Goal: Transaction & Acquisition: Purchase product/service

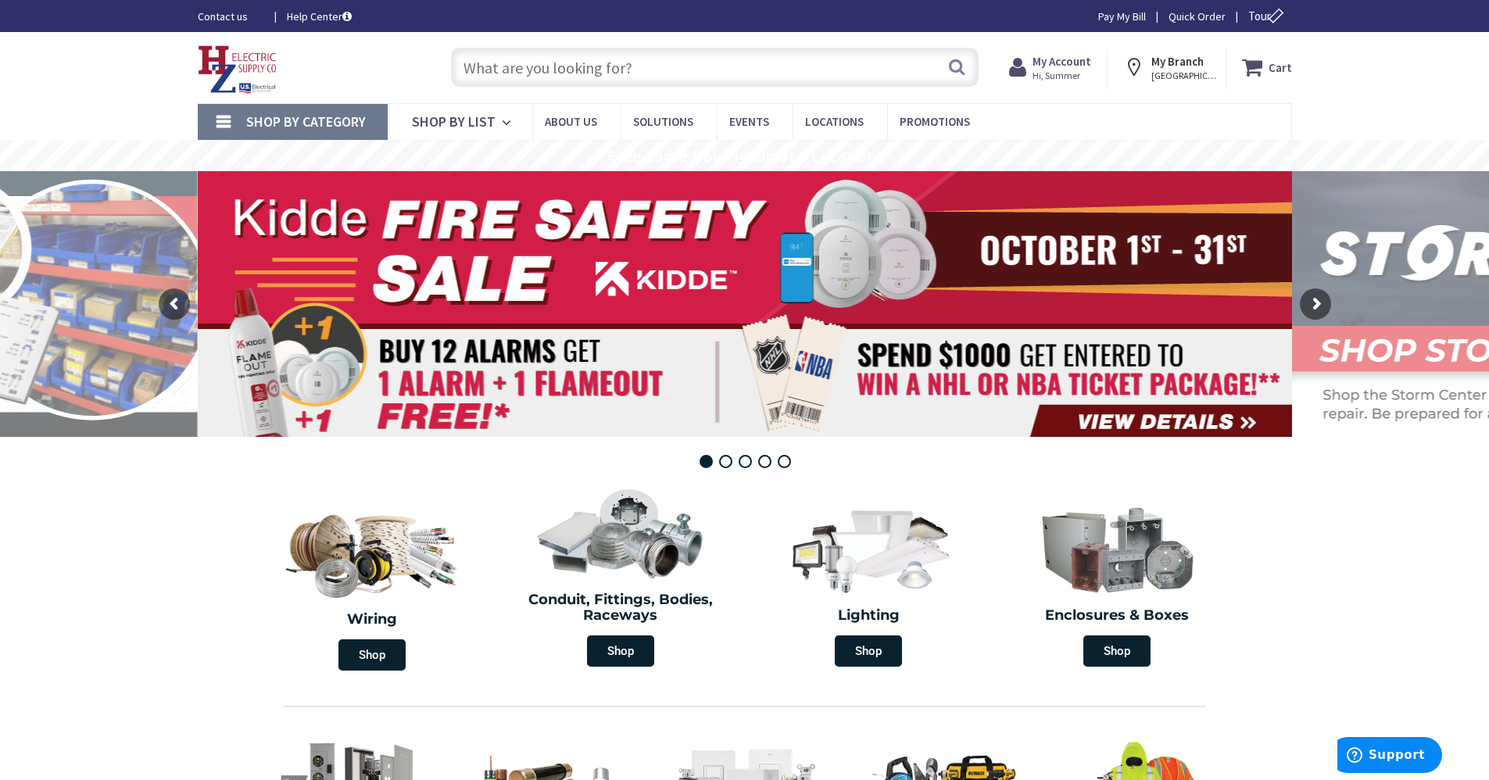
click at [632, 72] on input "text" at bounding box center [715, 67] width 528 height 39
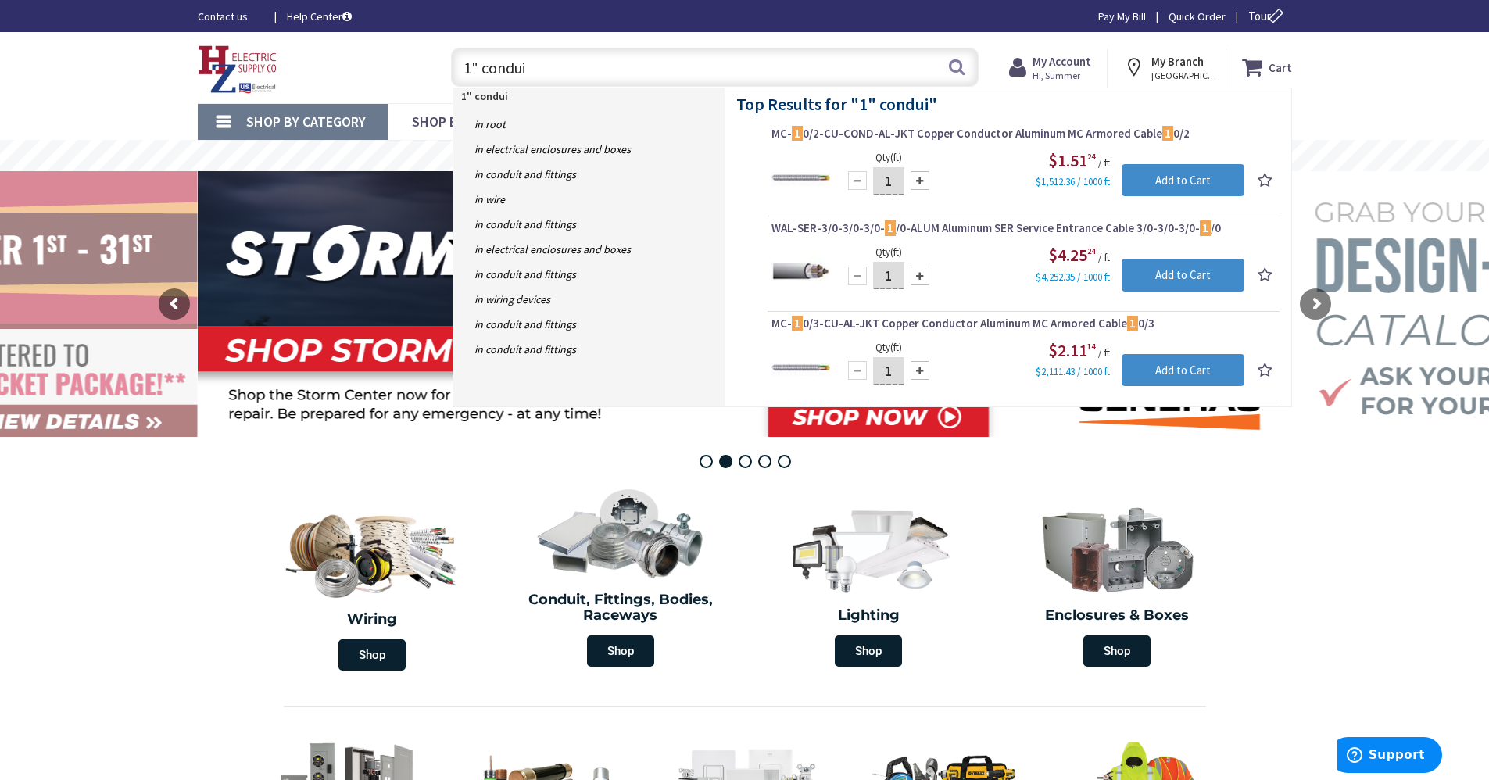
type input "1" conduit"
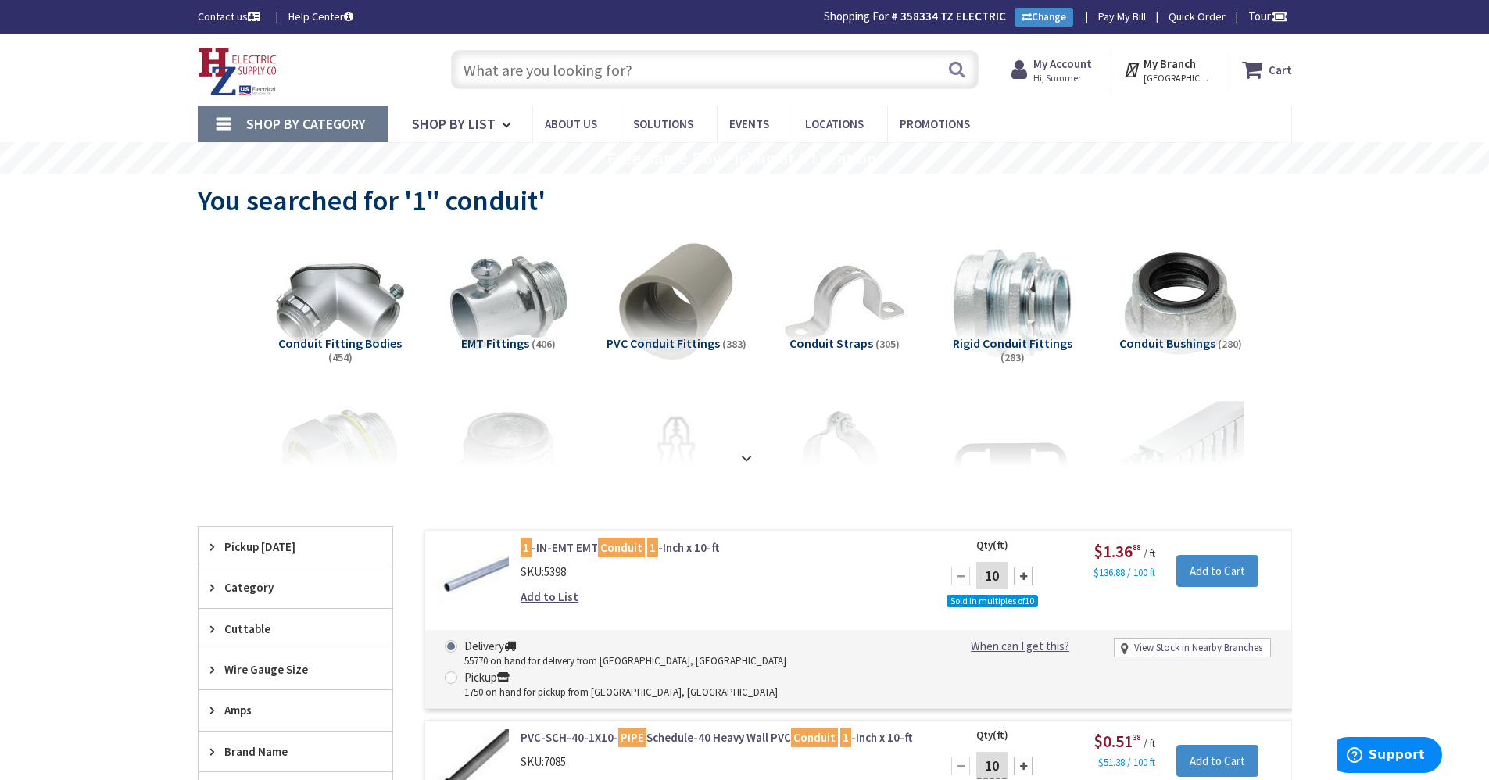
click at [611, 59] on input "text" at bounding box center [715, 69] width 528 height 39
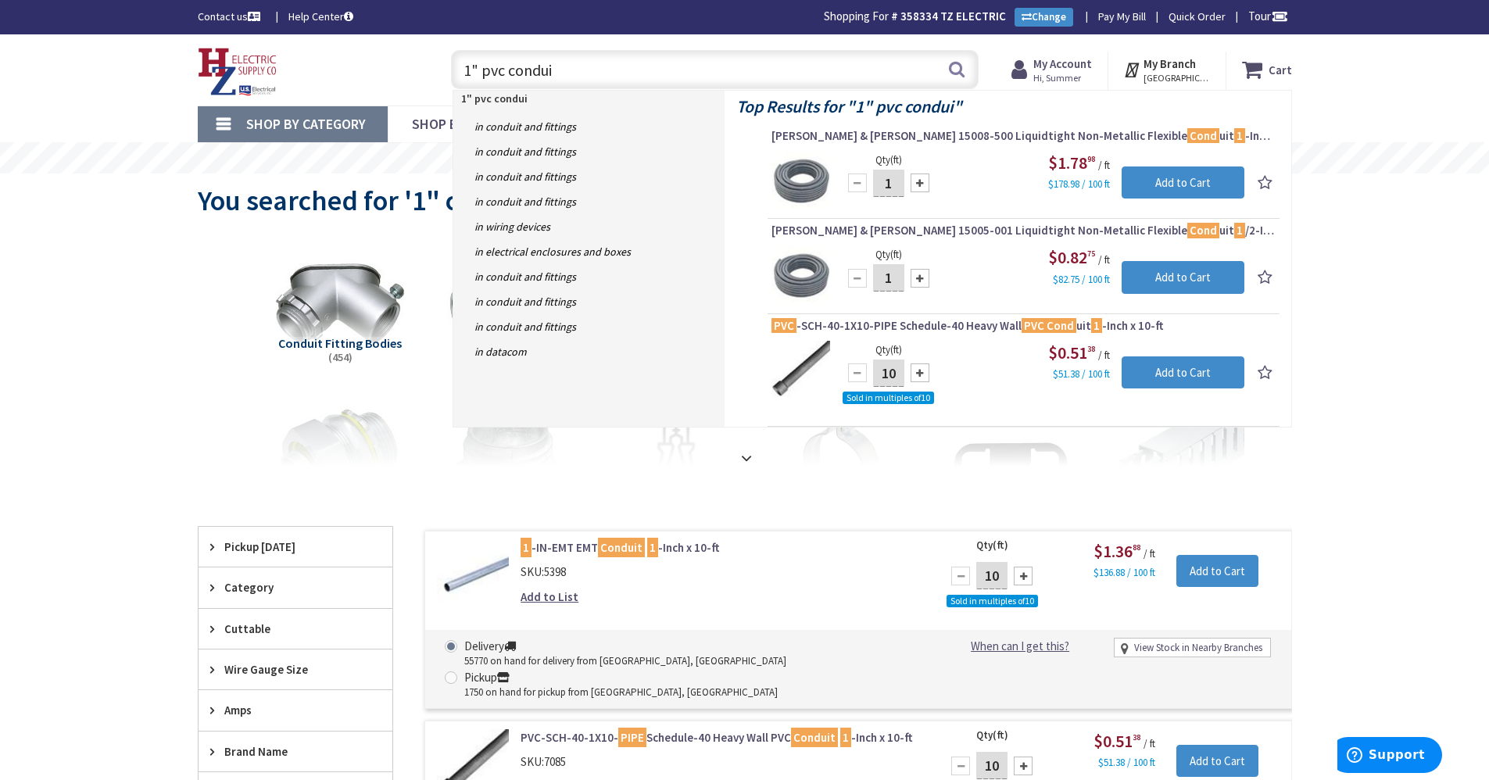
type input "1" pvc conduit"
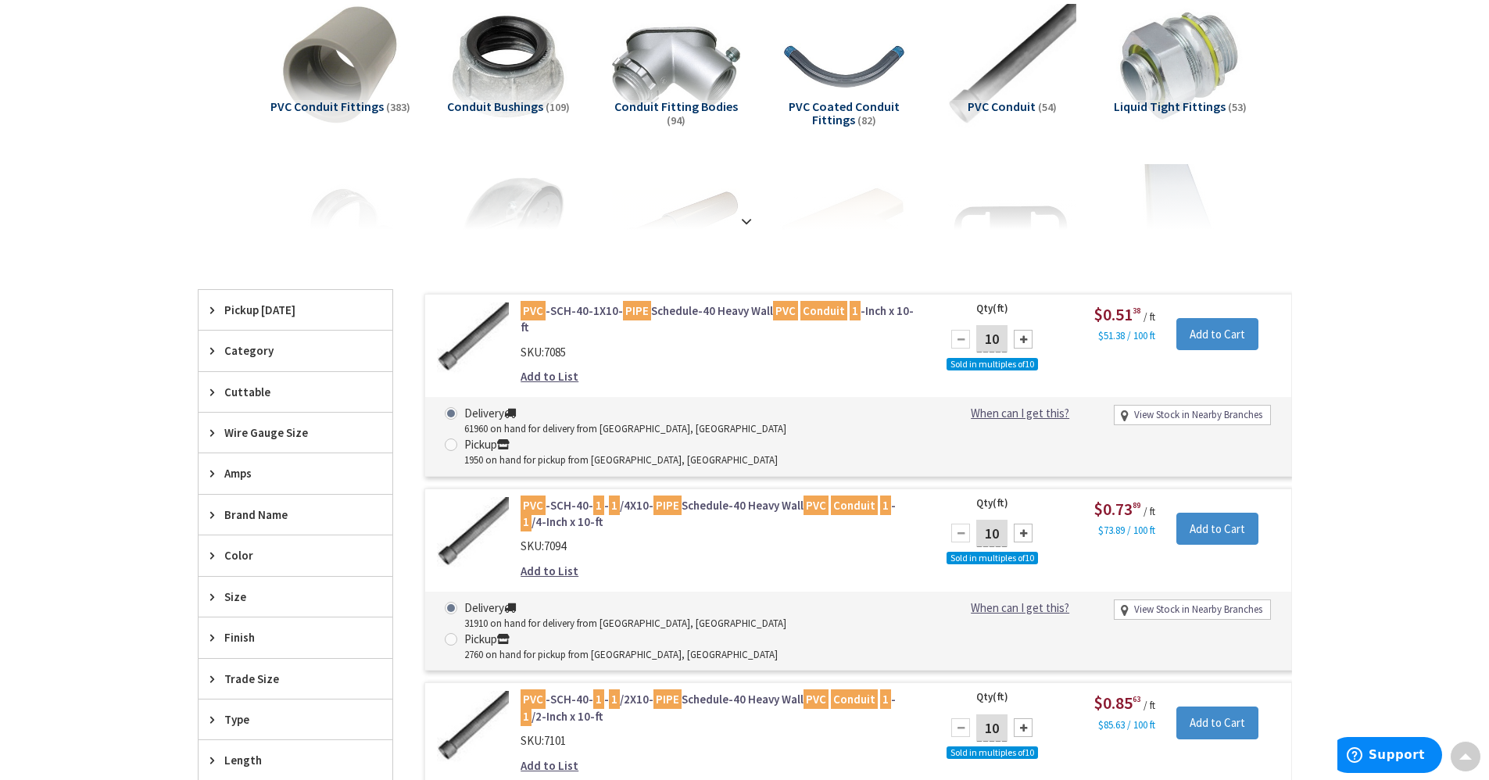
scroll to position [237, 0]
drag, startPoint x: 999, startPoint y: 341, endPoint x: 960, endPoint y: 341, distance: 39.1
click at [960, 341] on div "10" at bounding box center [992, 339] width 94 height 31
type input "500"
click at [1241, 337] on input "Add to Cart" at bounding box center [1217, 334] width 82 height 33
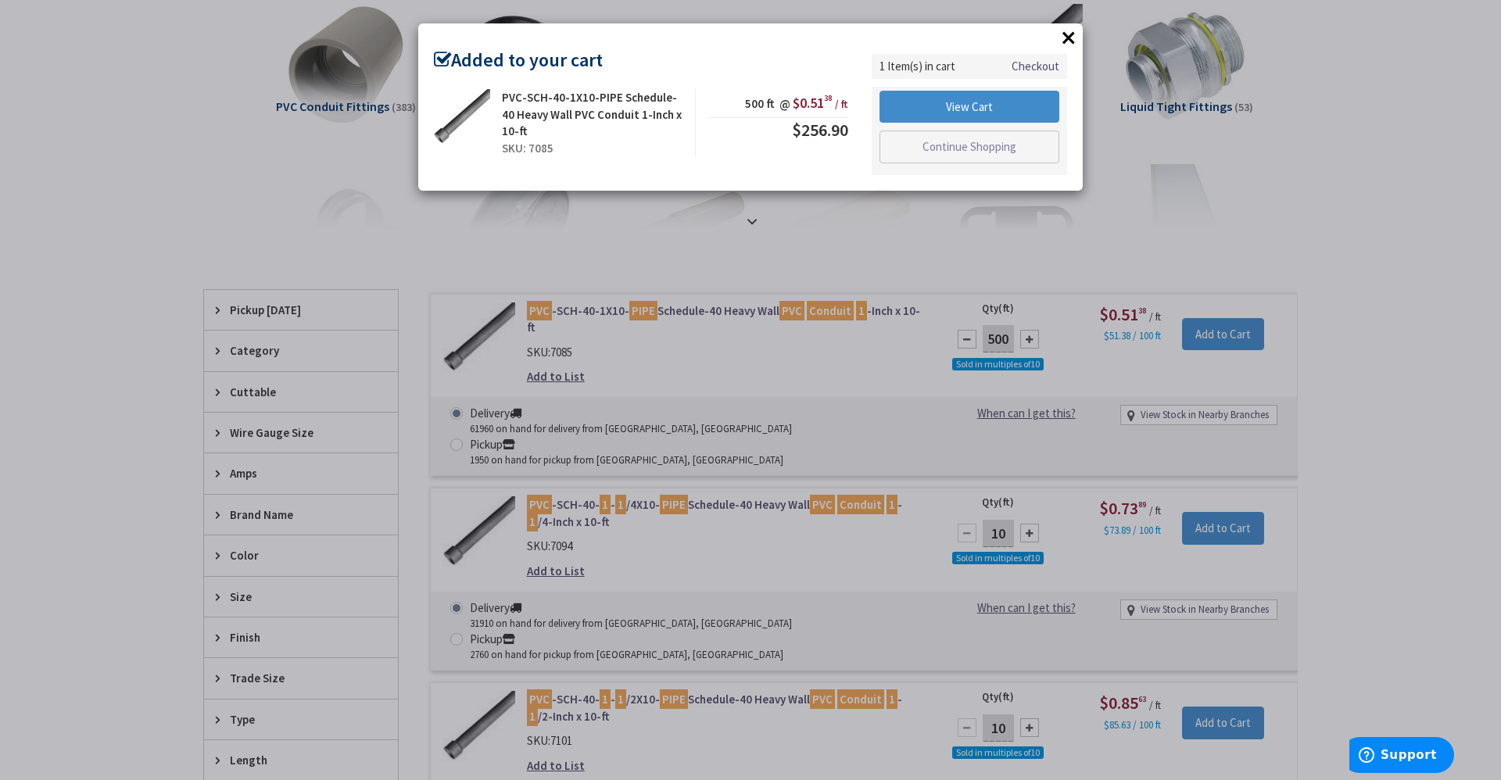
click at [1301, 328] on div "× Added to your cart PVC-SCH-40-1X10-PIPE Schedule-40 Heavy Wall PVC Conduit 1-…" at bounding box center [750, 390] width 1501 height 780
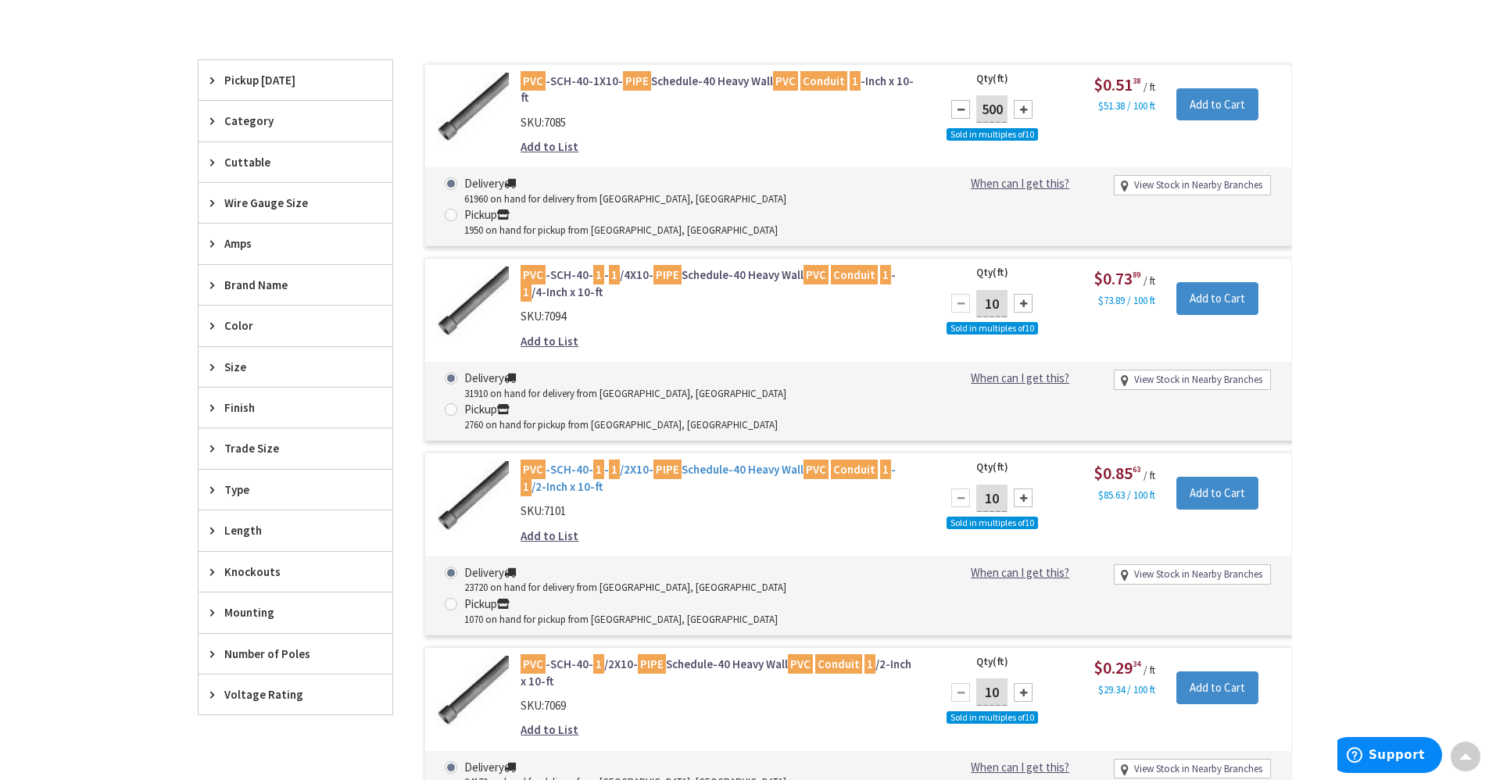
scroll to position [471, 0]
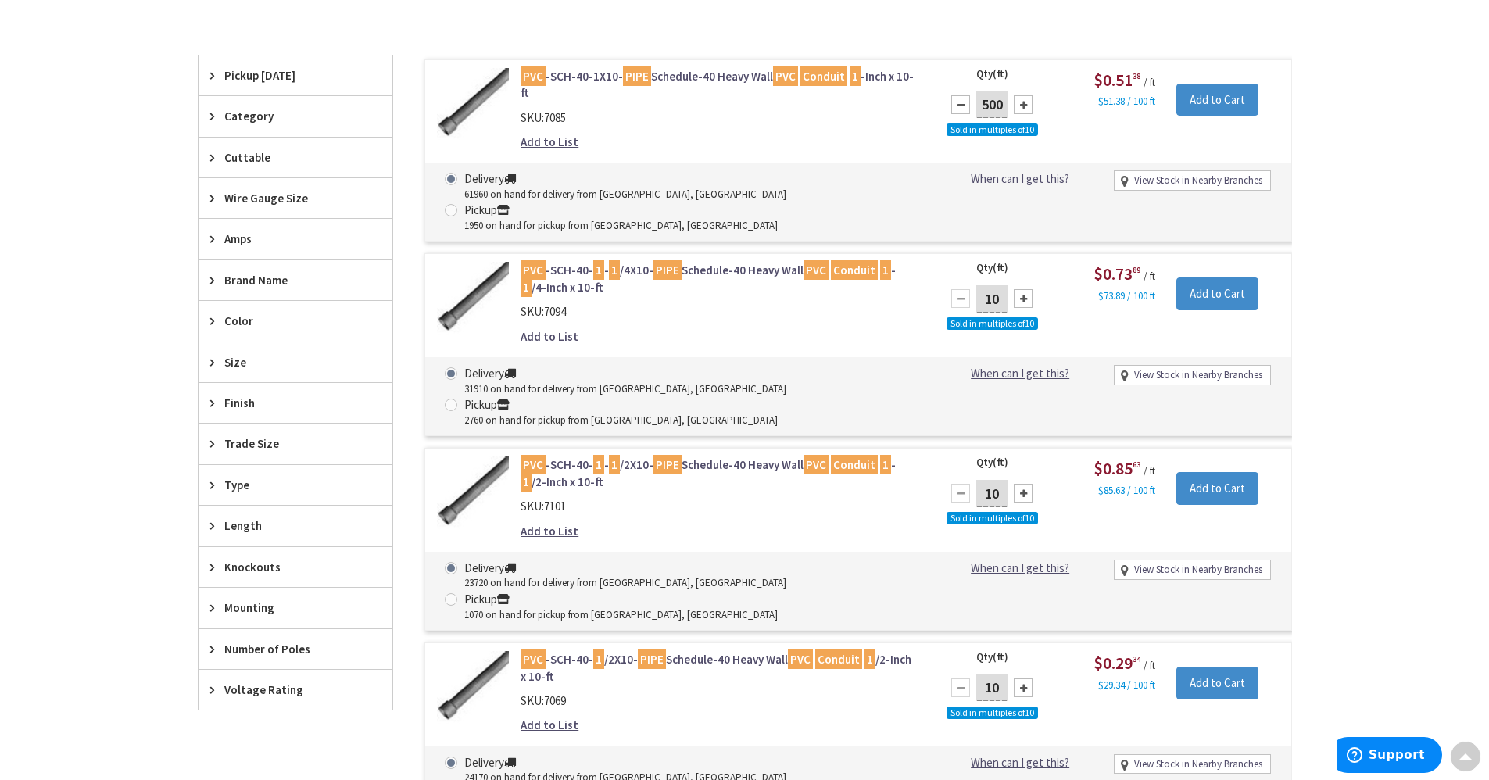
drag, startPoint x: 1001, startPoint y: 432, endPoint x: 949, endPoint y: 430, distance: 52.4
click at [949, 478] on div "10" at bounding box center [992, 493] width 94 height 31
type input "350"
click at [1222, 472] on input "Add to Cart" at bounding box center [1217, 488] width 82 height 33
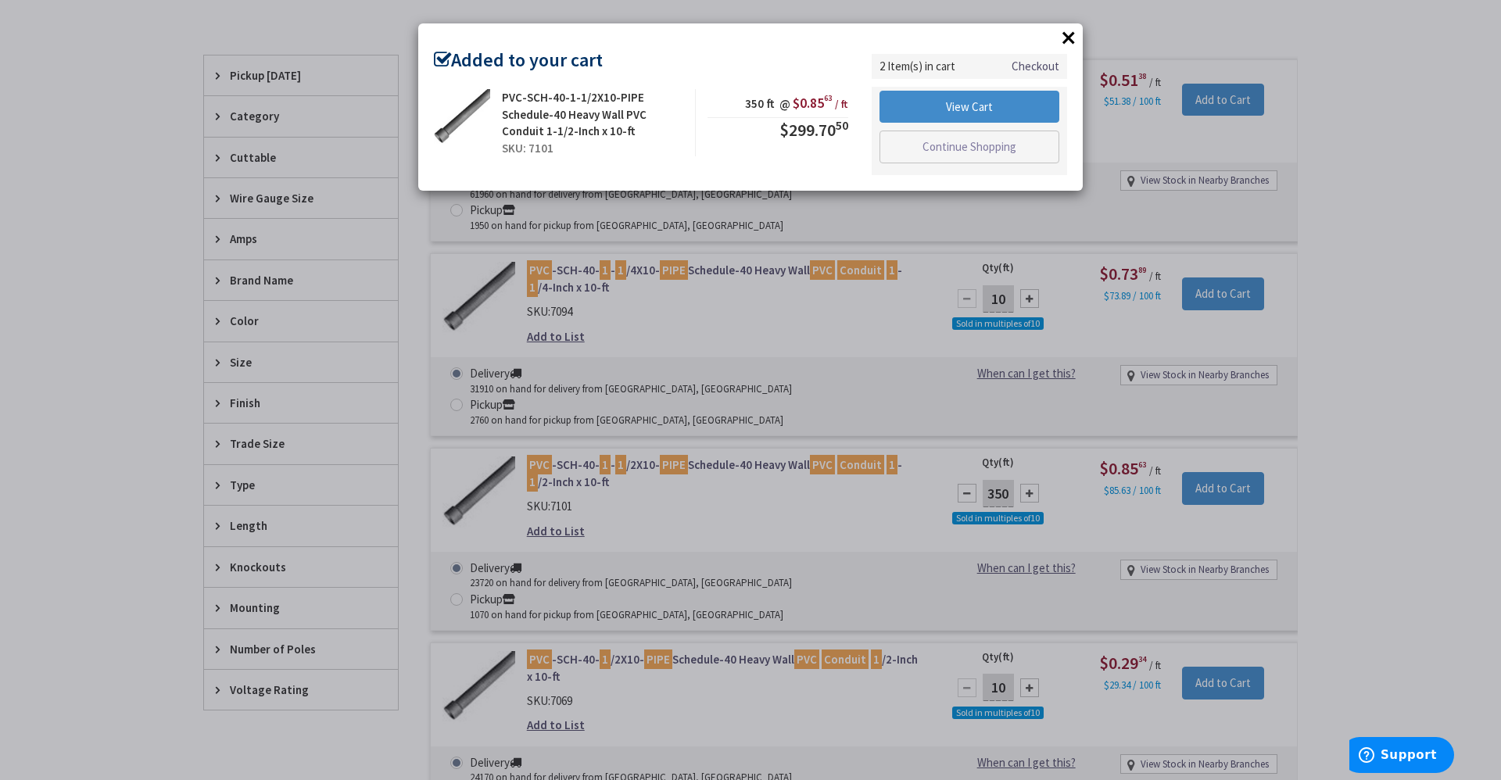
drag, startPoint x: 1067, startPoint y: 35, endPoint x: 1052, endPoint y: 104, distance: 70.4
click at [1067, 34] on button "×" at bounding box center [1068, 37] width 23 height 23
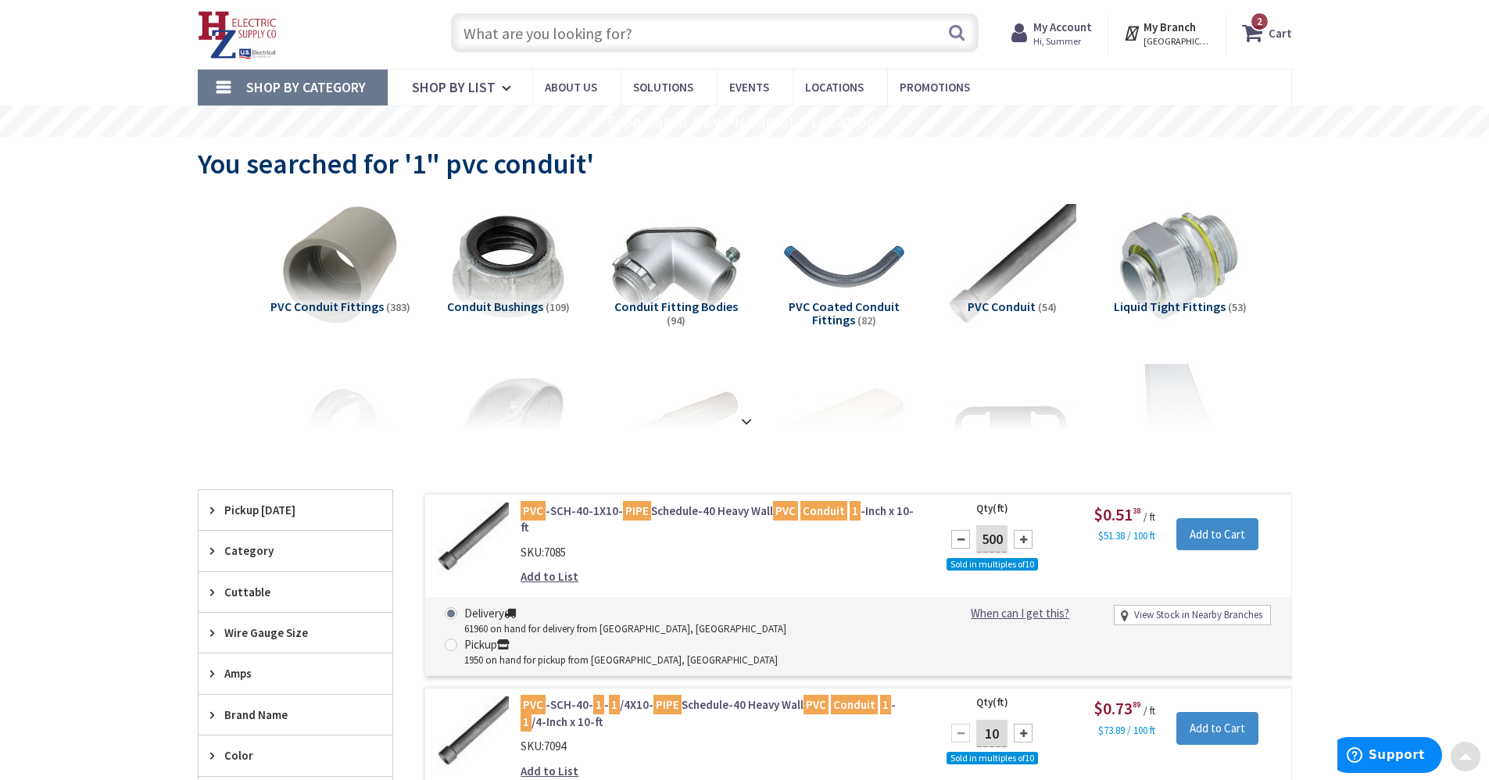
scroll to position [0, 0]
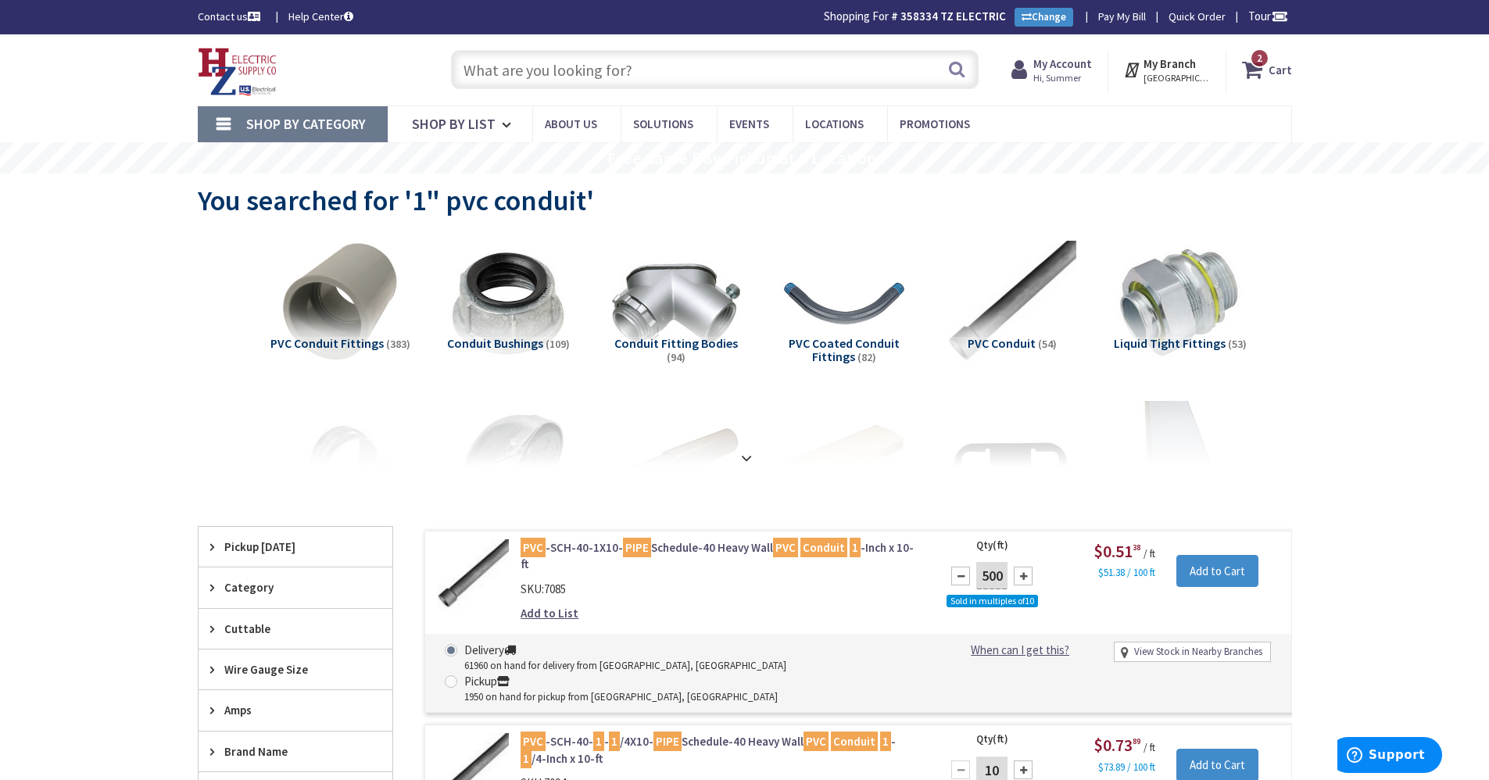
click at [719, 77] on input "text" at bounding box center [715, 69] width 528 height 39
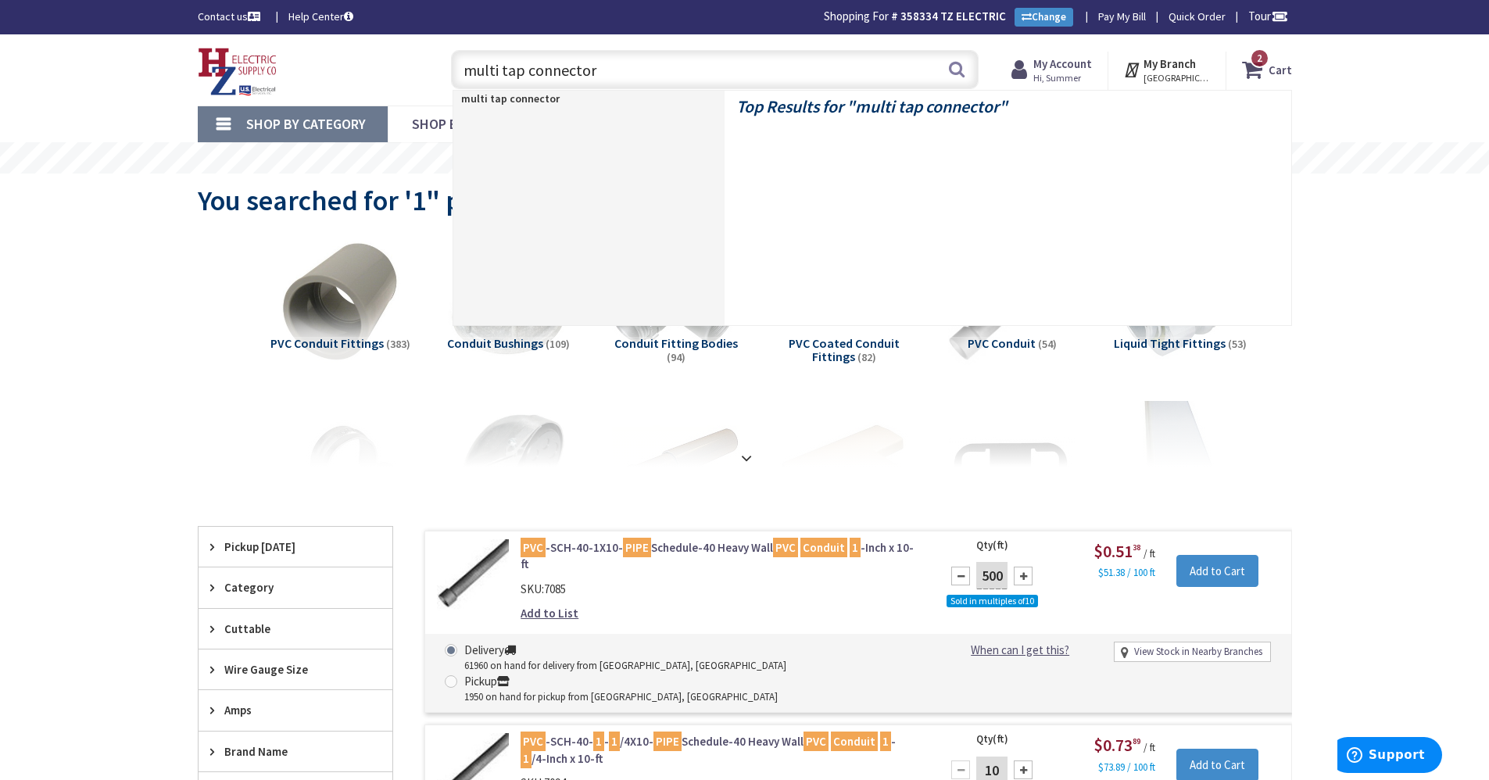
type input "multi tap connectors"
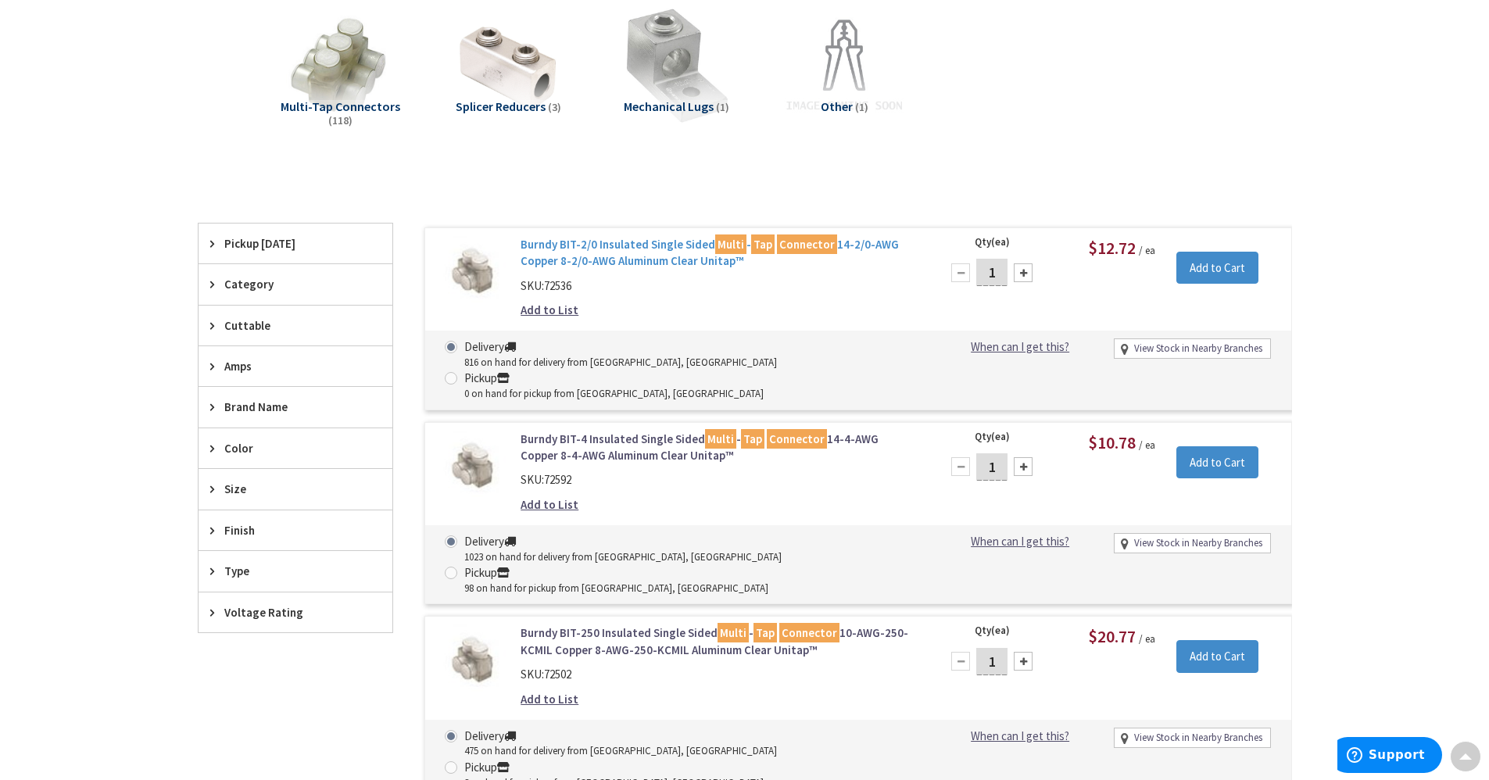
scroll to position [237, 0]
click at [657, 255] on link "Burndy BIT-2/0 Insulated Single Sided Multi - Tap Connector 14-2/0-AWG Copper 8…" at bounding box center [720, 253] width 398 height 34
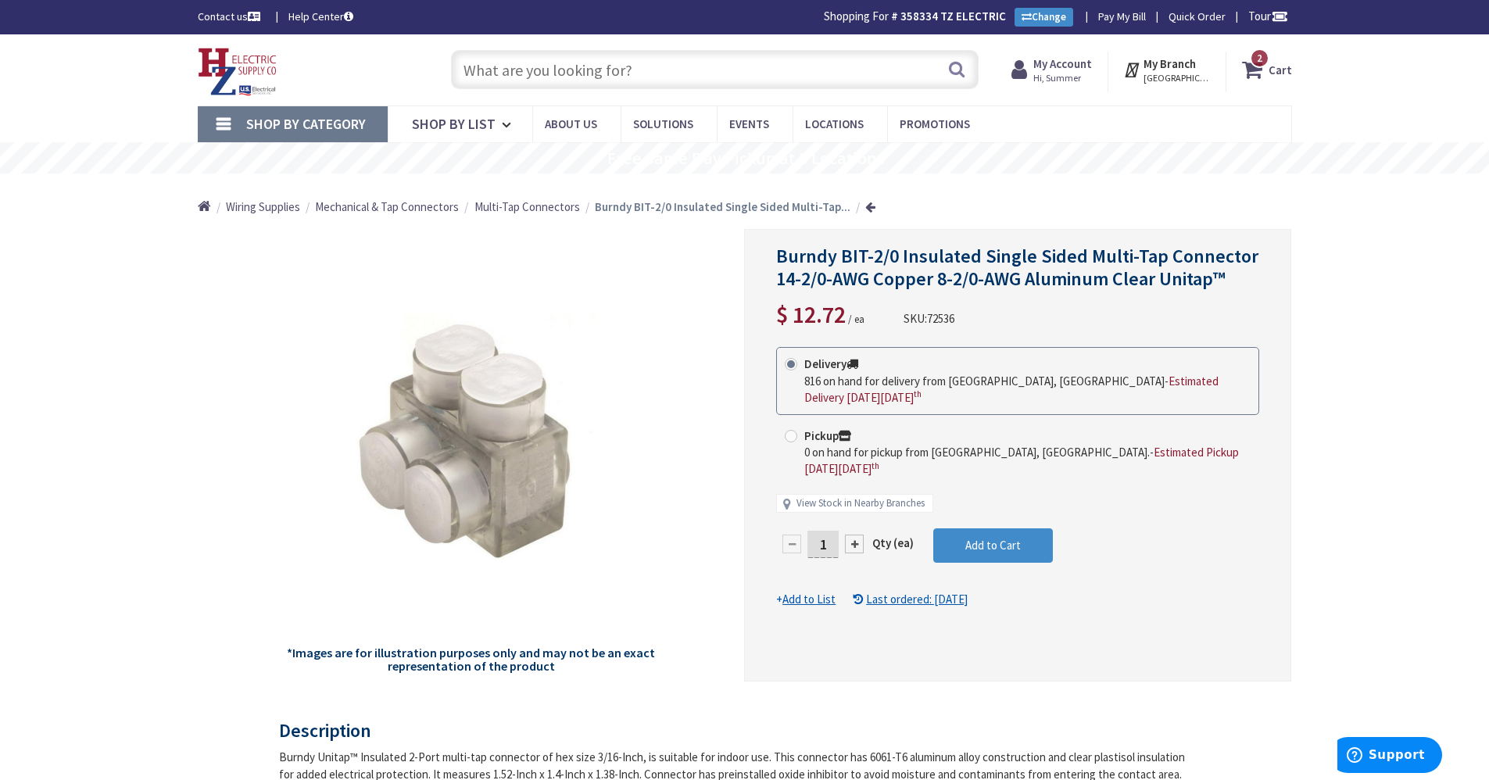
drag, startPoint x: 836, startPoint y: 535, endPoint x: 810, endPoint y: 532, distance: 25.9
click at [810, 532] on input "1" at bounding box center [823, 544] width 31 height 27
type input "25"
click at [999, 538] on form "This product is Discontinued Delivery 816 on hand for delivery from Middletown,…" at bounding box center [1017, 477] width 483 height 261
click at [999, 538] on button "Add to Cart" at bounding box center [993, 545] width 120 height 34
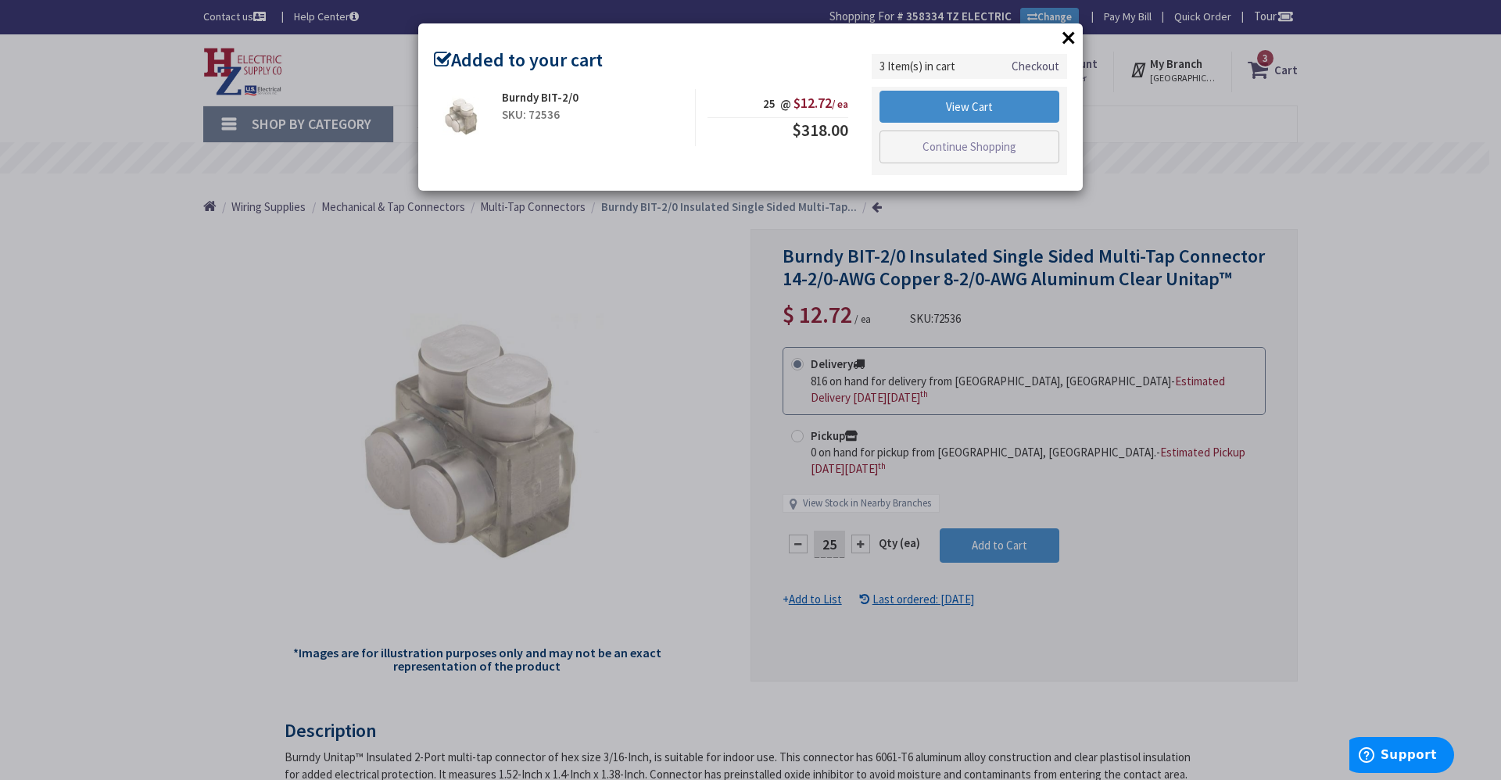
click at [1069, 38] on button "×" at bounding box center [1068, 37] width 23 height 23
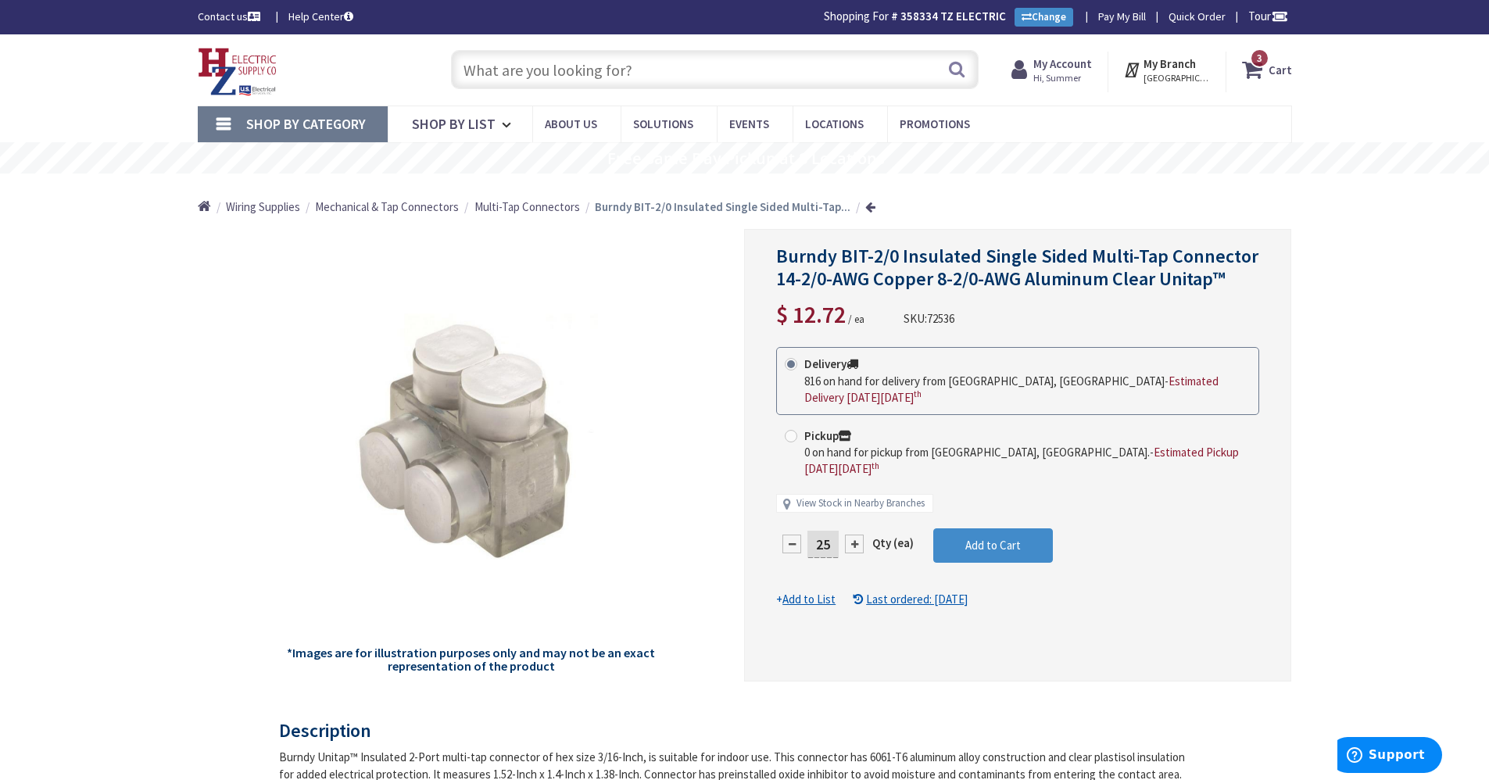
click at [530, 55] on input "text" at bounding box center [715, 69] width 528 height 39
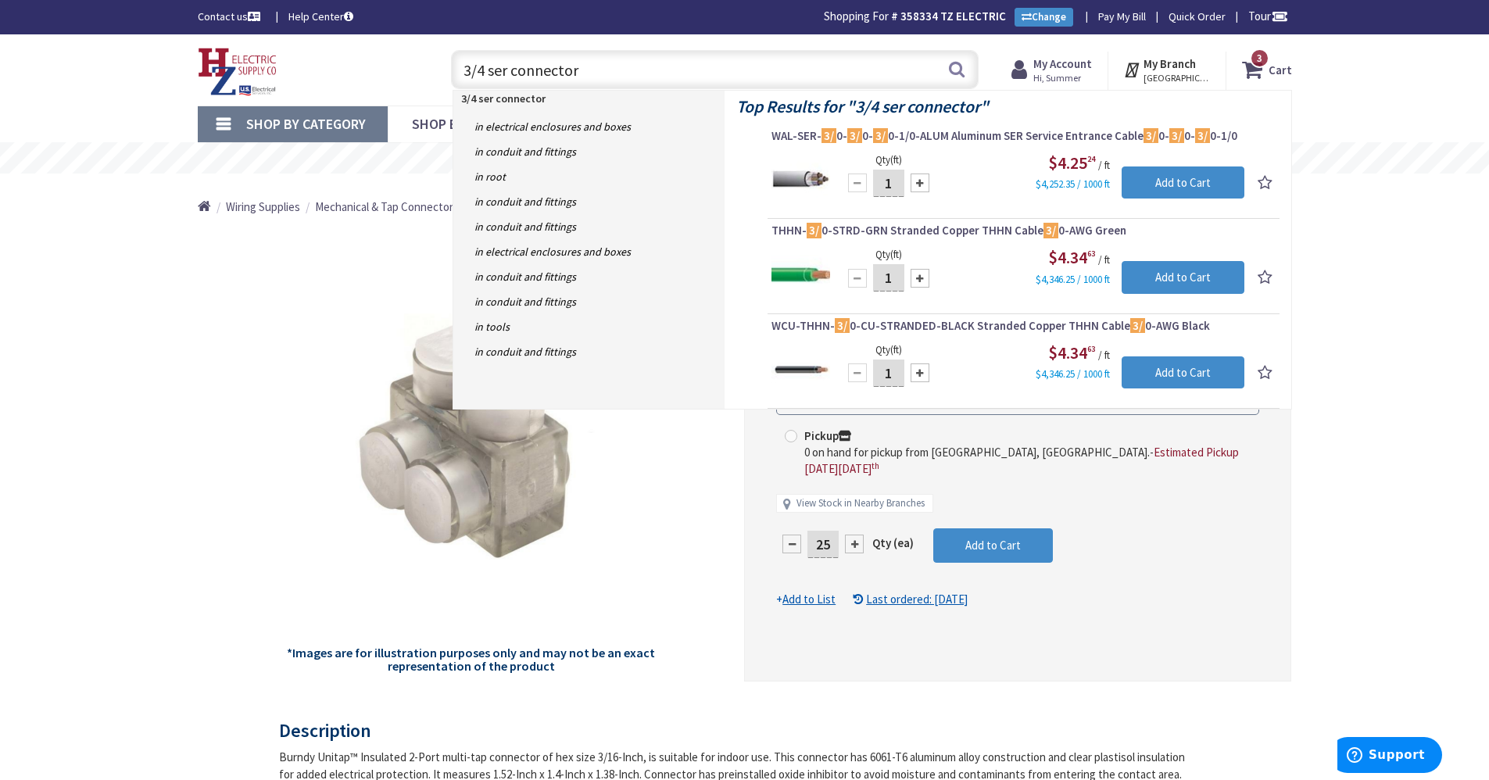
type input "3/4 ser connectors"
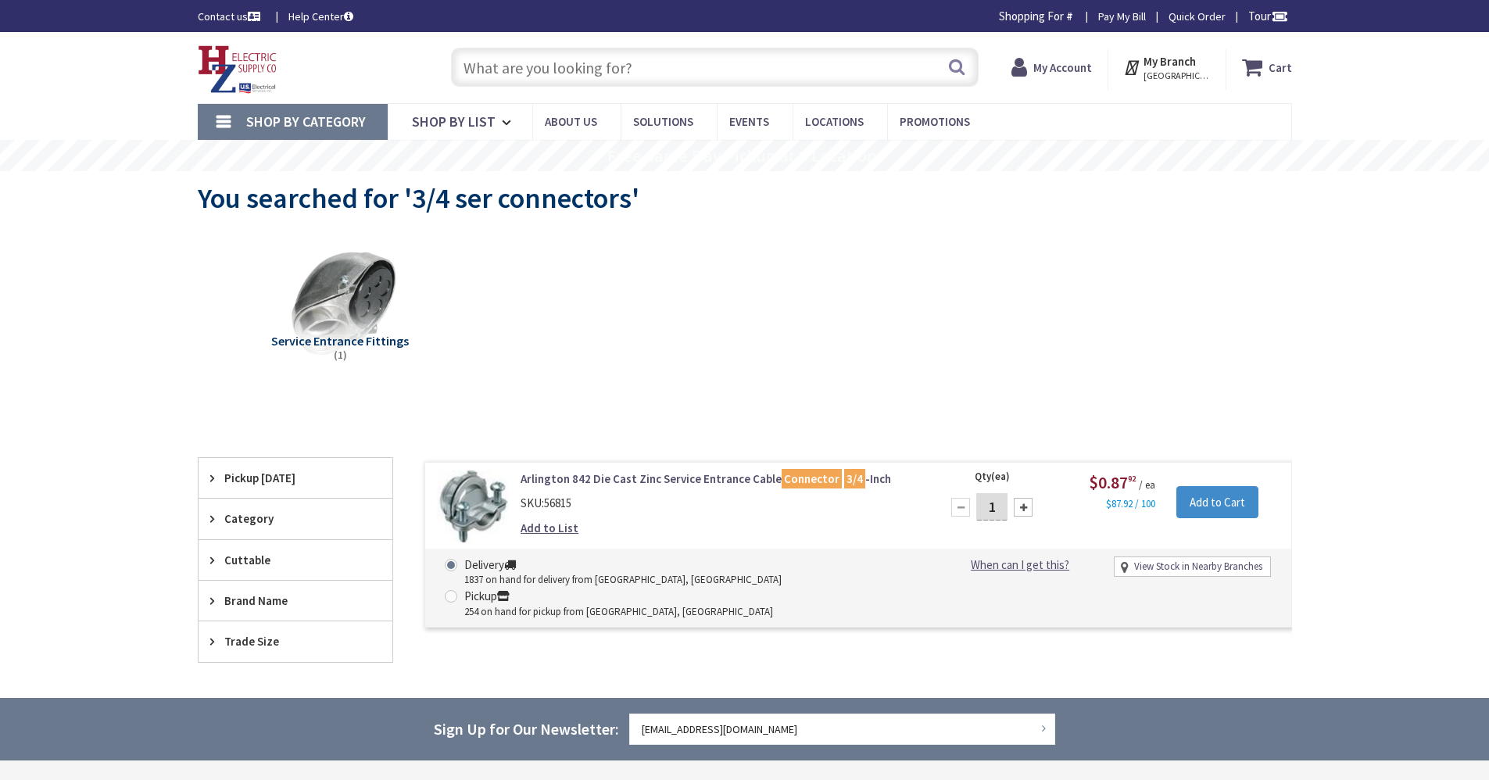
click at [741, 481] on link "Arlington 842 Die Cast Zinc Service Entrance Cable Connector 3/4 -Inch" at bounding box center [720, 479] width 398 height 16
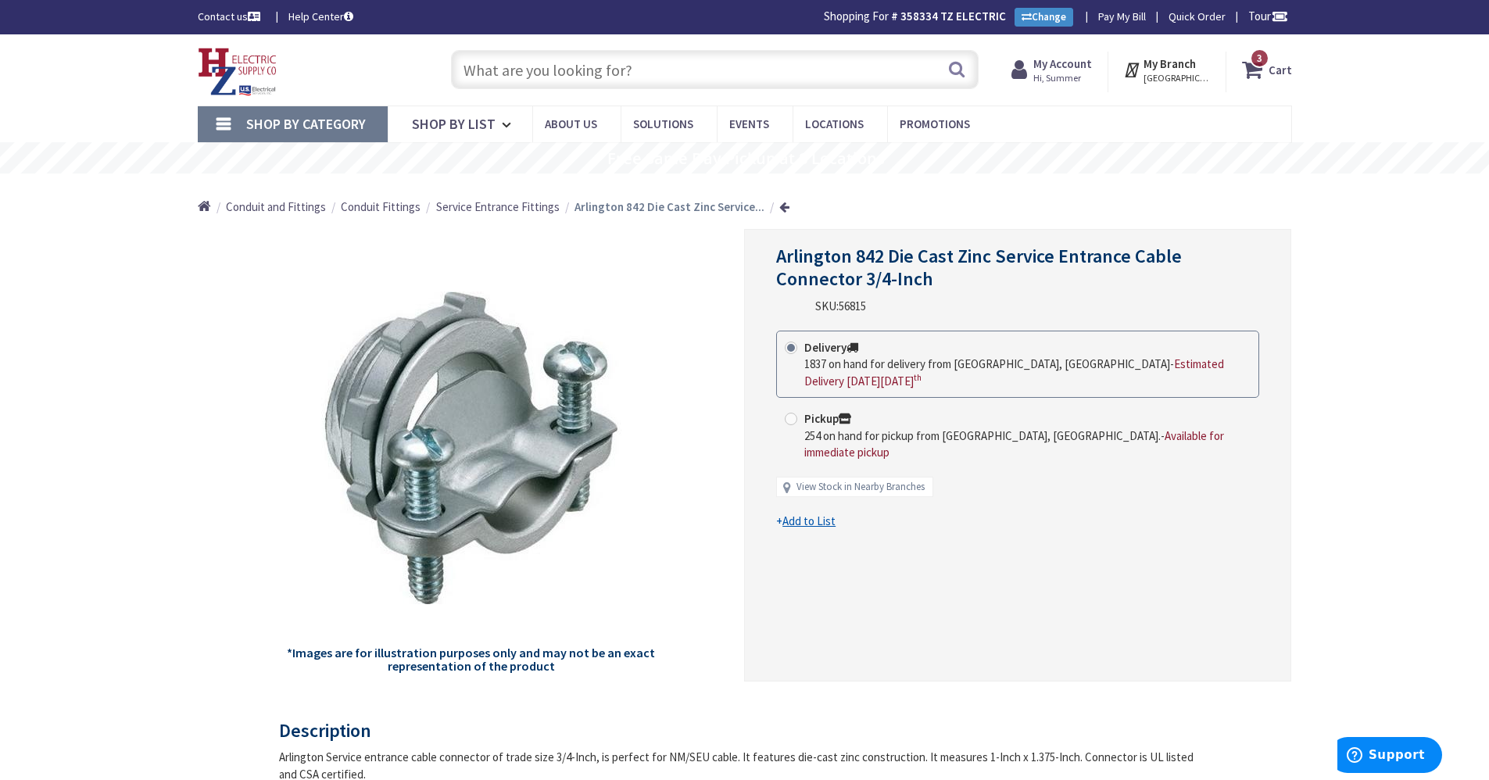
click at [467, 75] on input "text" at bounding box center [715, 69] width 528 height 39
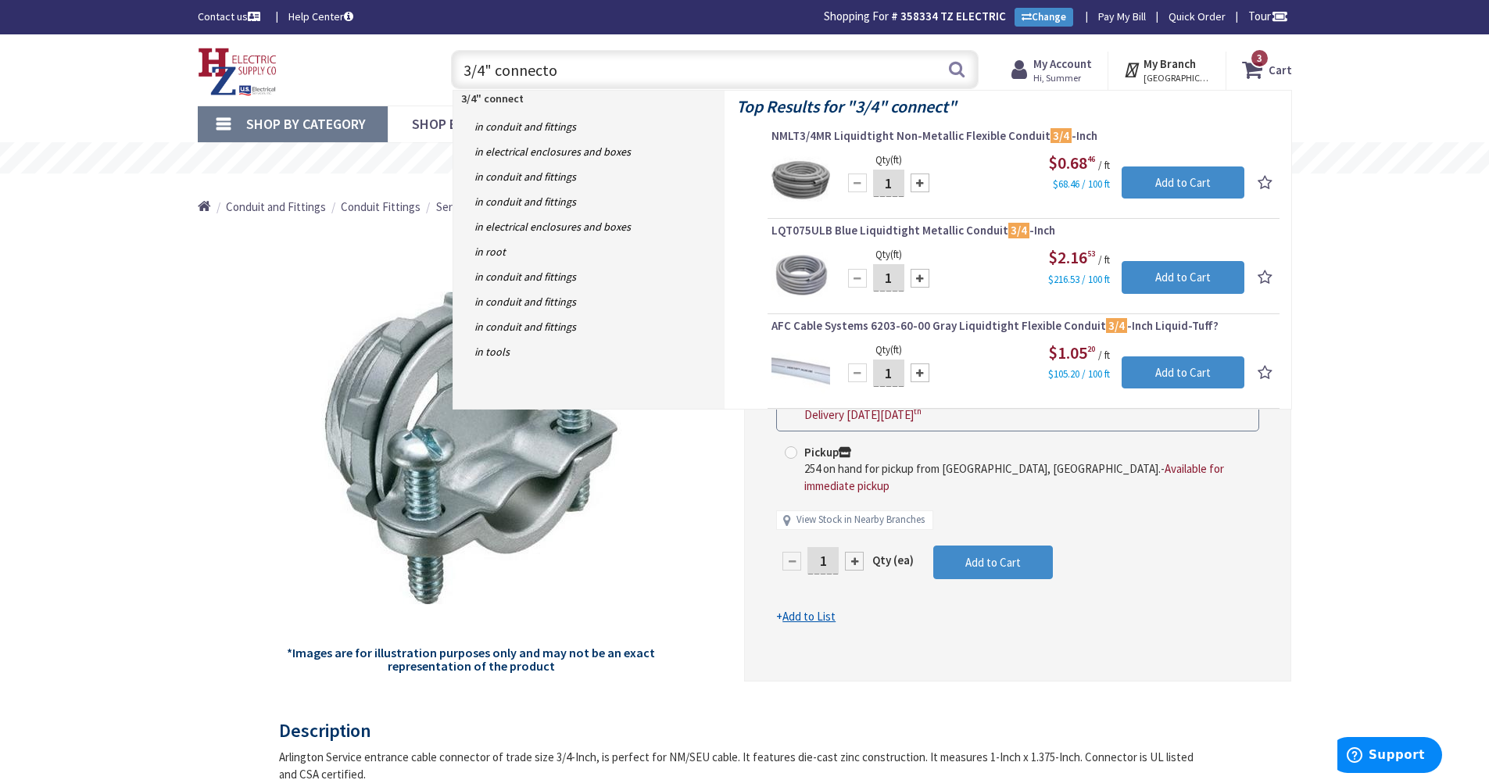
type input "3/4" connector"
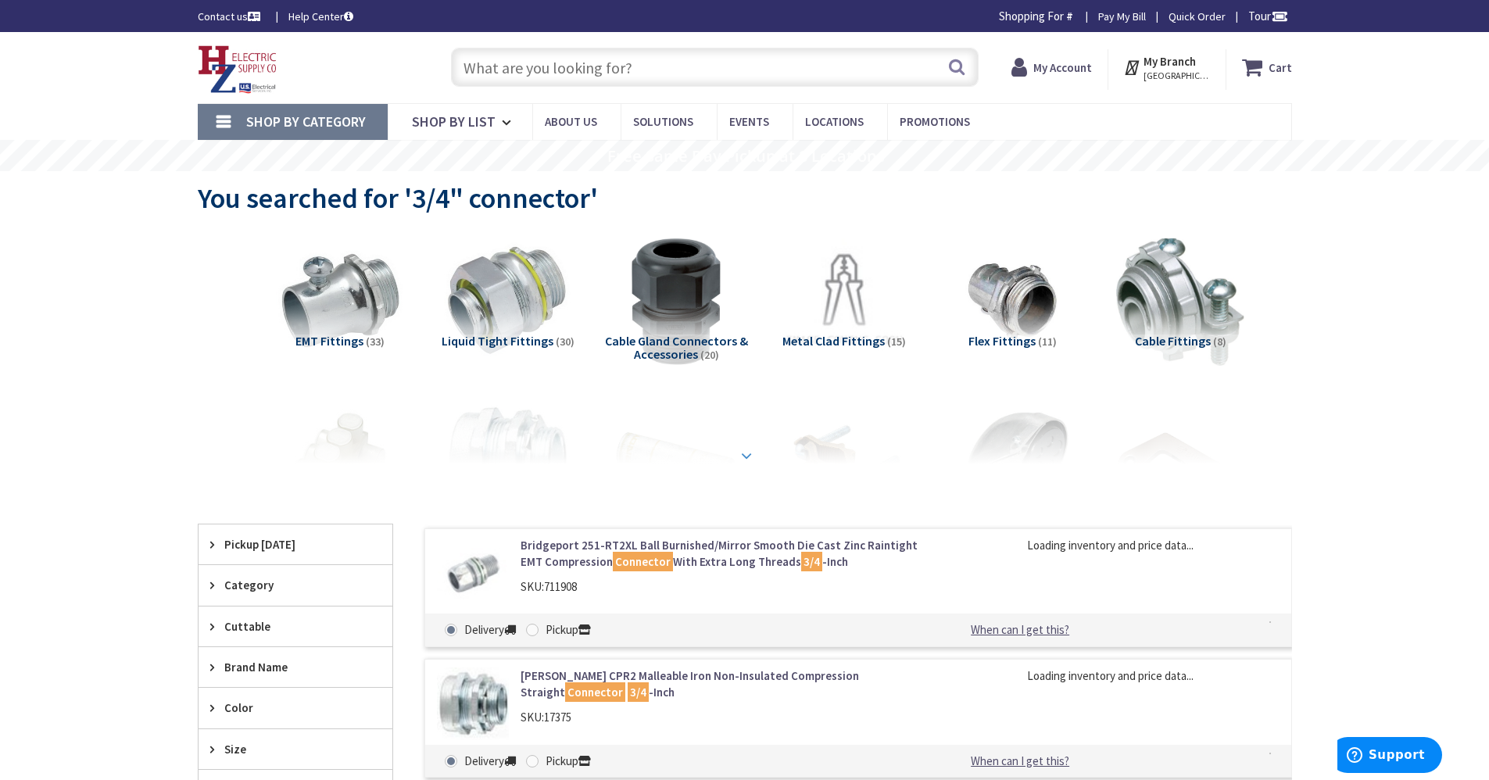
click at [747, 462] on strong at bounding box center [746, 455] width 19 height 17
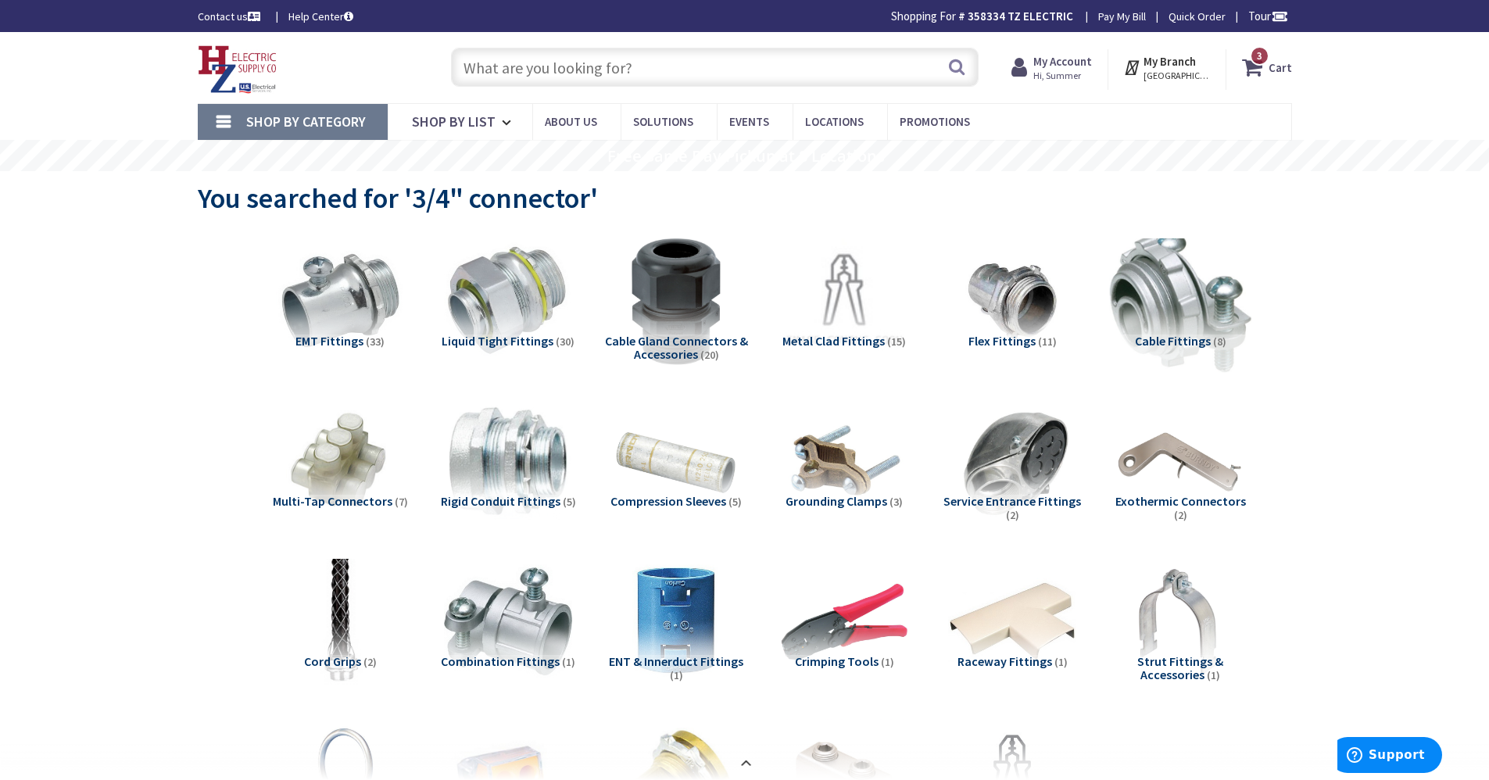
click at [1204, 303] on img at bounding box center [1179, 301] width 141 height 141
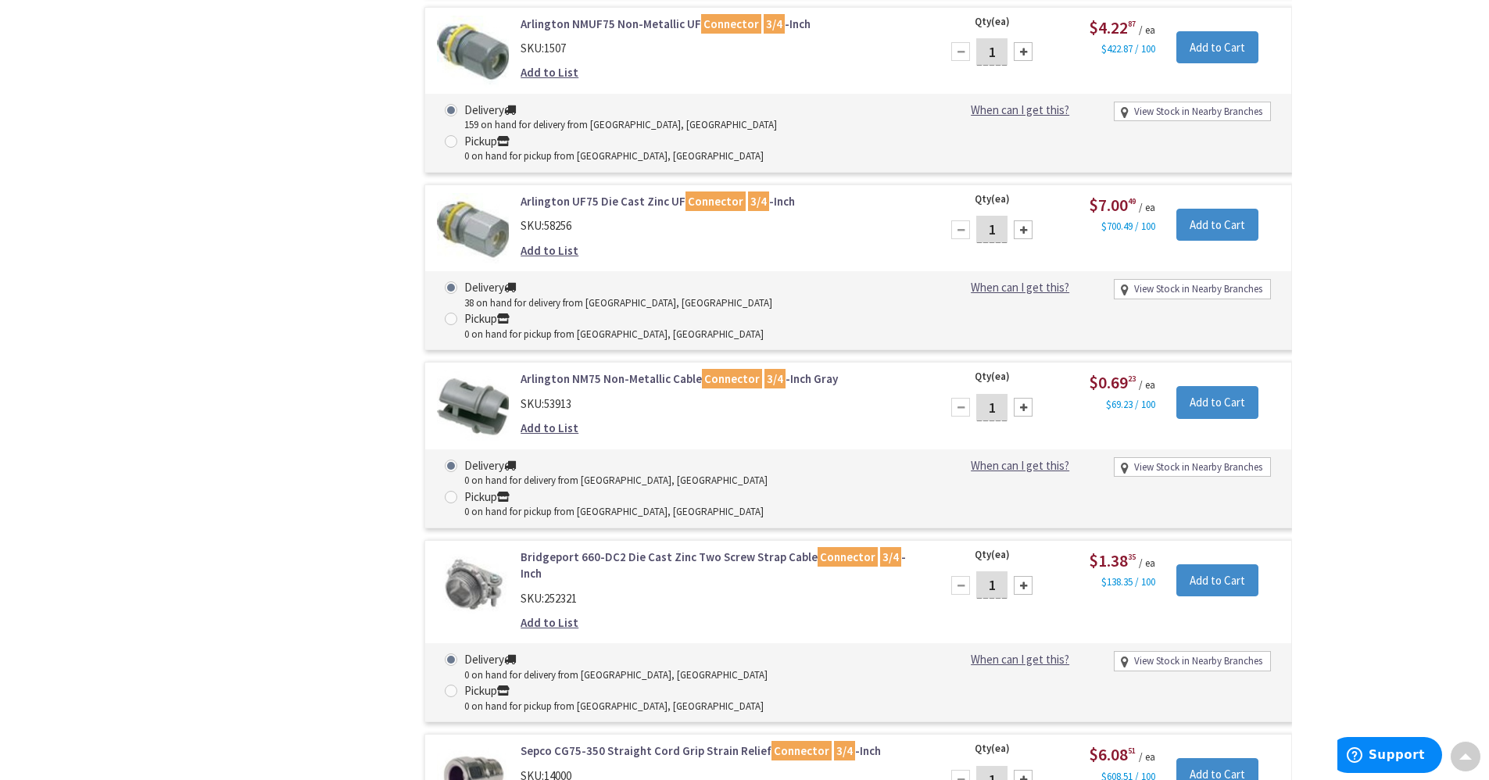
scroll to position [1538, 0]
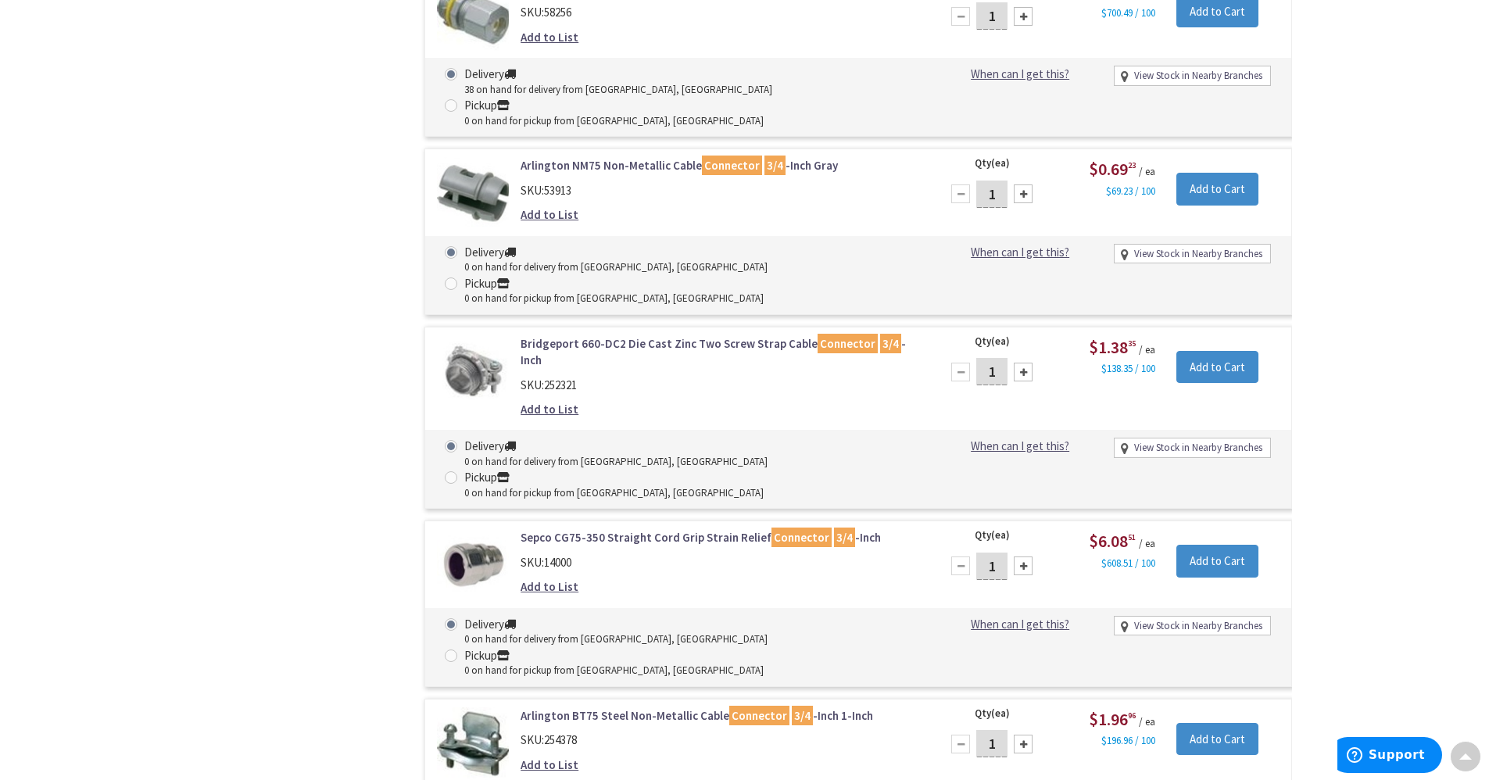
click at [575, 335] on link "Bridgeport 660-DC2 Die Cast Zinc Two Screw Strap Cable Connector 3/4 -Inch" at bounding box center [720, 352] width 398 height 34
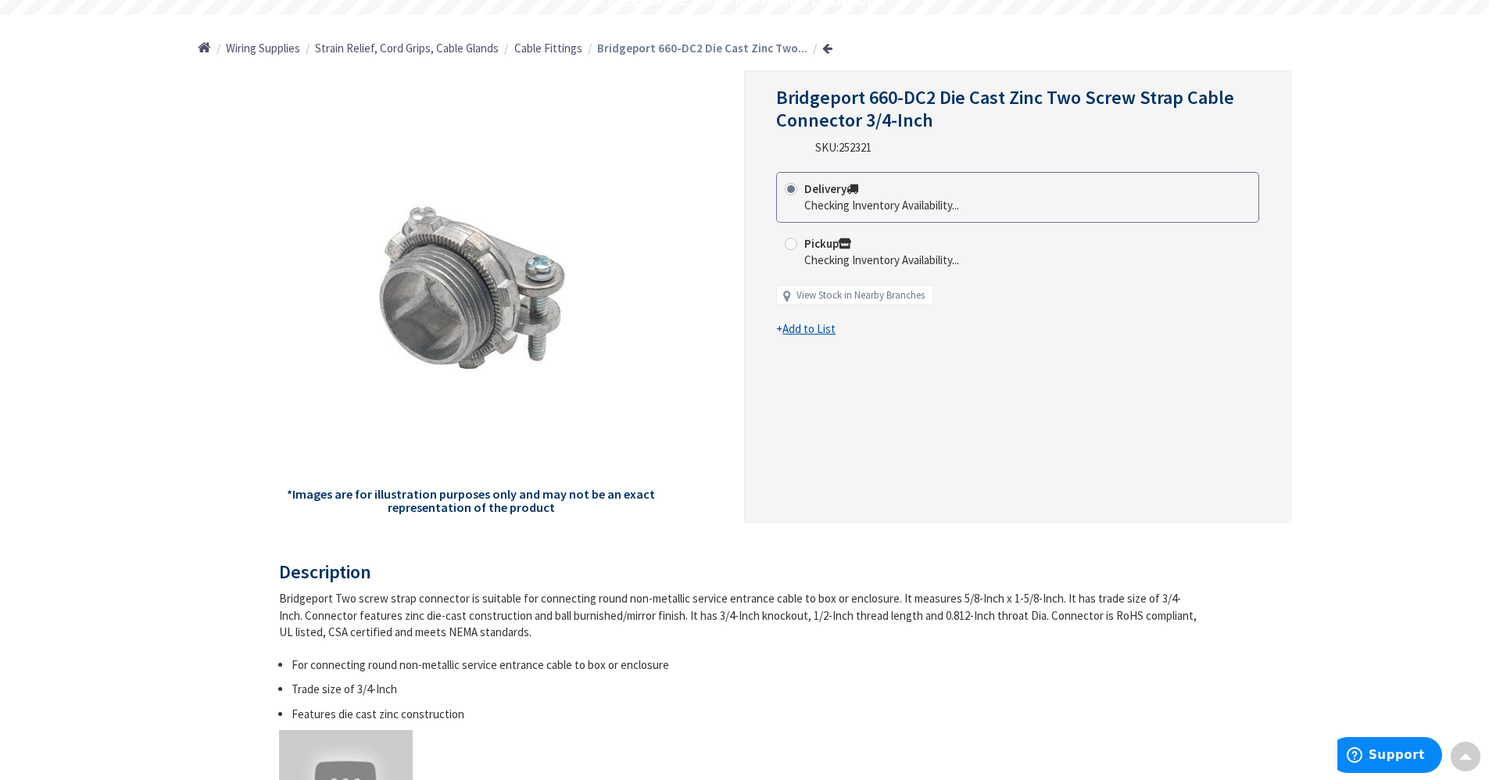
scroll to position [159, 0]
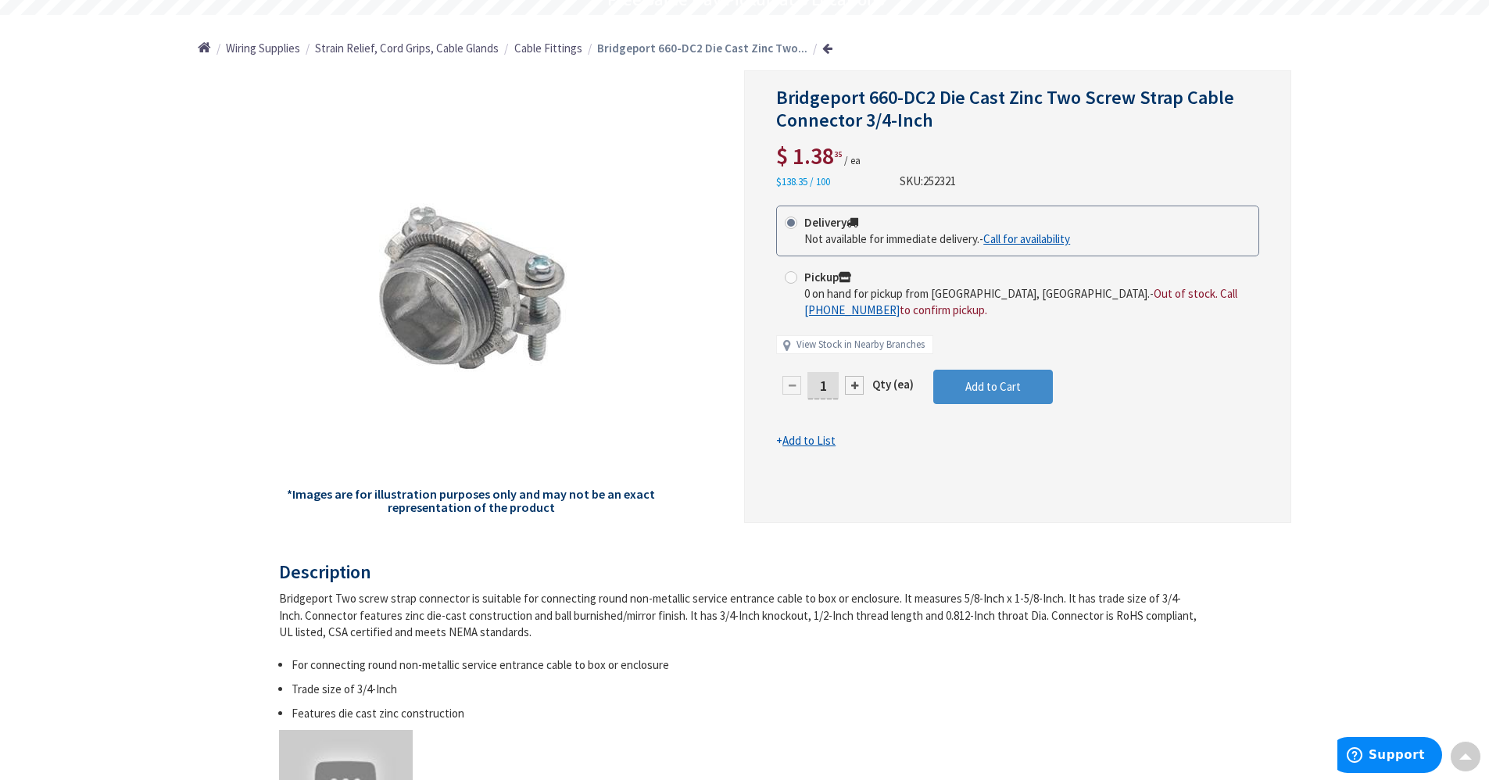
drag, startPoint x: 832, startPoint y: 378, endPoint x: 791, endPoint y: 388, distance: 41.7
click at [791, 388] on div "1" at bounding box center [823, 385] width 94 height 31
type input "50"
click at [988, 399] on form "This product is Discontinued Delivery Not available for immediate delivery. - C…" at bounding box center [1017, 328] width 483 height 244
click at [1044, 378] on button "Add to Cart" at bounding box center [993, 387] width 120 height 34
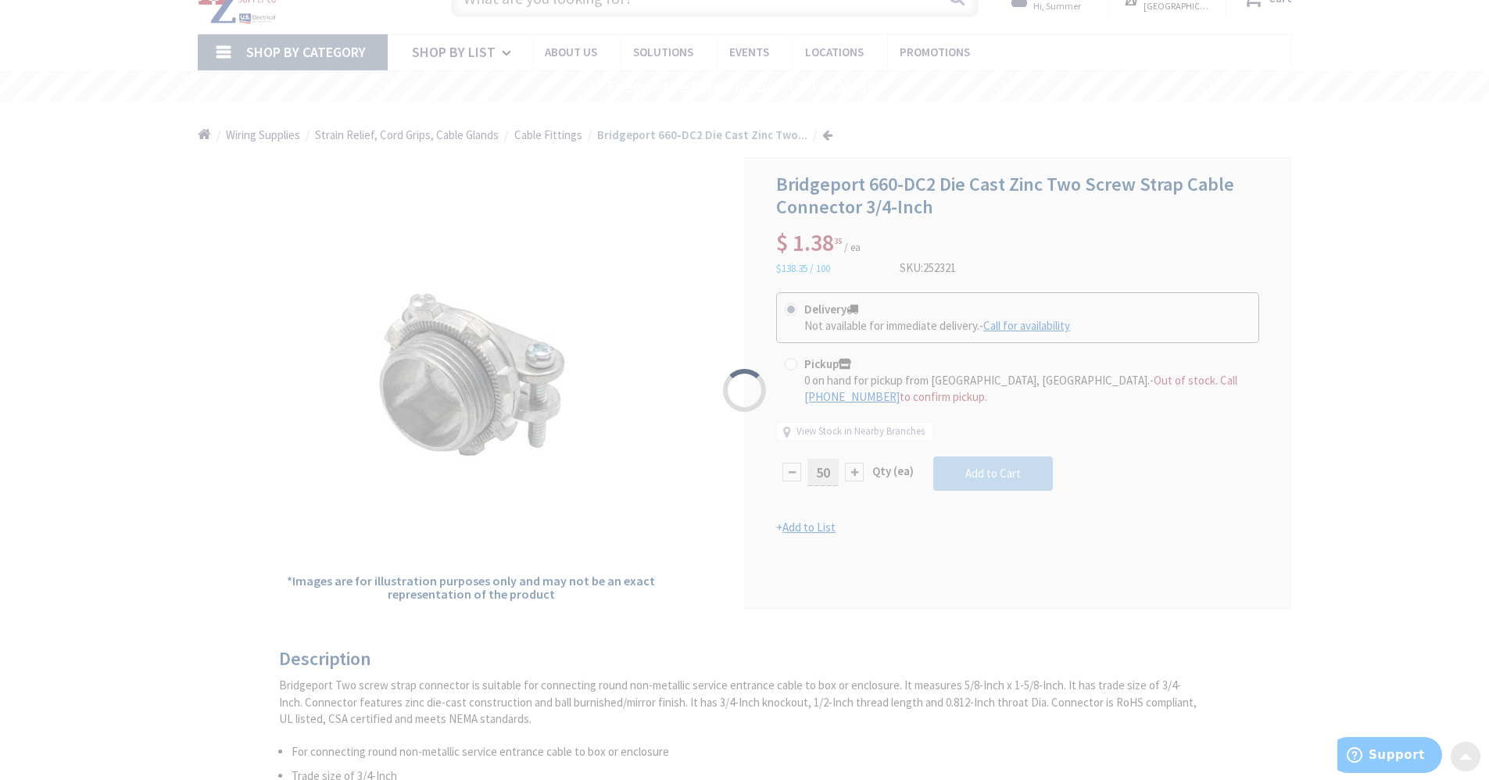
scroll to position [0, 0]
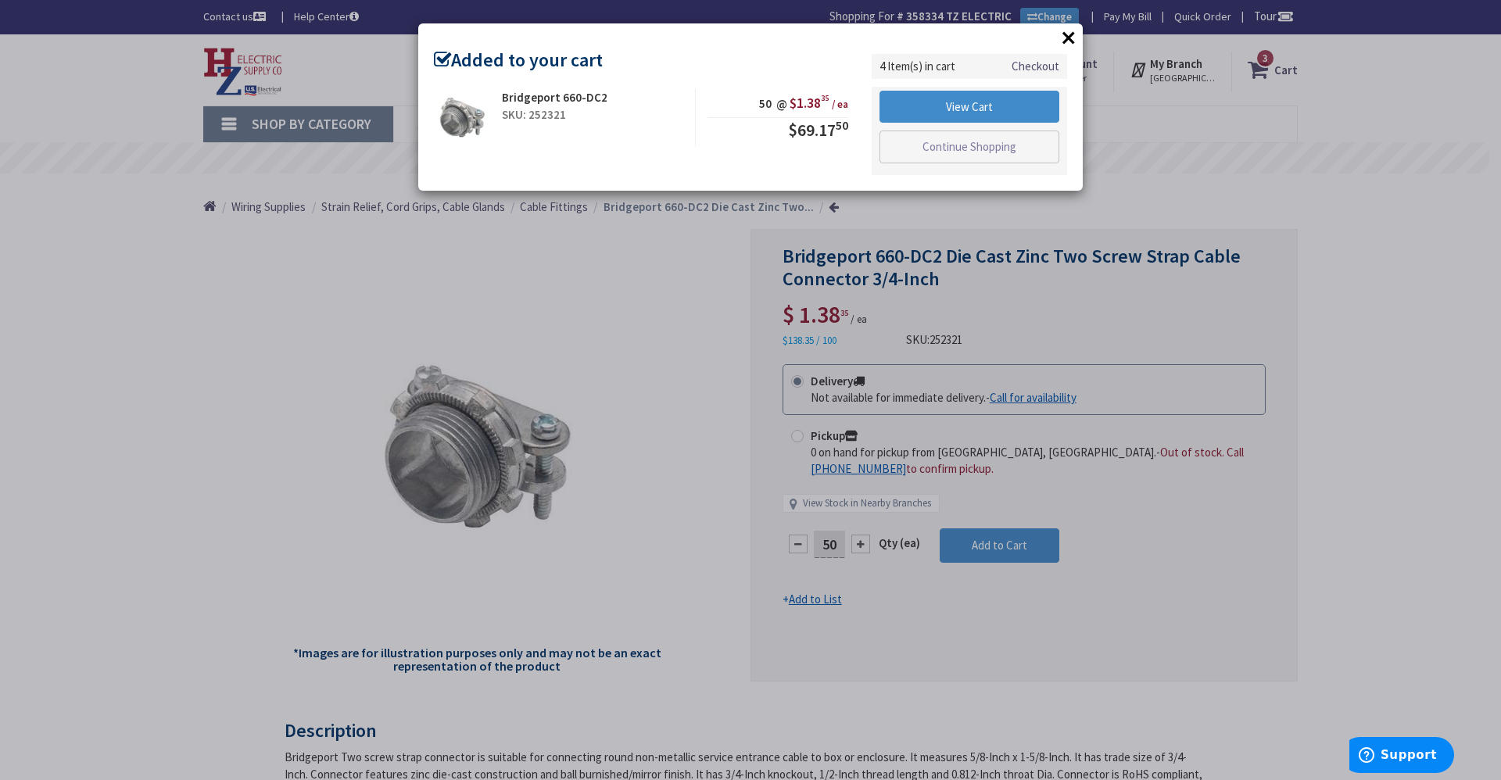
click at [1072, 35] on button "×" at bounding box center [1068, 37] width 23 height 23
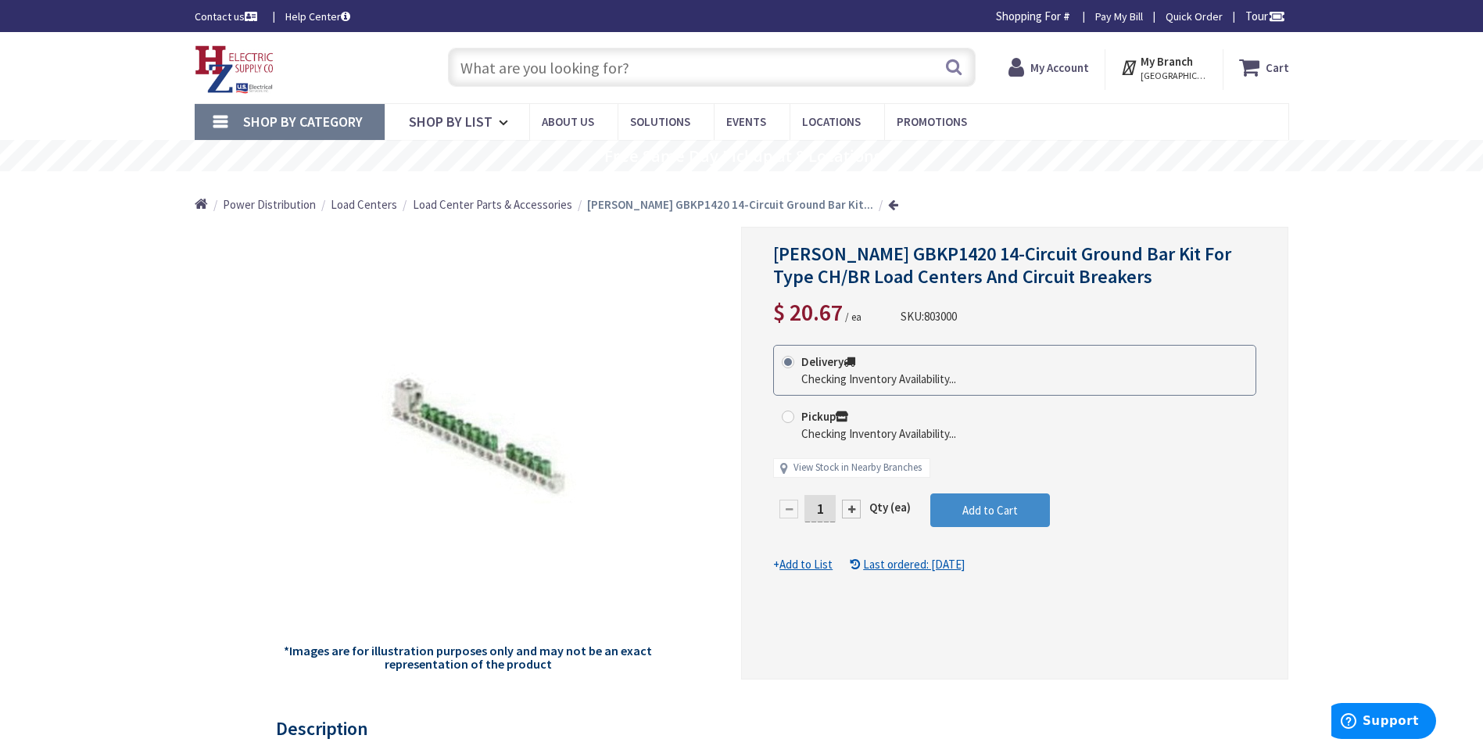
click at [825, 496] on input "1" at bounding box center [819, 508] width 31 height 27
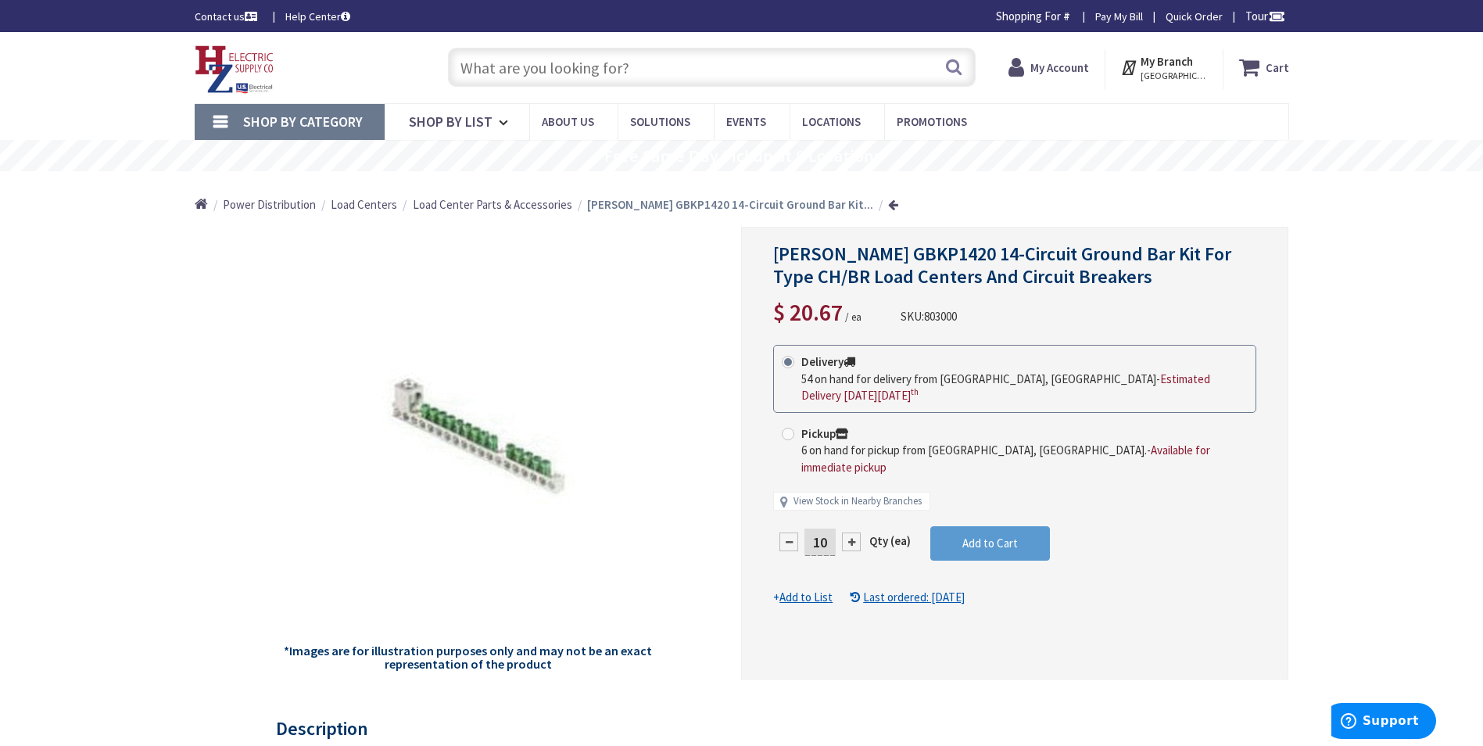
type input "10"
click at [990, 514] on form "This product is Discontinued Delivery 54 on hand for delivery from [GEOGRAPHIC_…" at bounding box center [1014, 475] width 483 height 261
click at [990, 514] on div at bounding box center [1015, 452] width 546 height 451
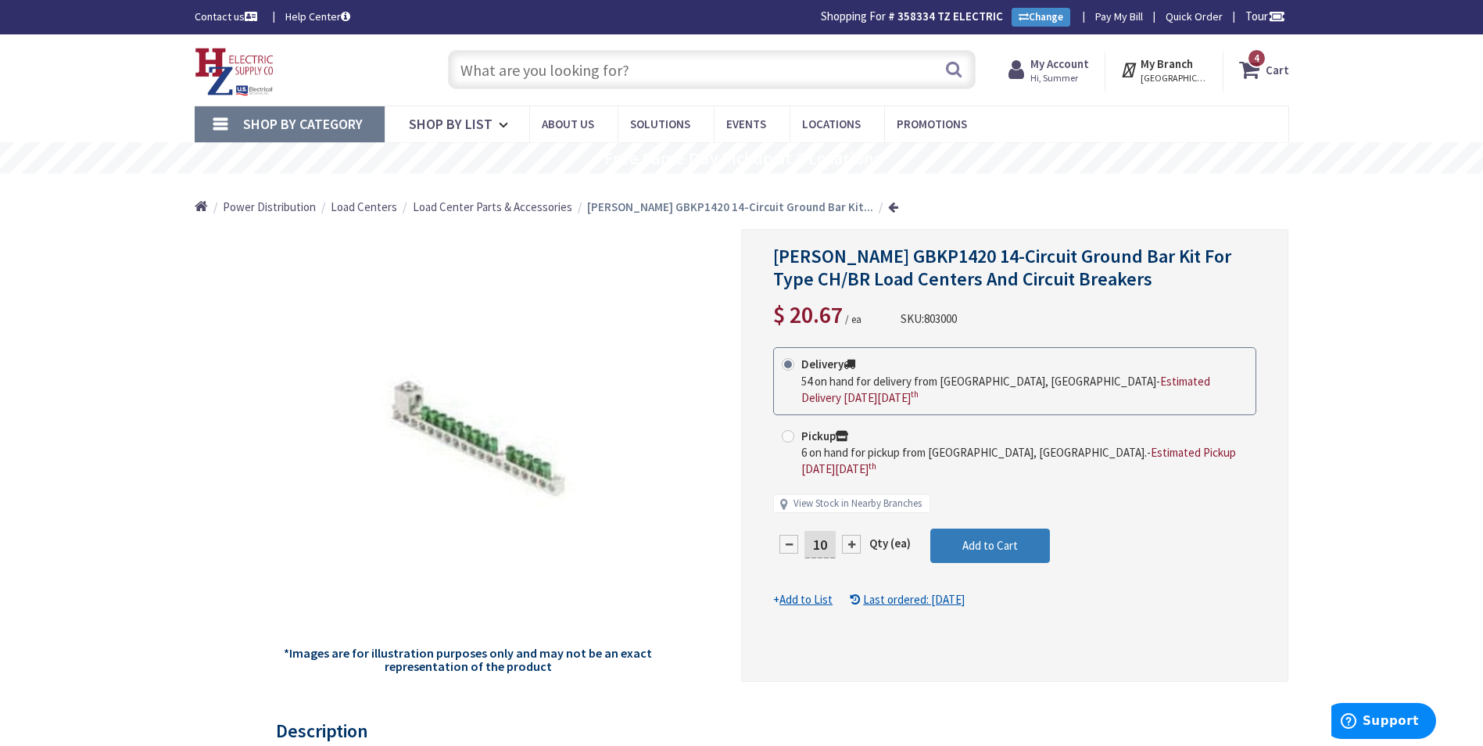
click at [993, 538] on span "Add to Cart" at bounding box center [990, 545] width 56 height 15
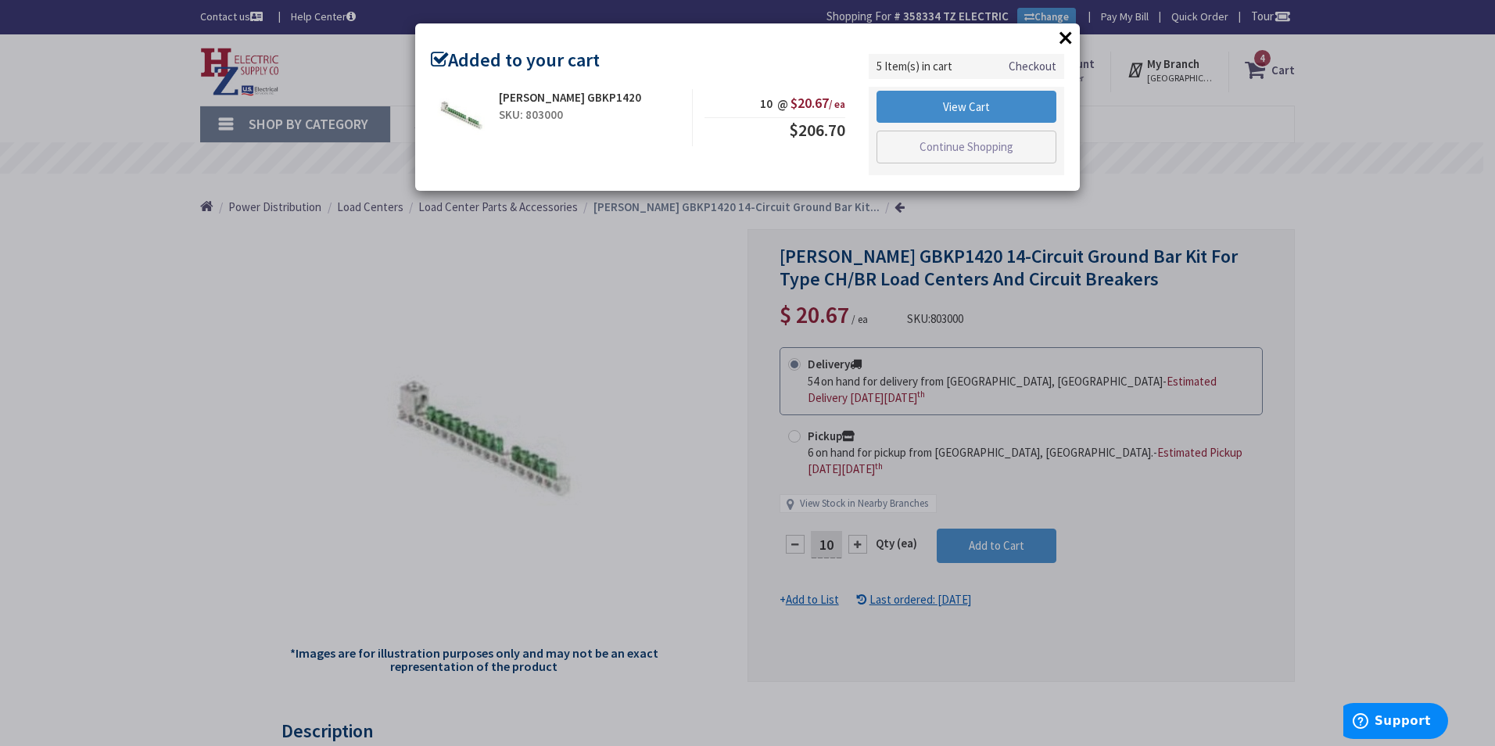
click at [1057, 33] on button "×" at bounding box center [1065, 37] width 23 height 23
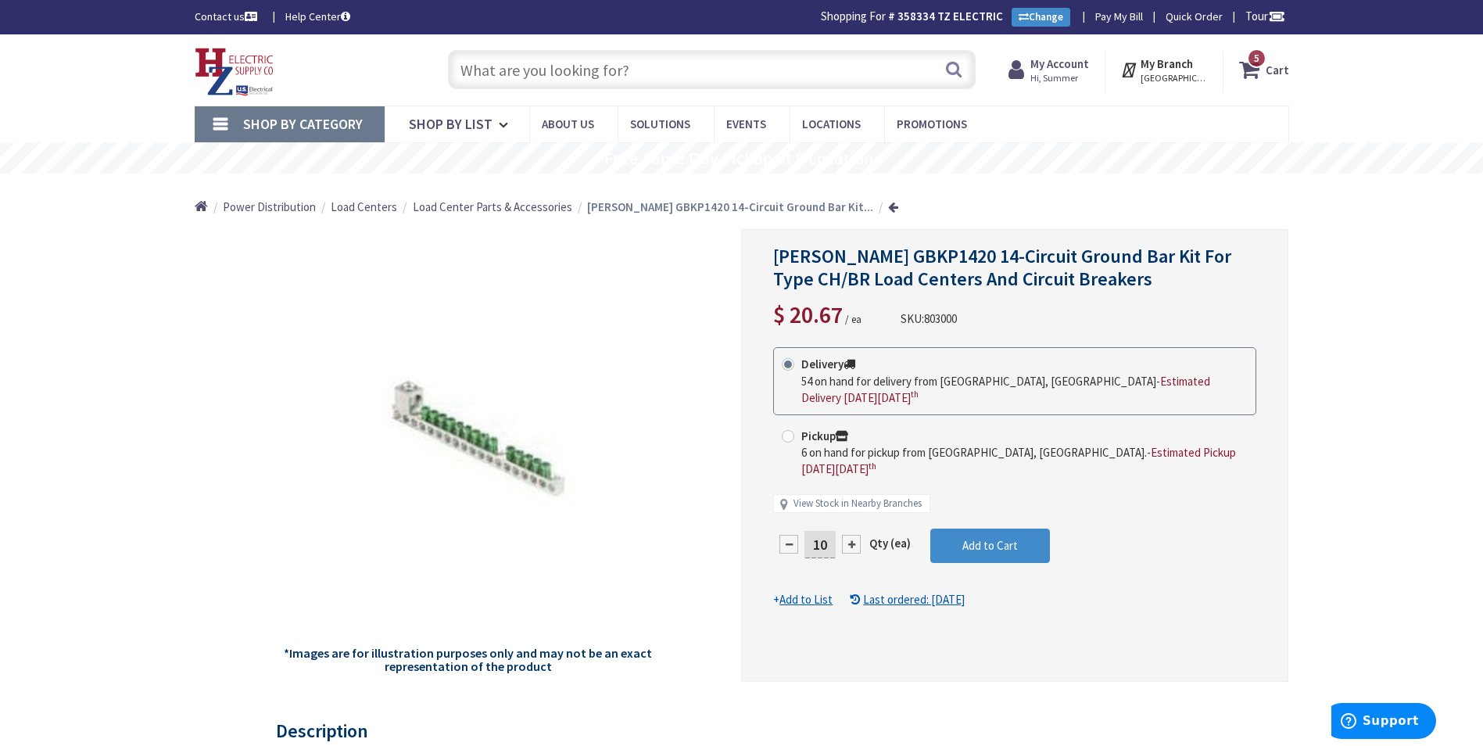
click at [679, 68] on input "text" at bounding box center [712, 69] width 528 height 39
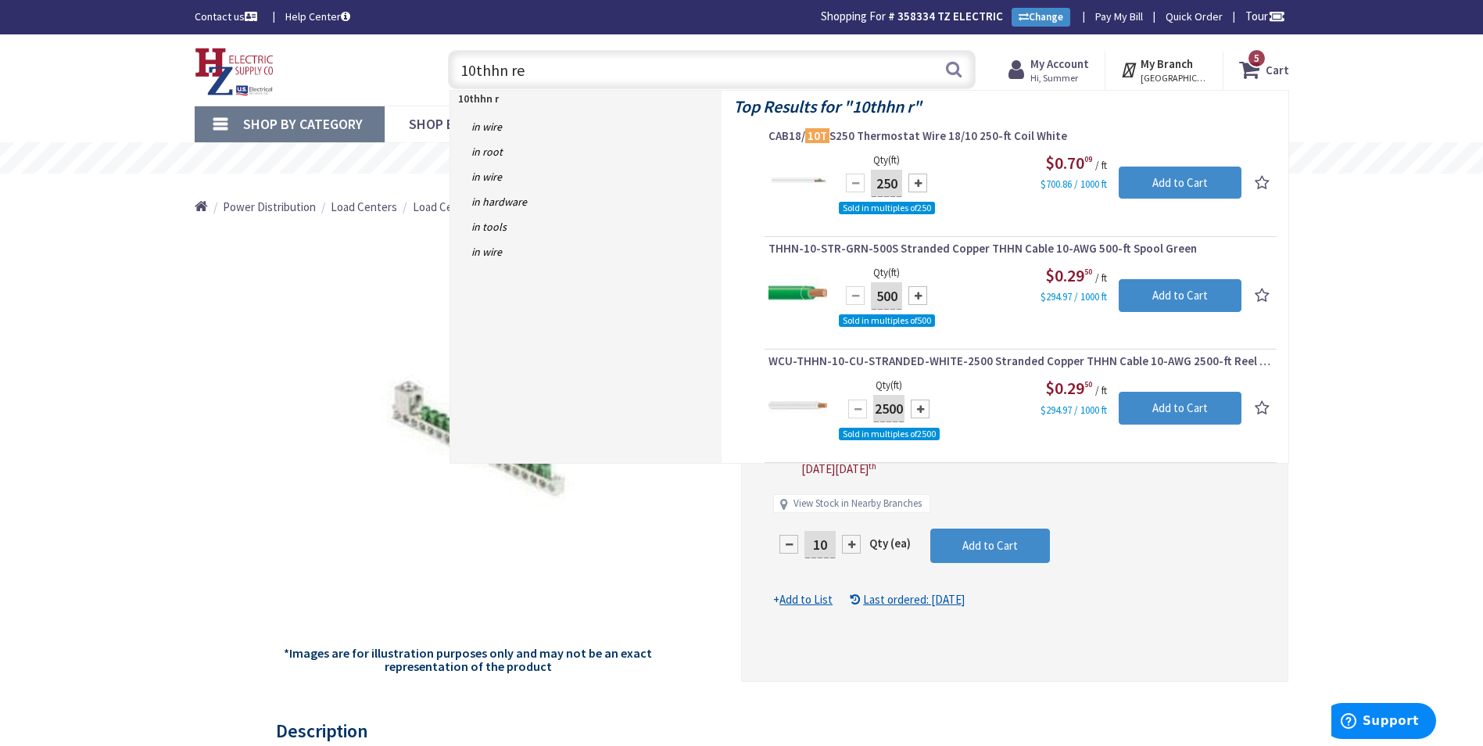
type input "10thhn red"
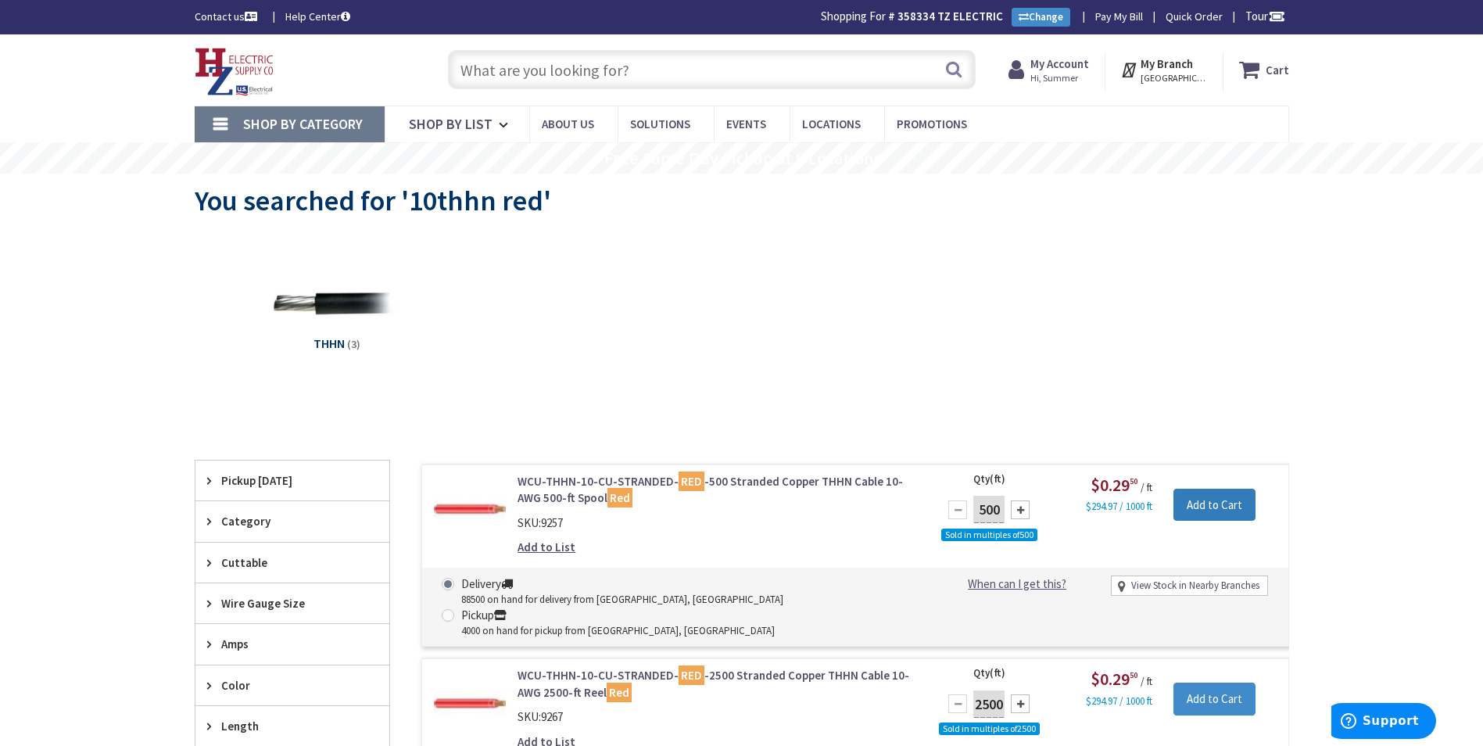
click at [1186, 503] on input "Add to Cart" at bounding box center [1214, 505] width 82 height 33
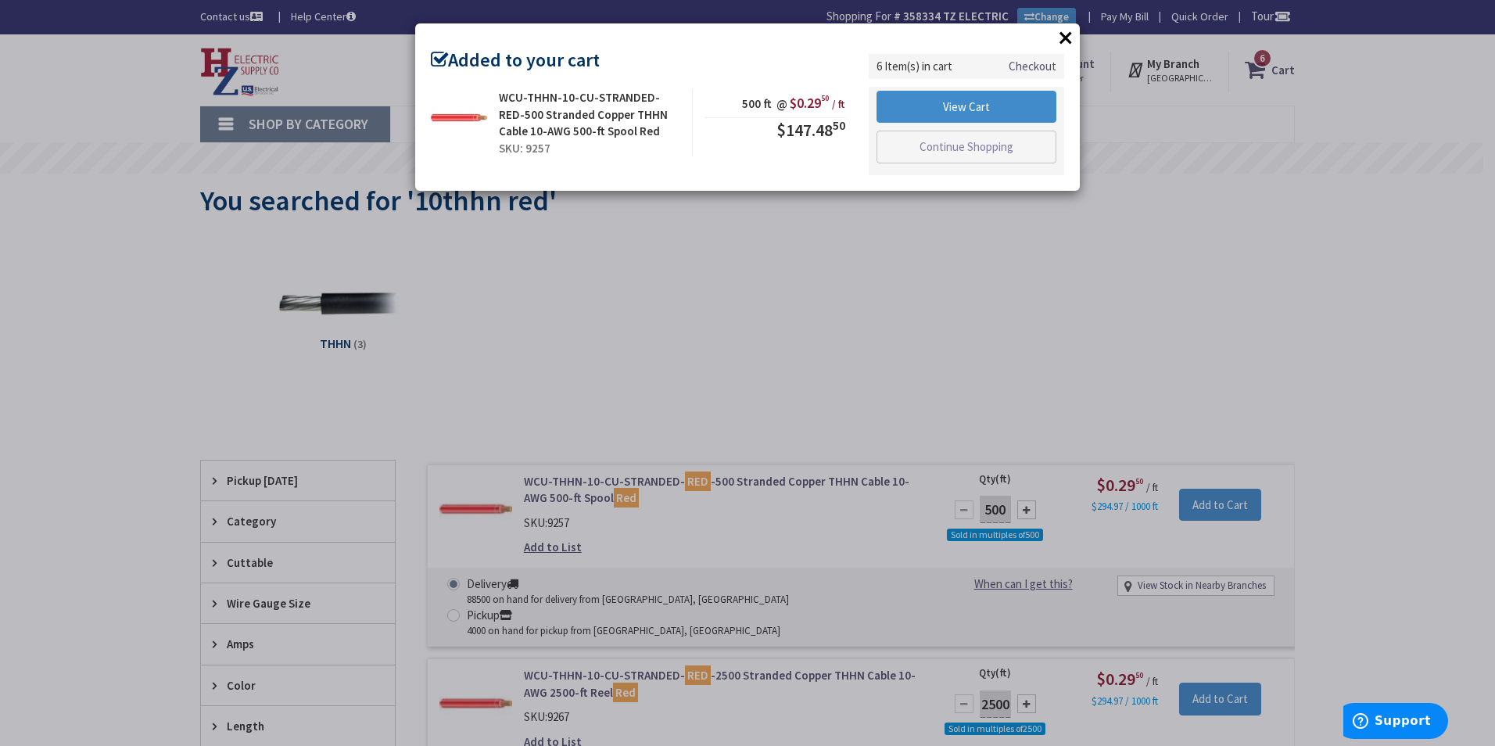
click at [997, 254] on div "× Added to your cart WCU-THHN-10-CU-STRANDED-RED-500 Stranded Copper THHN Cable…" at bounding box center [747, 373] width 1495 height 746
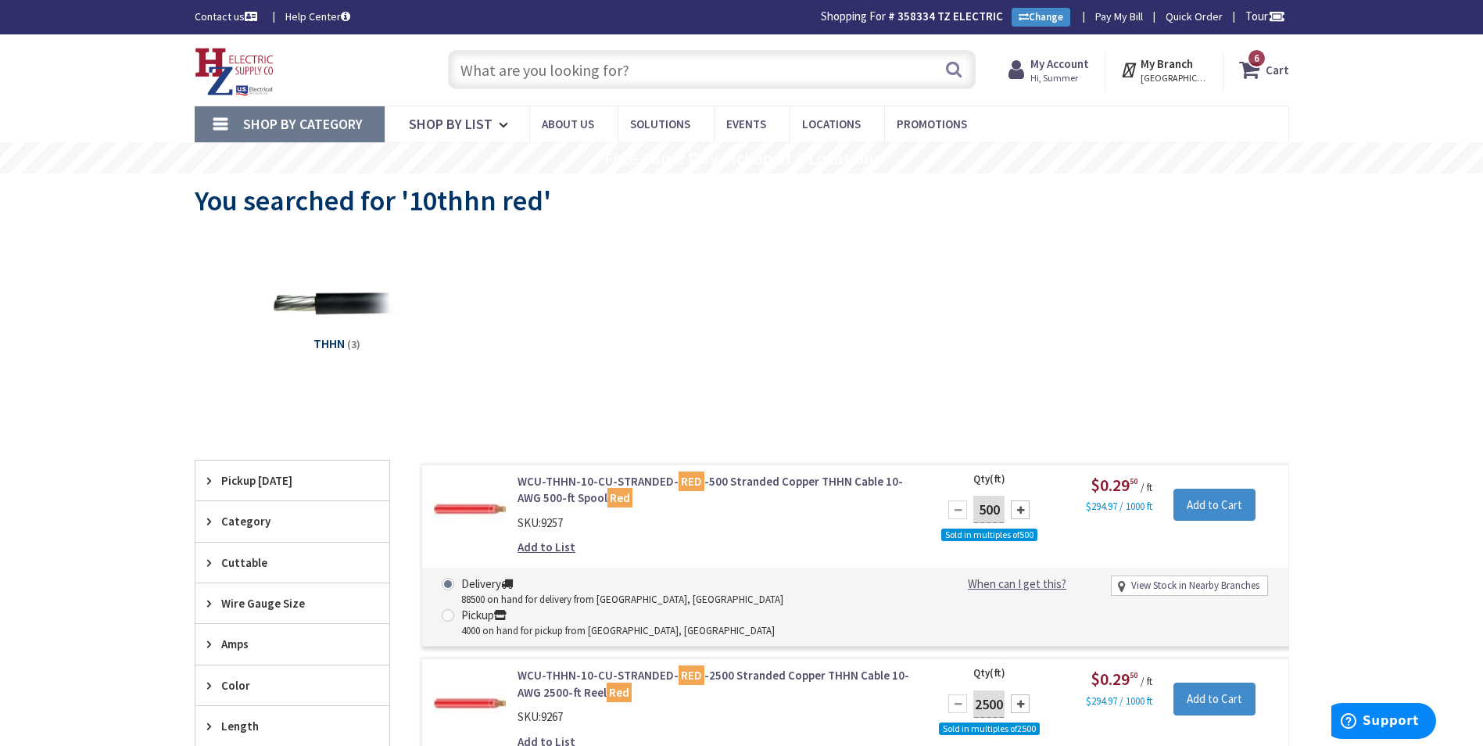
click at [751, 66] on input "text" at bounding box center [712, 69] width 528 height 39
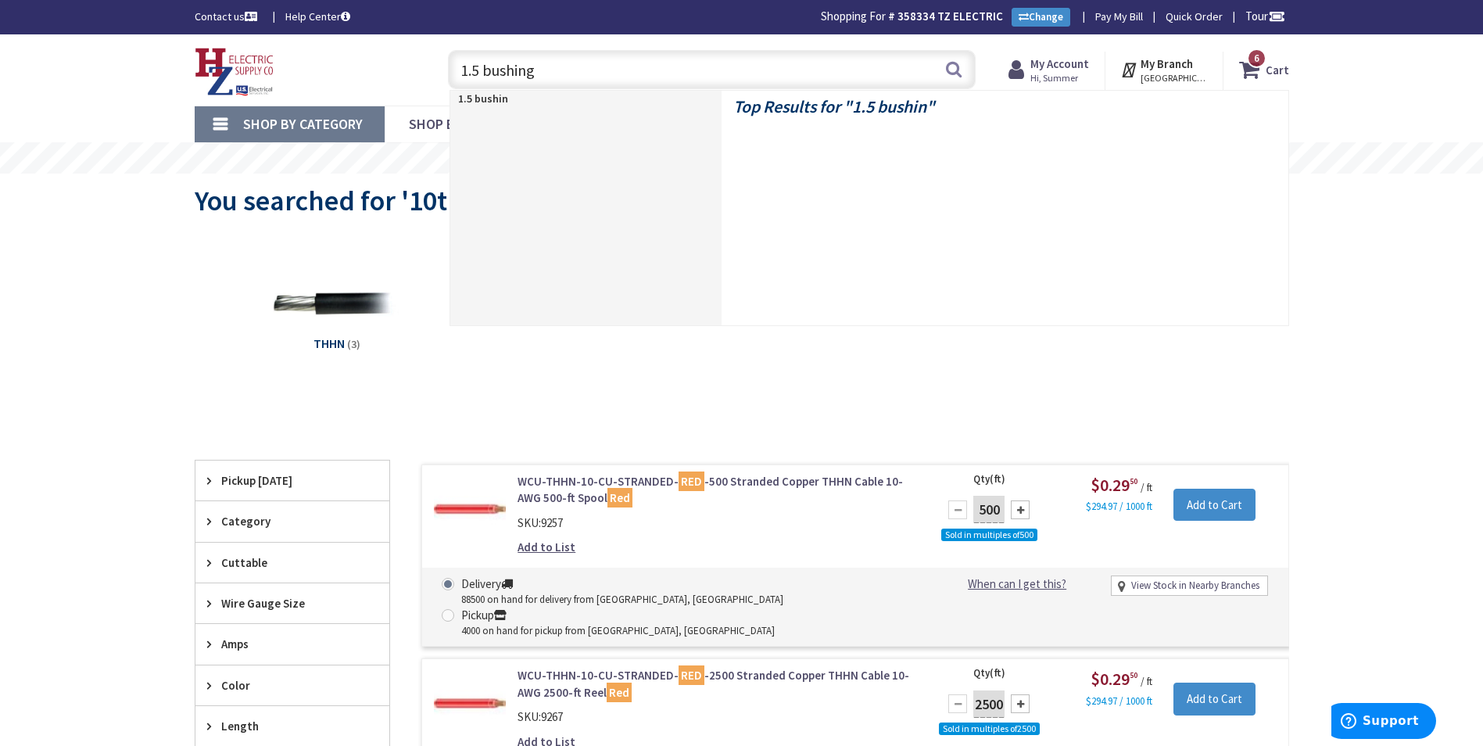
type input "1.5 bushings"
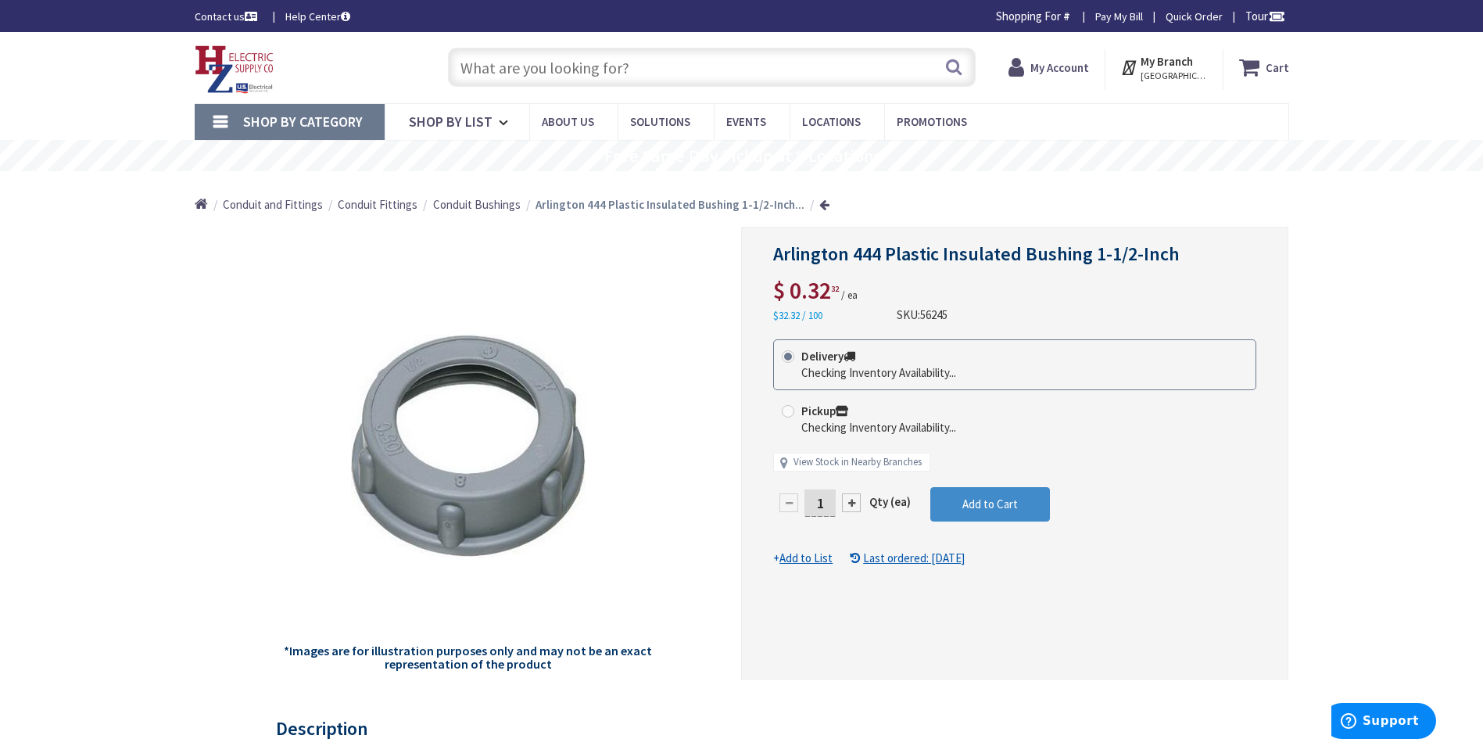
drag, startPoint x: 826, startPoint y: 496, endPoint x: 779, endPoint y: 509, distance: 48.5
click at [779, 509] on div "1" at bounding box center [820, 502] width 94 height 31
type input "50"
click at [957, 503] on form "This product is Discontinued Delivery Checking Inventory Availability... Pickup…" at bounding box center [1014, 452] width 483 height 227
click at [955, 496] on div at bounding box center [1015, 452] width 546 height 451
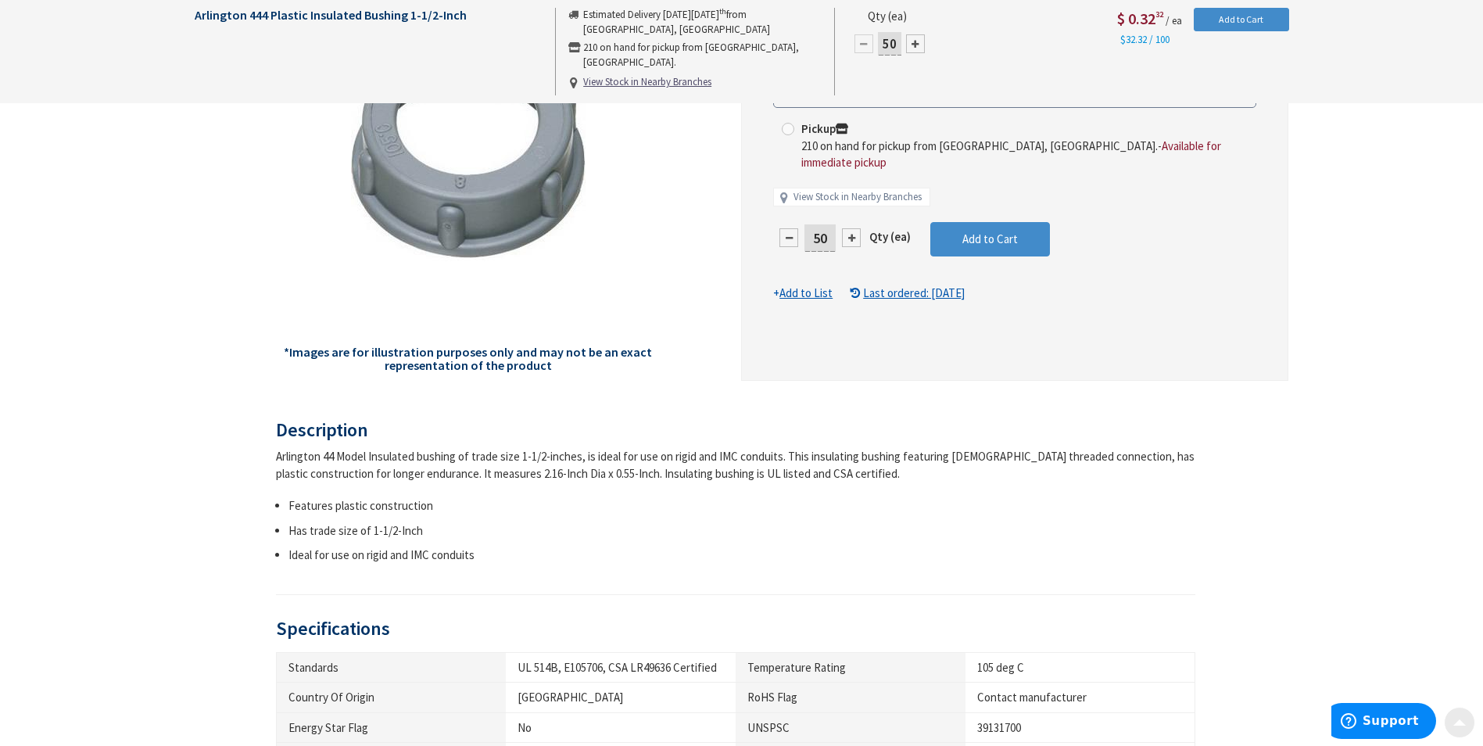
scroll to position [313, 0]
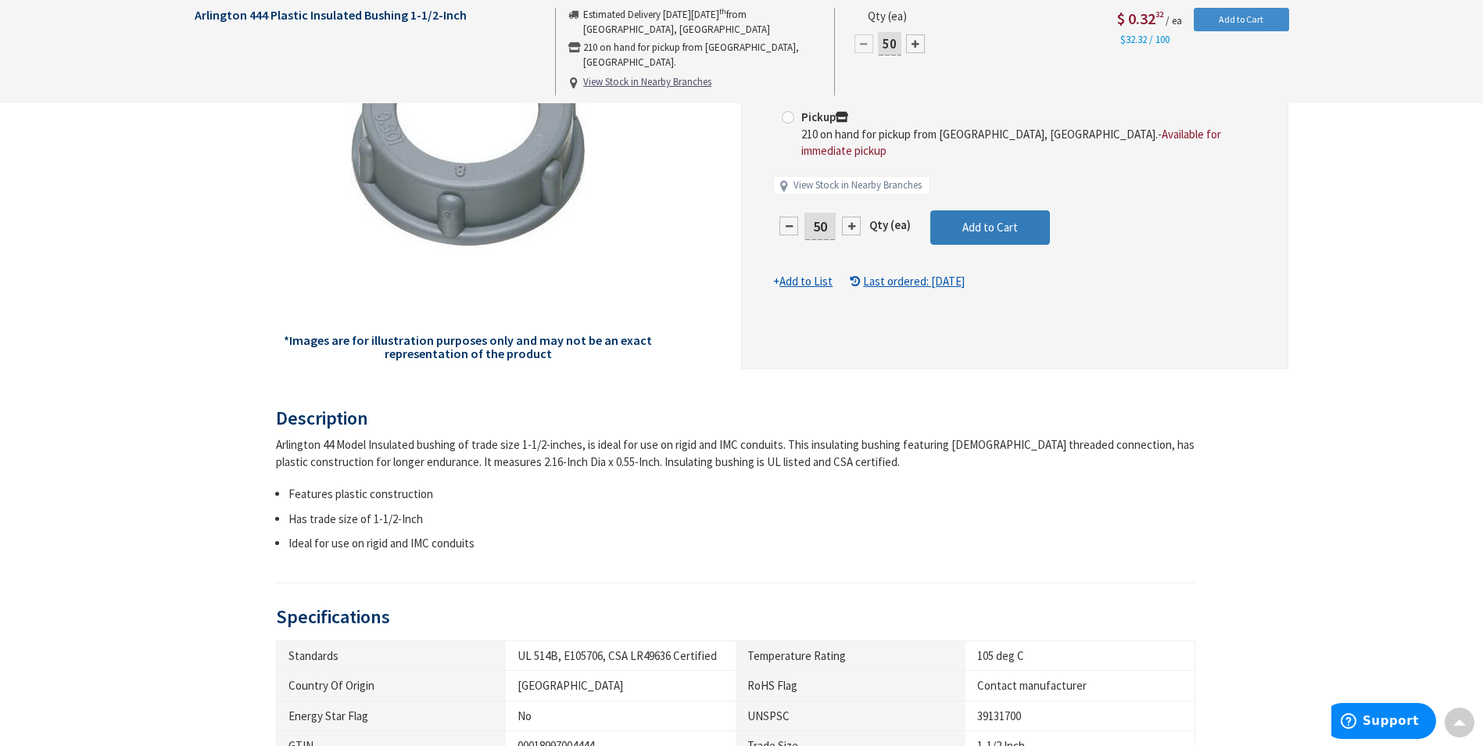
click at [986, 220] on span "Add to Cart" at bounding box center [990, 227] width 56 height 15
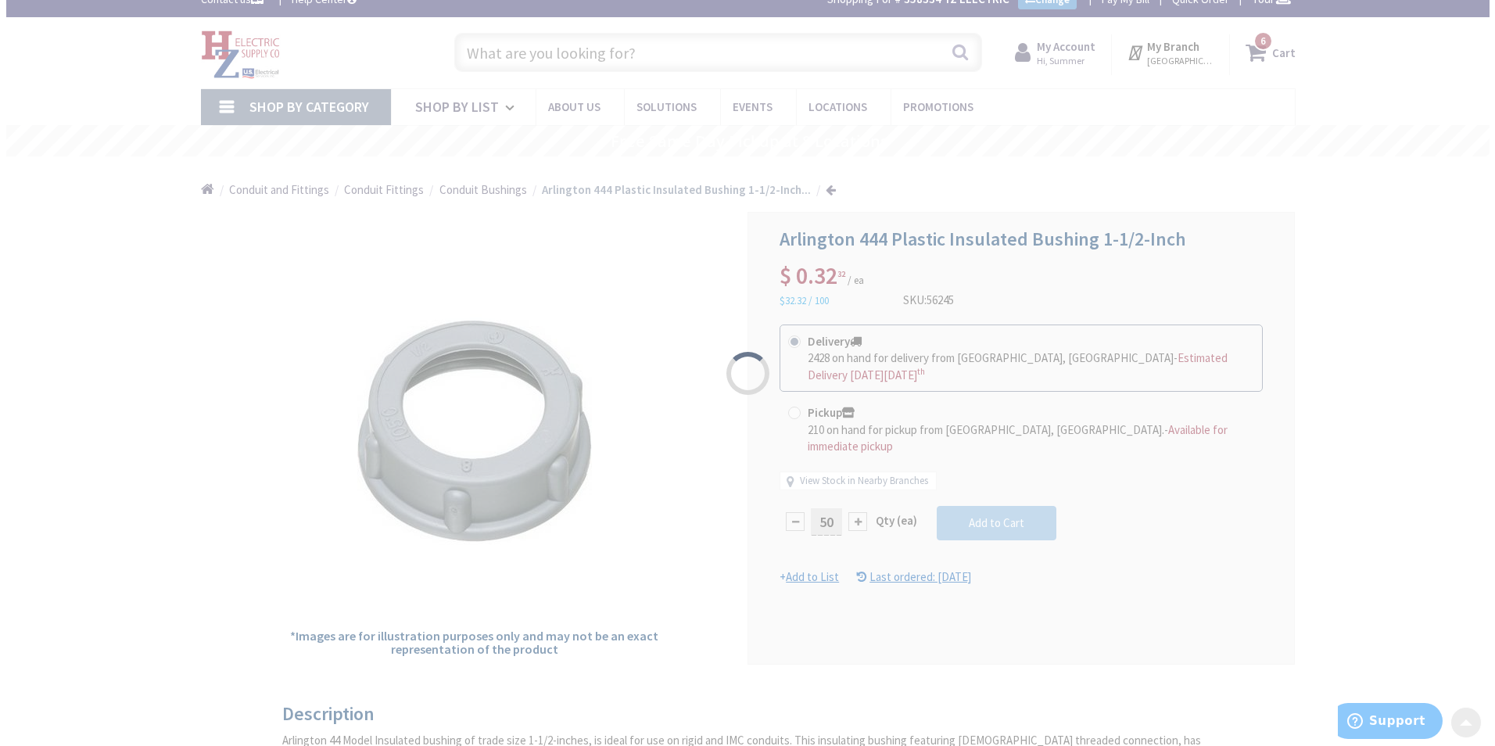
scroll to position [0, 0]
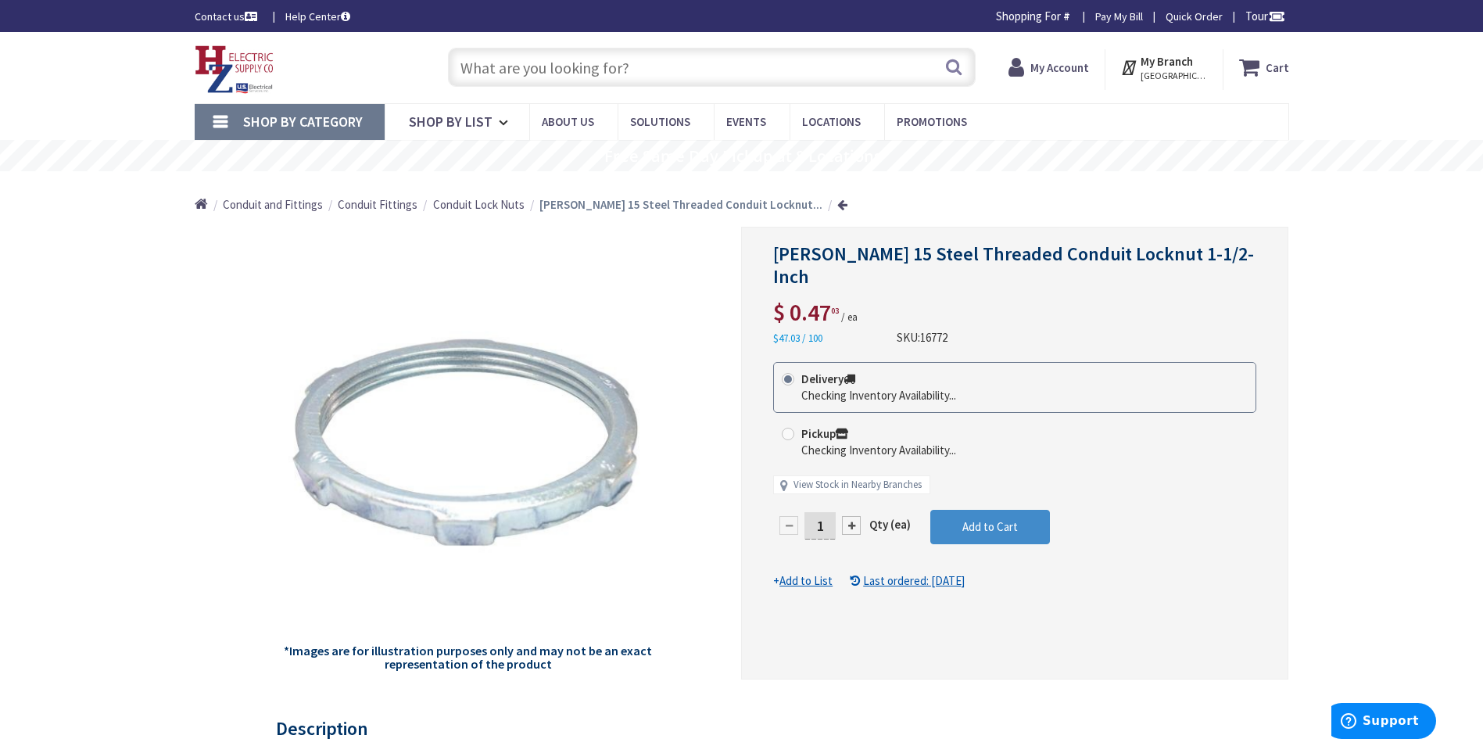
click at [830, 500] on div "Delivery Checking Inventory Availability... Pickup Checking Inventory Availabil…" at bounding box center [1014, 436] width 483 height 148
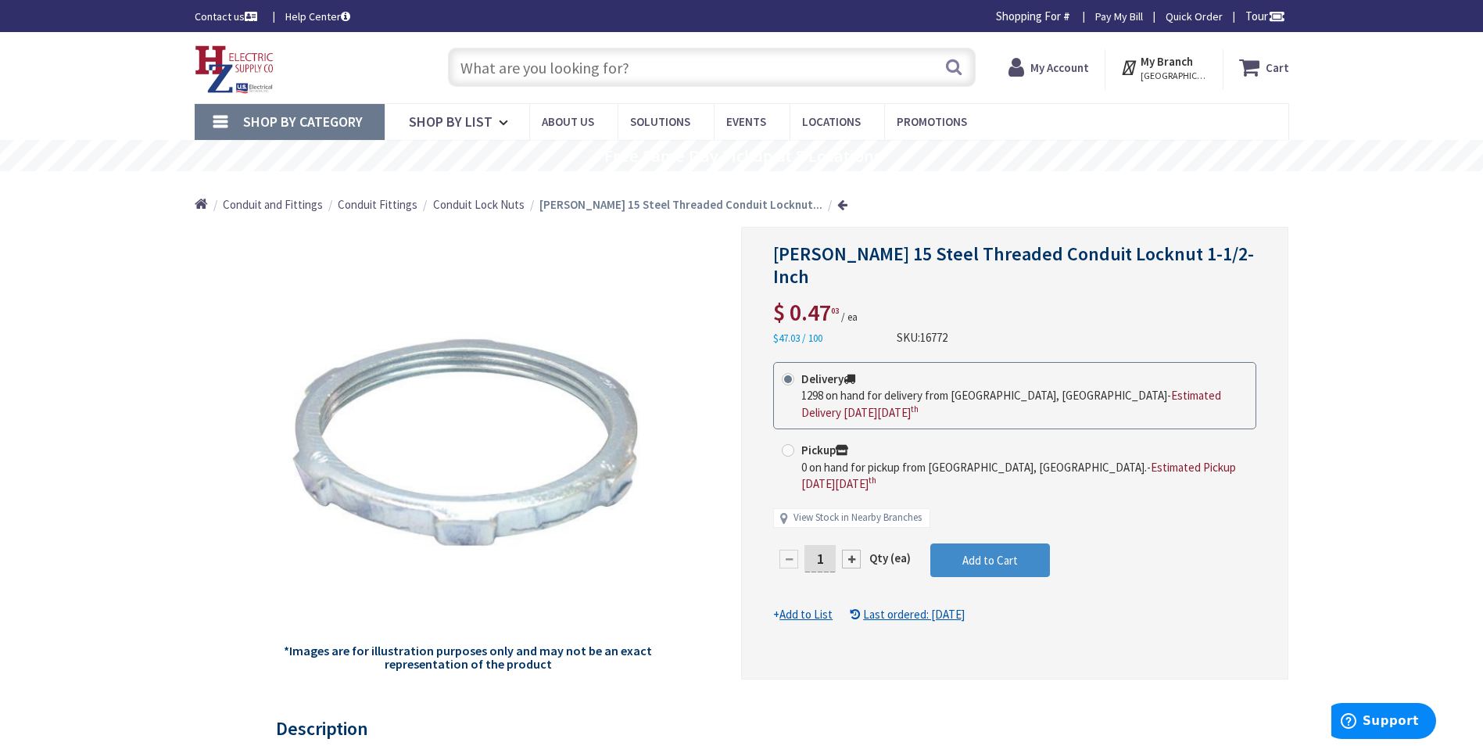
drag, startPoint x: 826, startPoint y: 523, endPoint x: 794, endPoint y: 517, distance: 32.5
click at [794, 543] on div "1" at bounding box center [820, 558] width 94 height 31
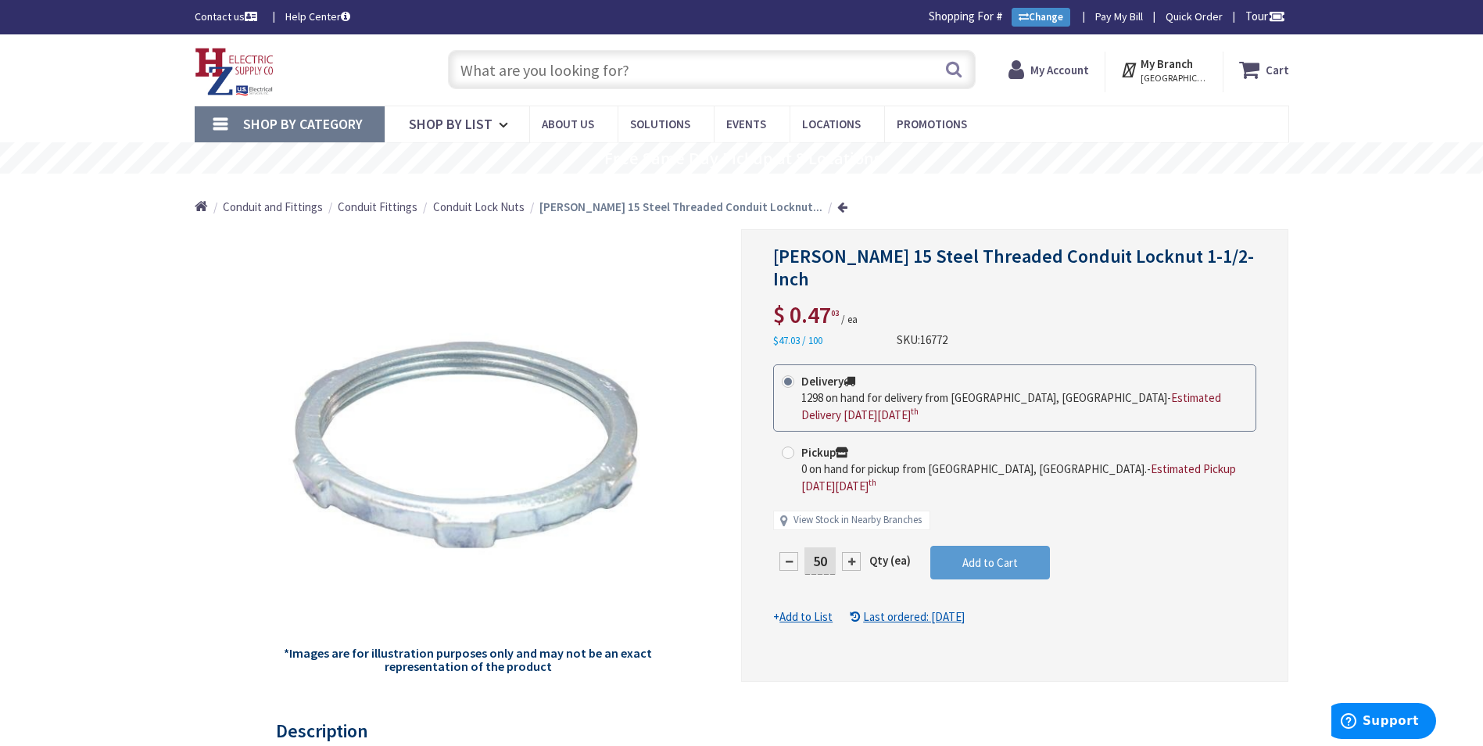
type input "50"
click at [965, 511] on form "This product is Discontinued Delivery 1298 on hand for delivery from Middletown…" at bounding box center [1014, 494] width 483 height 261
click at [979, 546] on button "Add to Cart" at bounding box center [990, 563] width 120 height 34
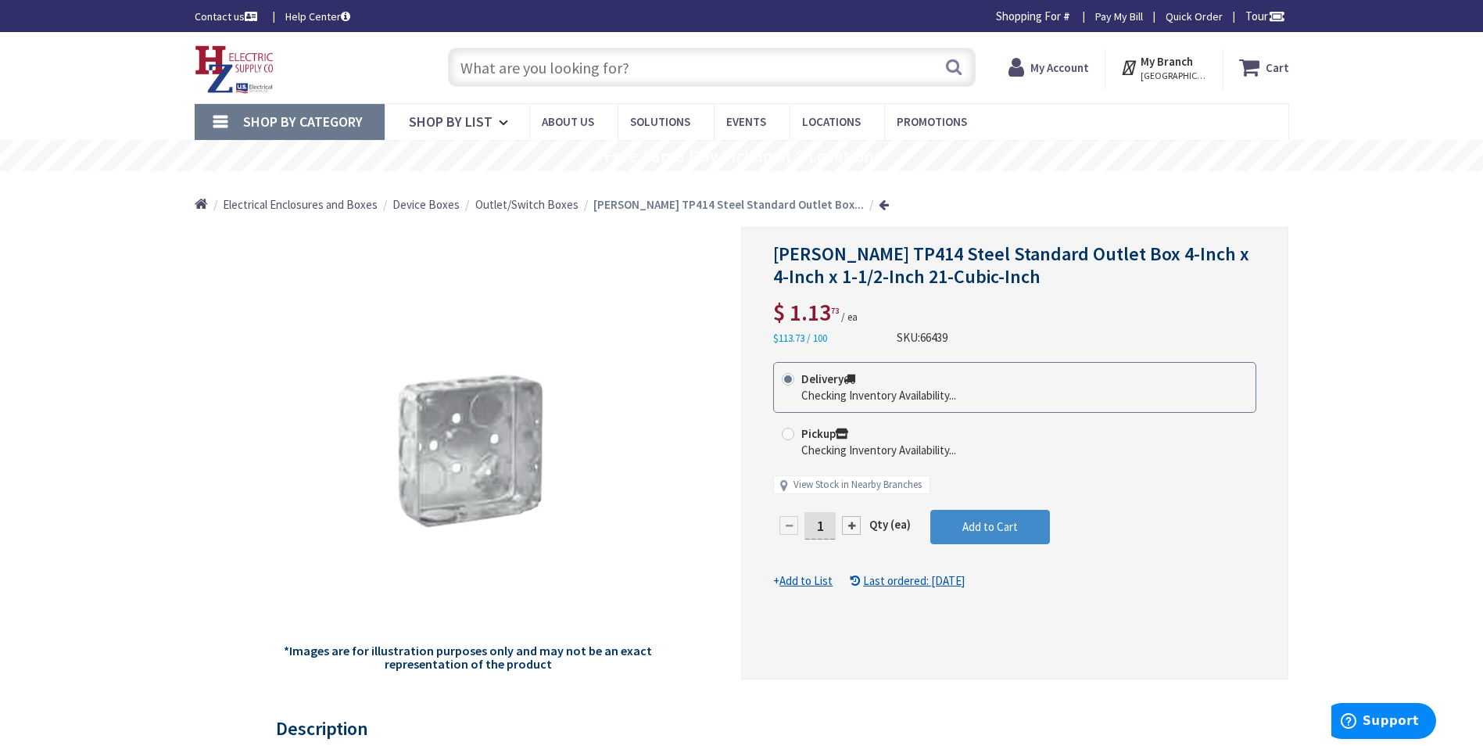
click at [829, 528] on input "1" at bounding box center [819, 525] width 31 height 27
type input "15"
click at [966, 518] on form "This product is Discontinued Delivery Checking Inventory Availability... Pickup…" at bounding box center [1014, 475] width 483 height 227
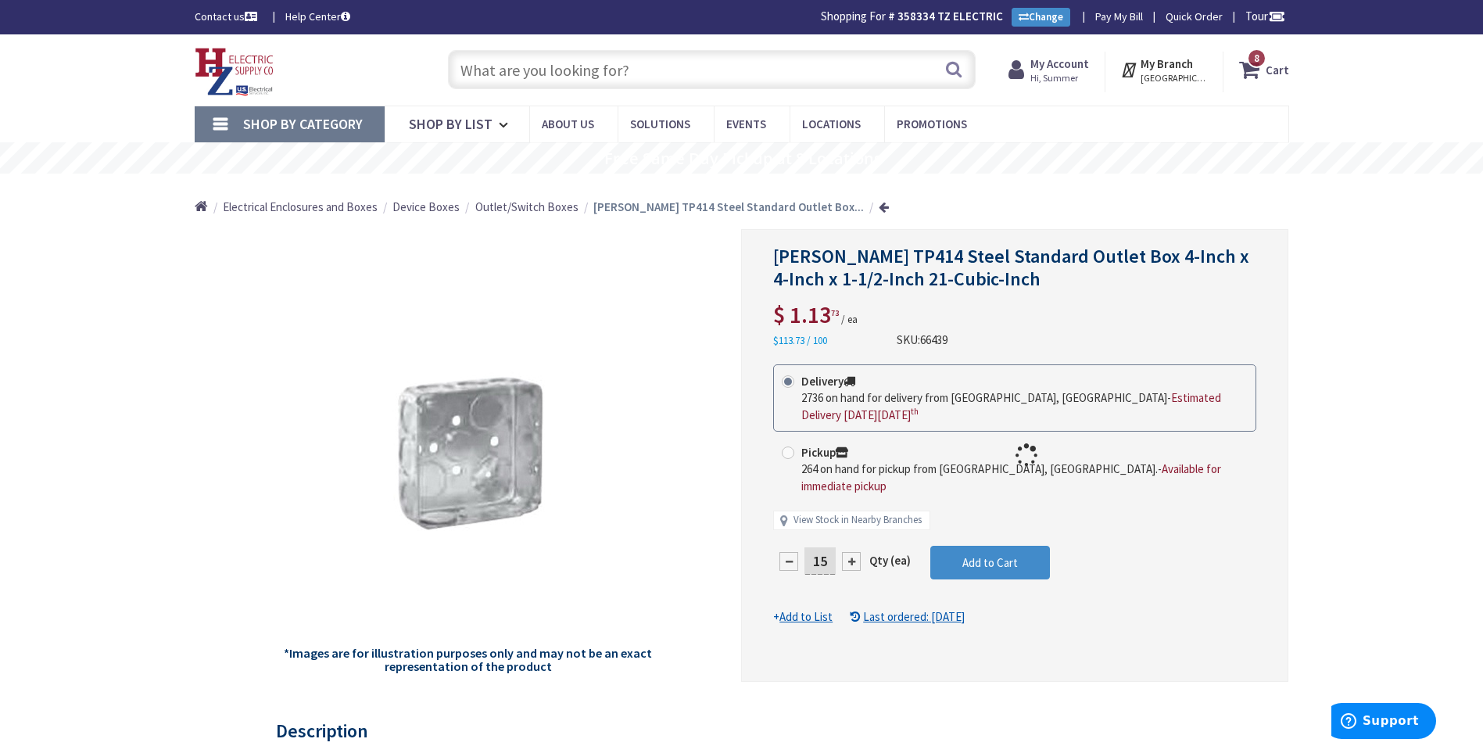
click at [1026, 546] on div at bounding box center [1015, 455] width 546 height 451
click at [1144, 460] on div at bounding box center [1015, 455] width 546 height 451
click at [823, 555] on input "1" at bounding box center [819, 560] width 31 height 27
type input "15"
click at [946, 538] on form "This product is Discontinued Delivery 2736 on hand for delivery from Middletown…" at bounding box center [1014, 494] width 483 height 261
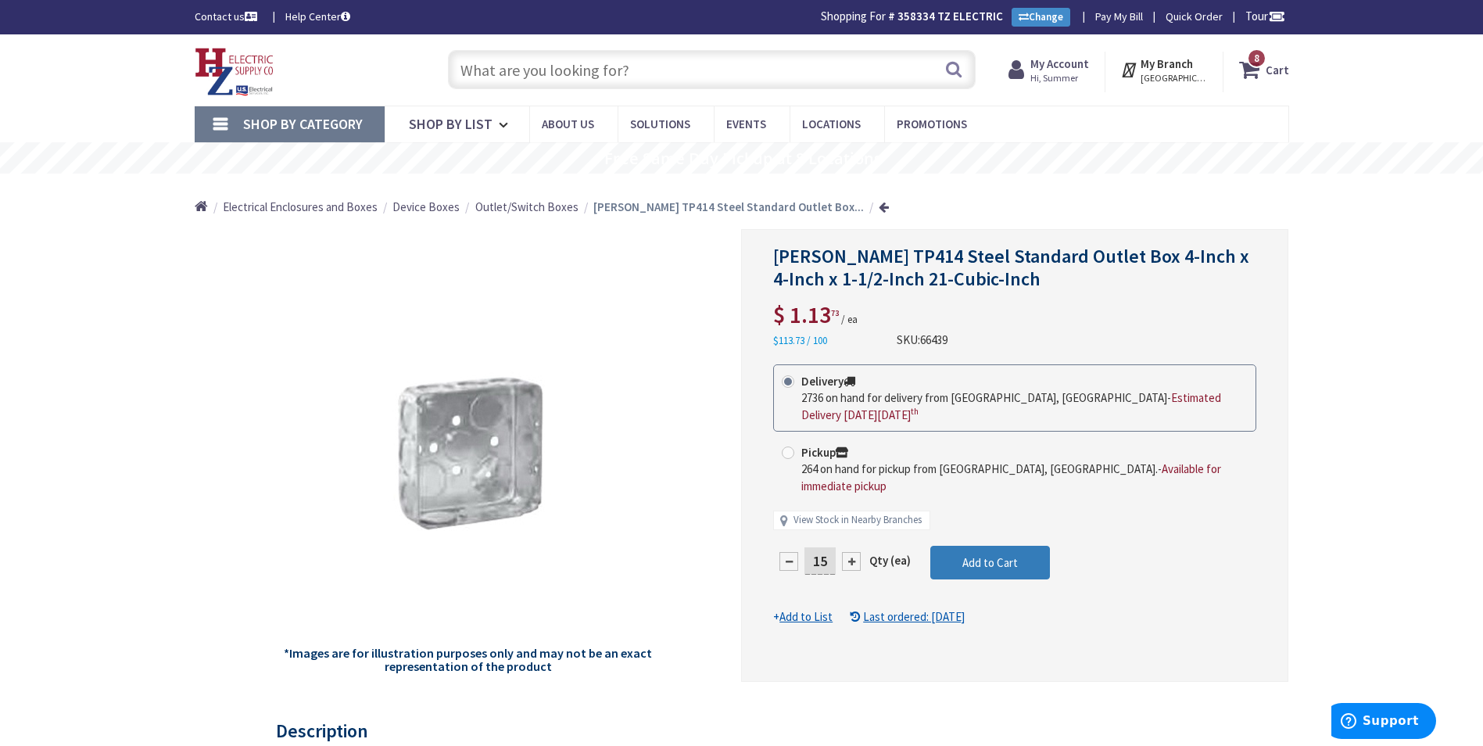
click at [1024, 546] on button "Add to Cart" at bounding box center [990, 563] width 120 height 34
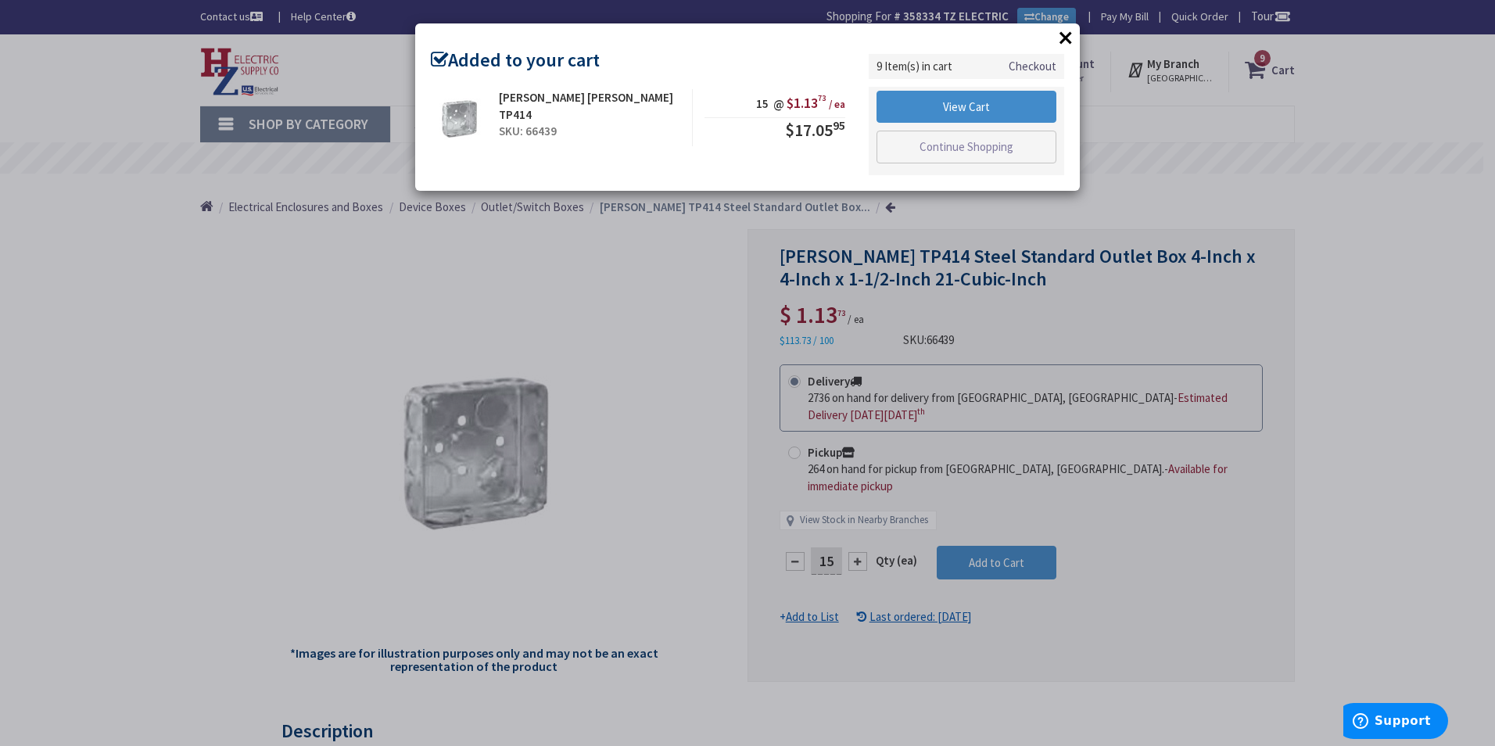
click at [1071, 33] on button "×" at bounding box center [1065, 37] width 23 height 23
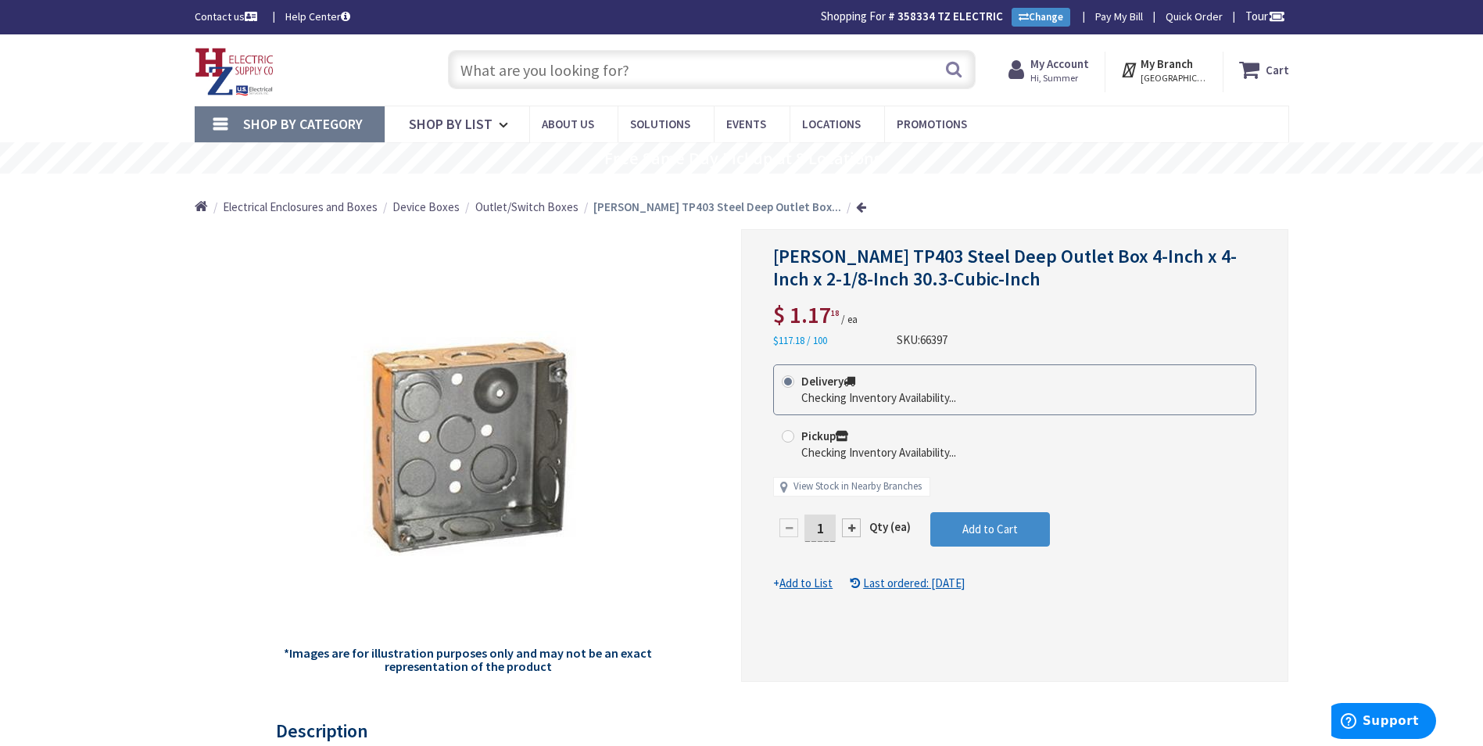
click at [829, 517] on input "1" at bounding box center [819, 527] width 31 height 27
type input "15"
click at [993, 524] on form "This product is Discontinued Delivery Checking Inventory Availability... Pickup…" at bounding box center [1014, 477] width 483 height 227
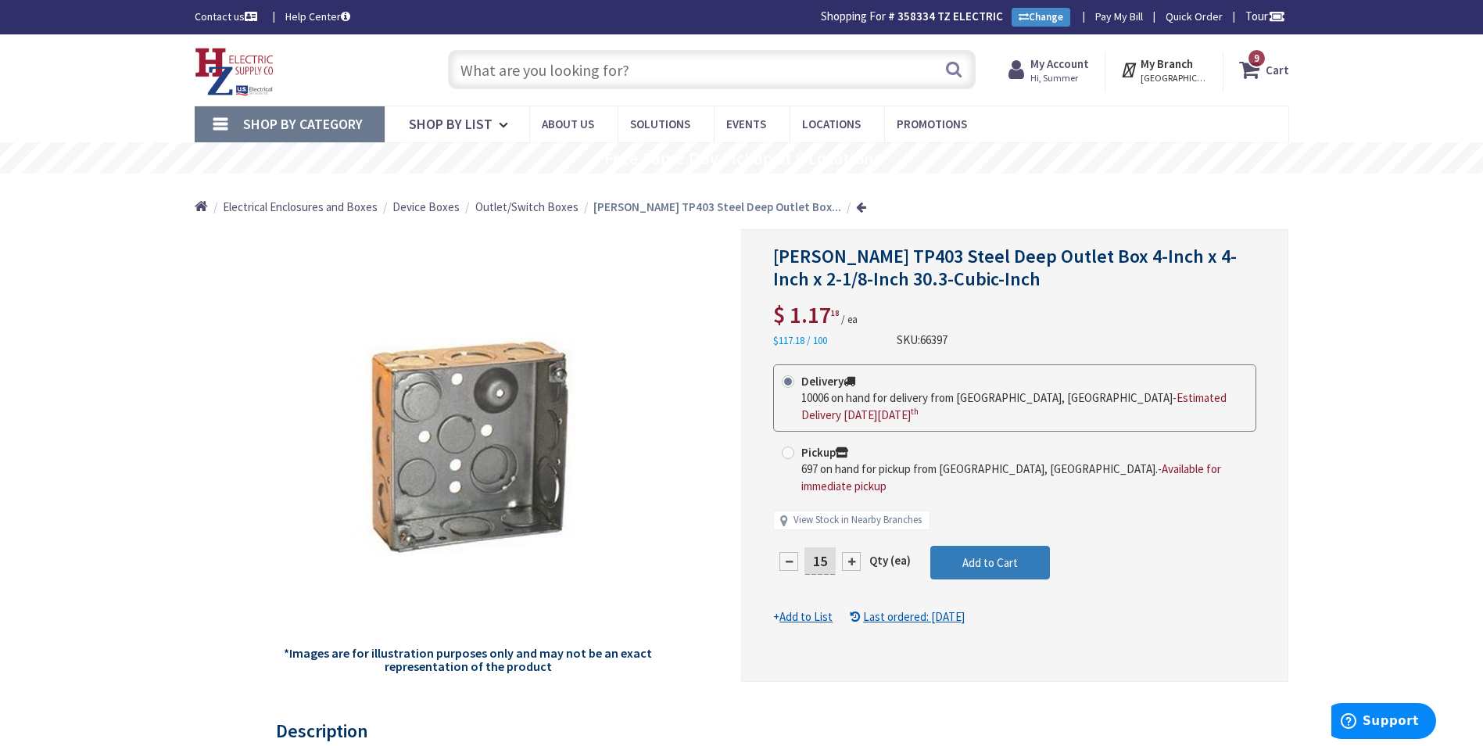
click at [1024, 546] on button "Add to Cart" at bounding box center [990, 563] width 120 height 34
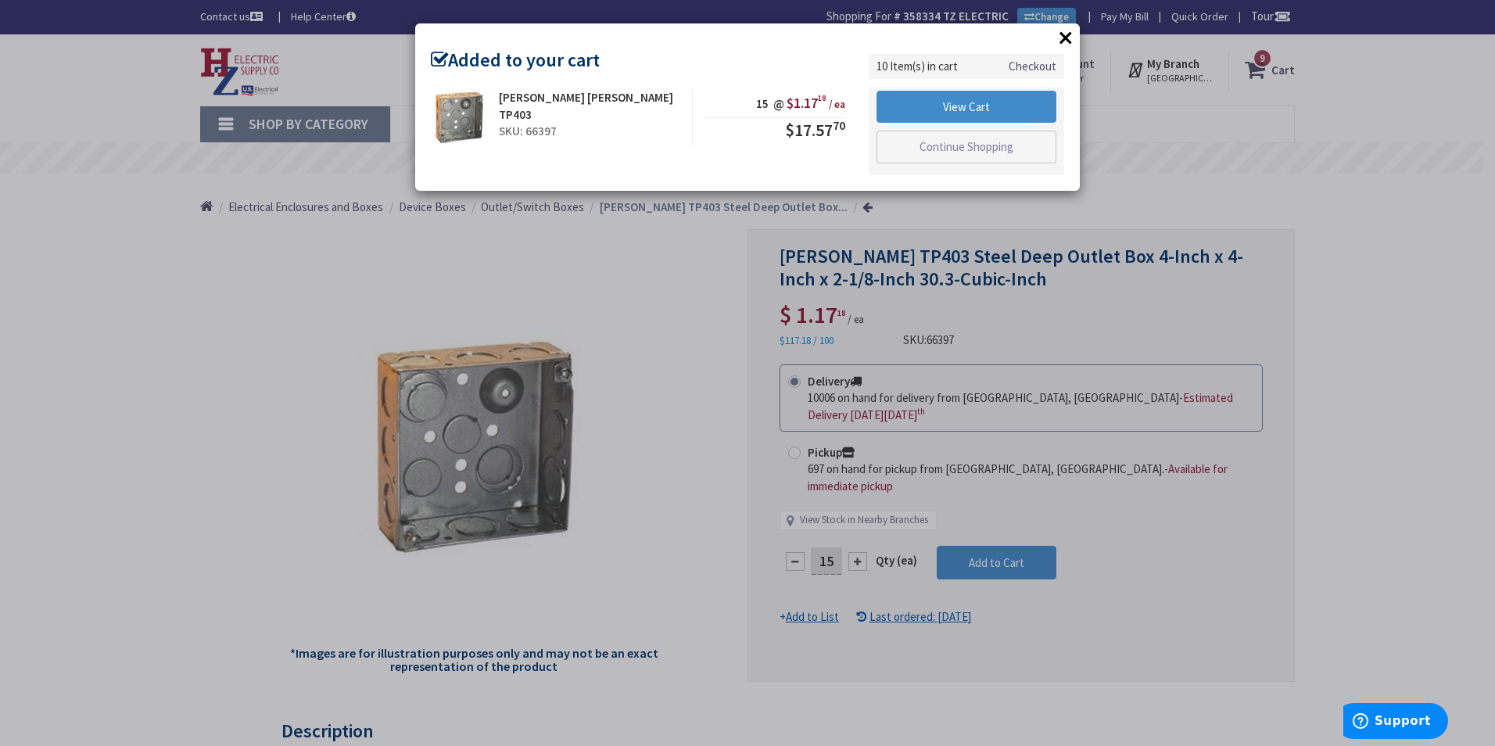
click at [1067, 38] on button "×" at bounding box center [1065, 37] width 23 height 23
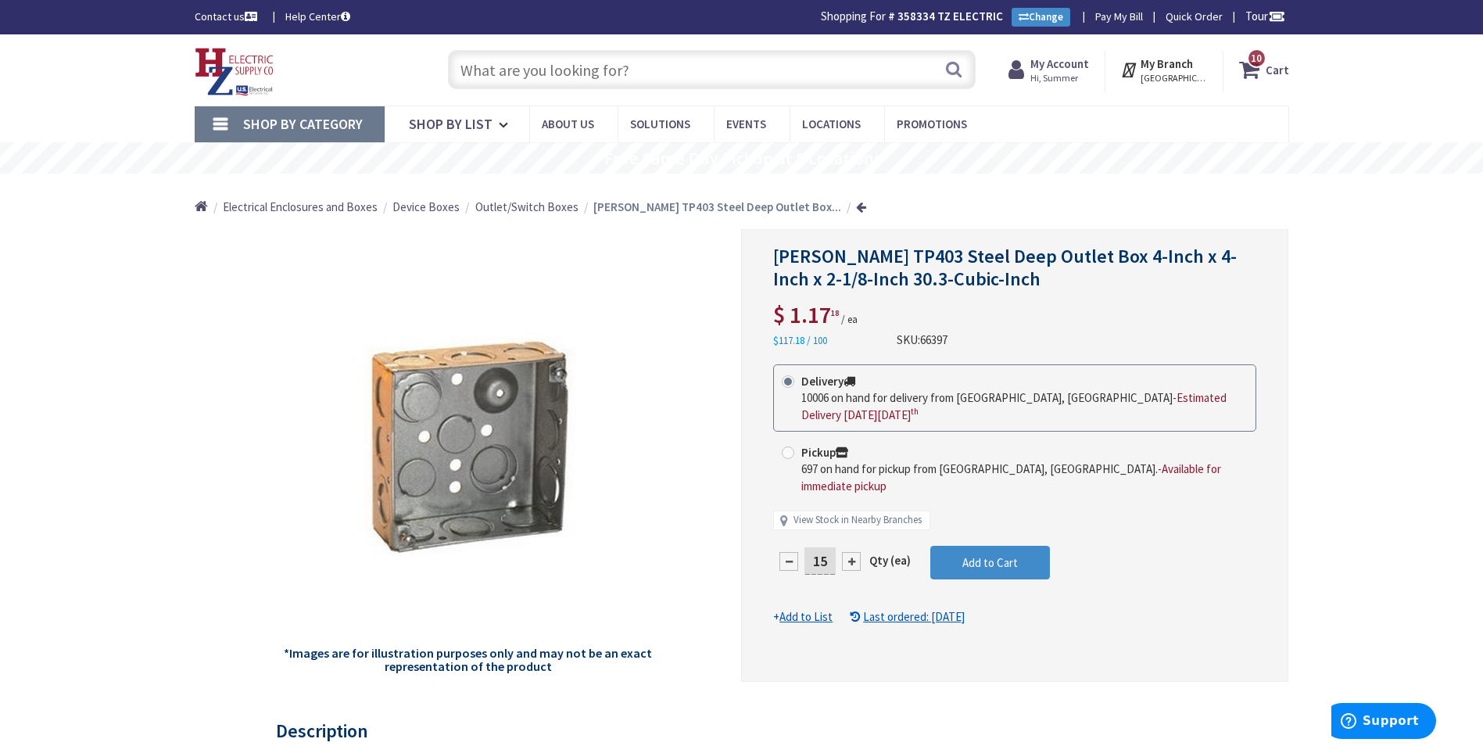
click at [693, 76] on input "text" at bounding box center [712, 69] width 528 height 39
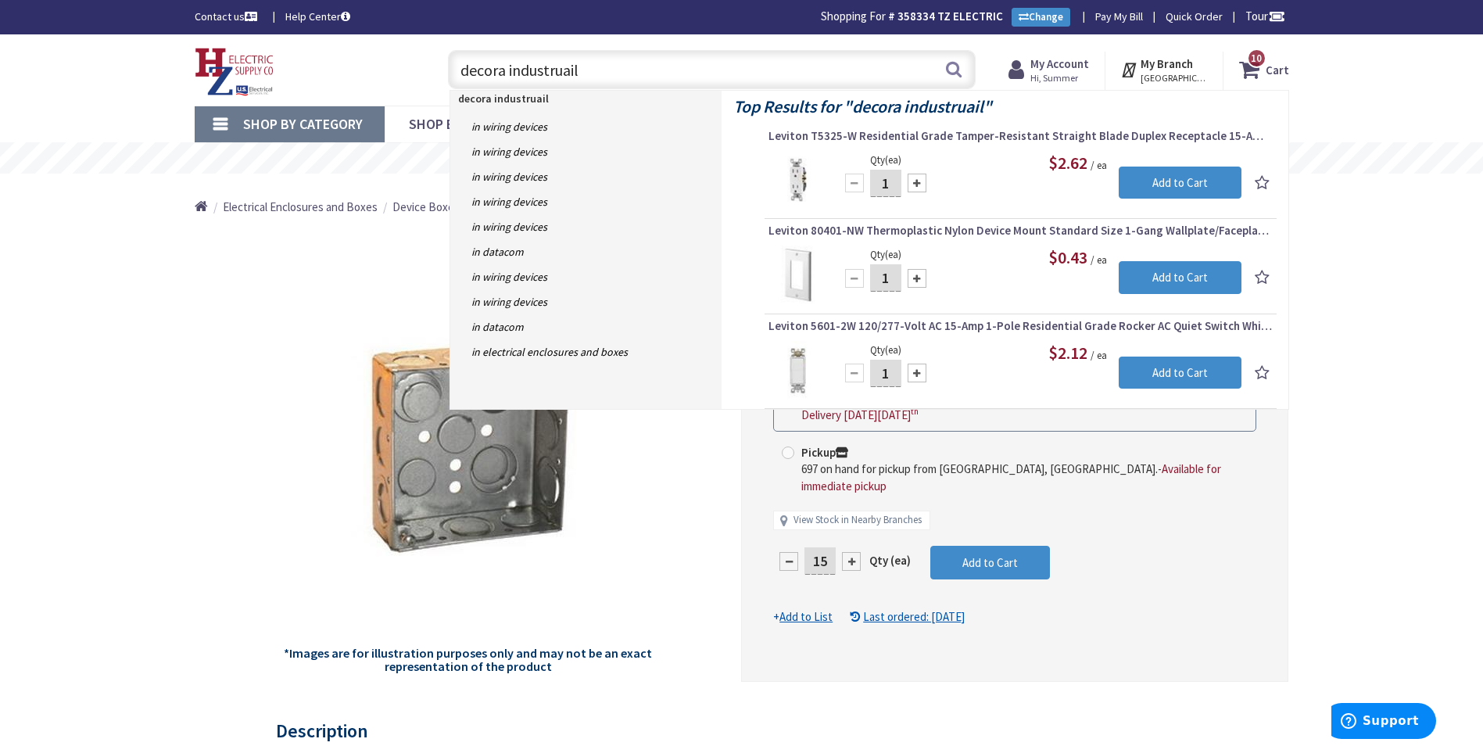
type input "decora industrial"
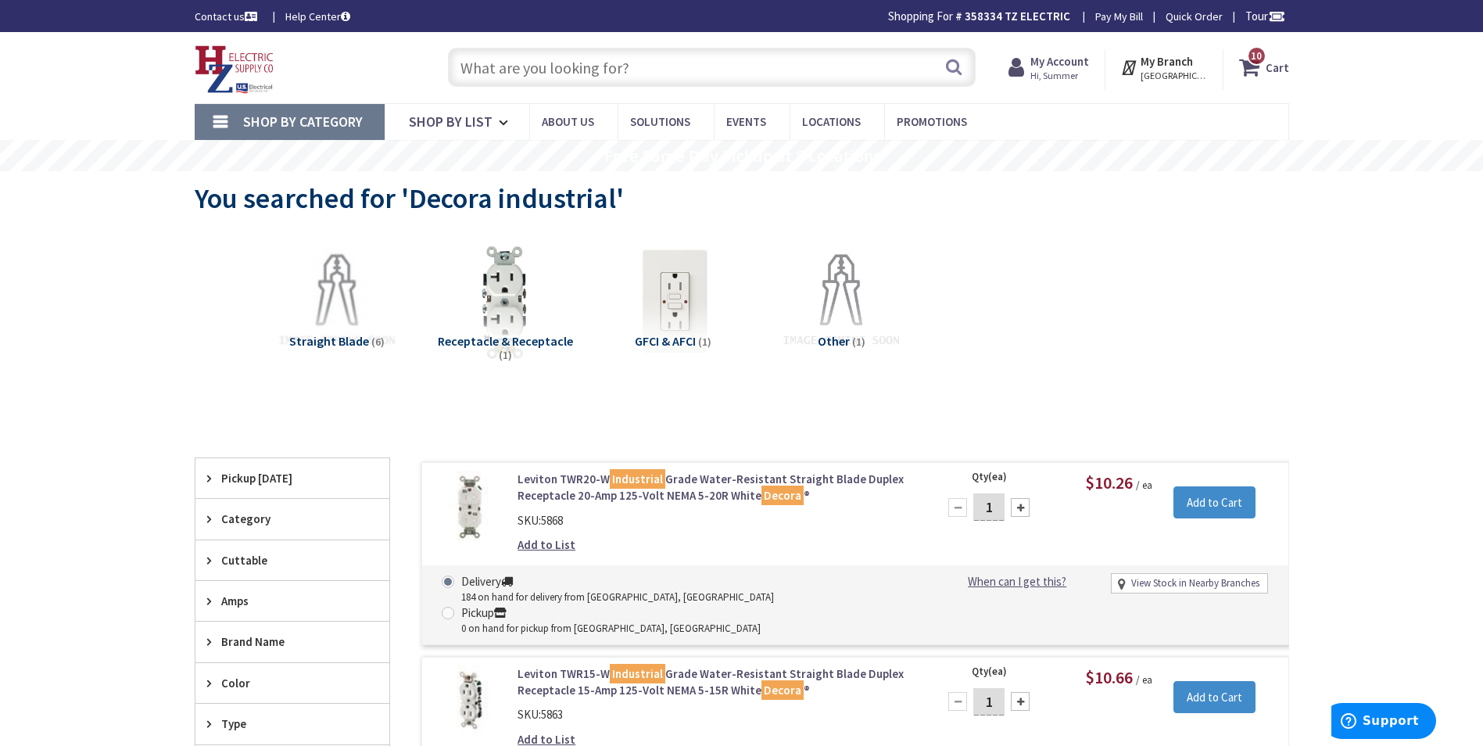
click at [719, 83] on input "text" at bounding box center [712, 67] width 528 height 39
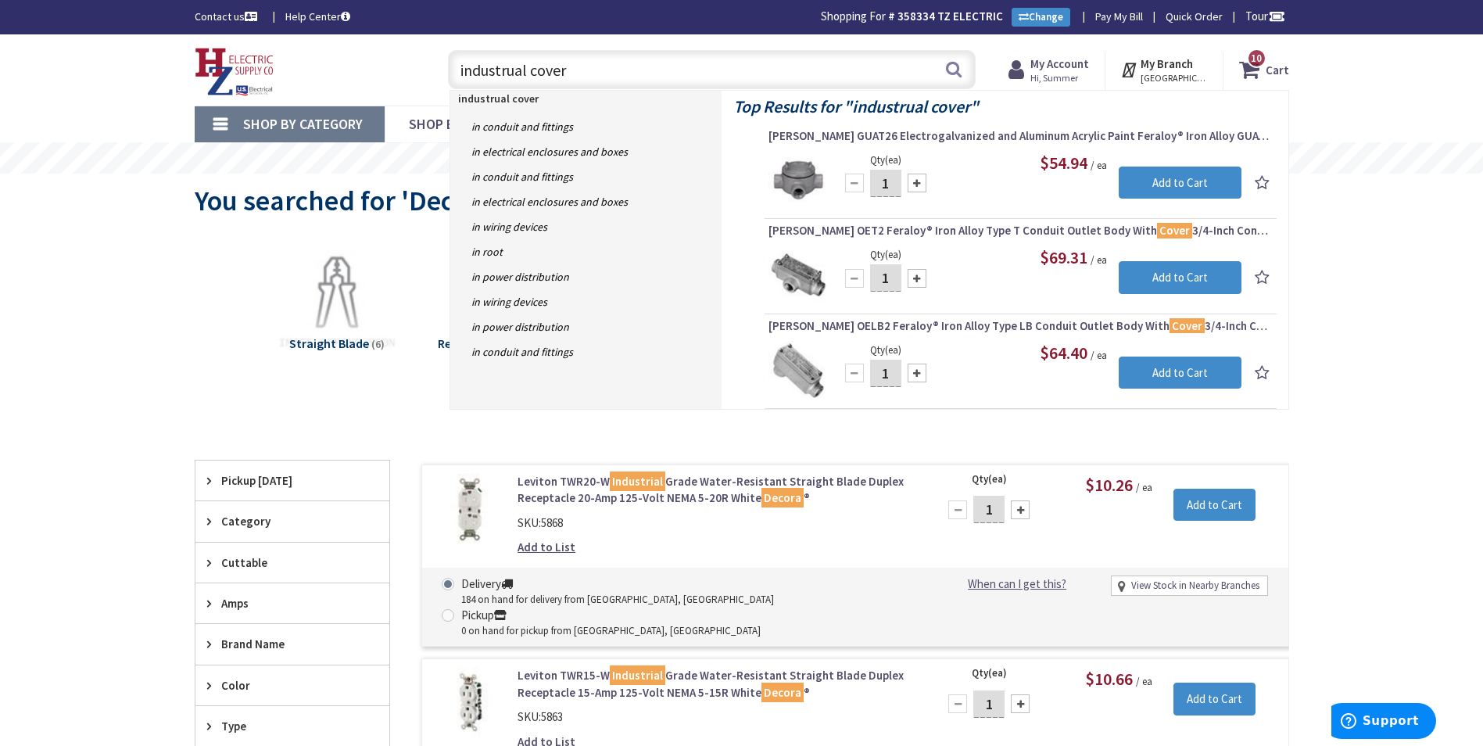
type input "industrial cover"
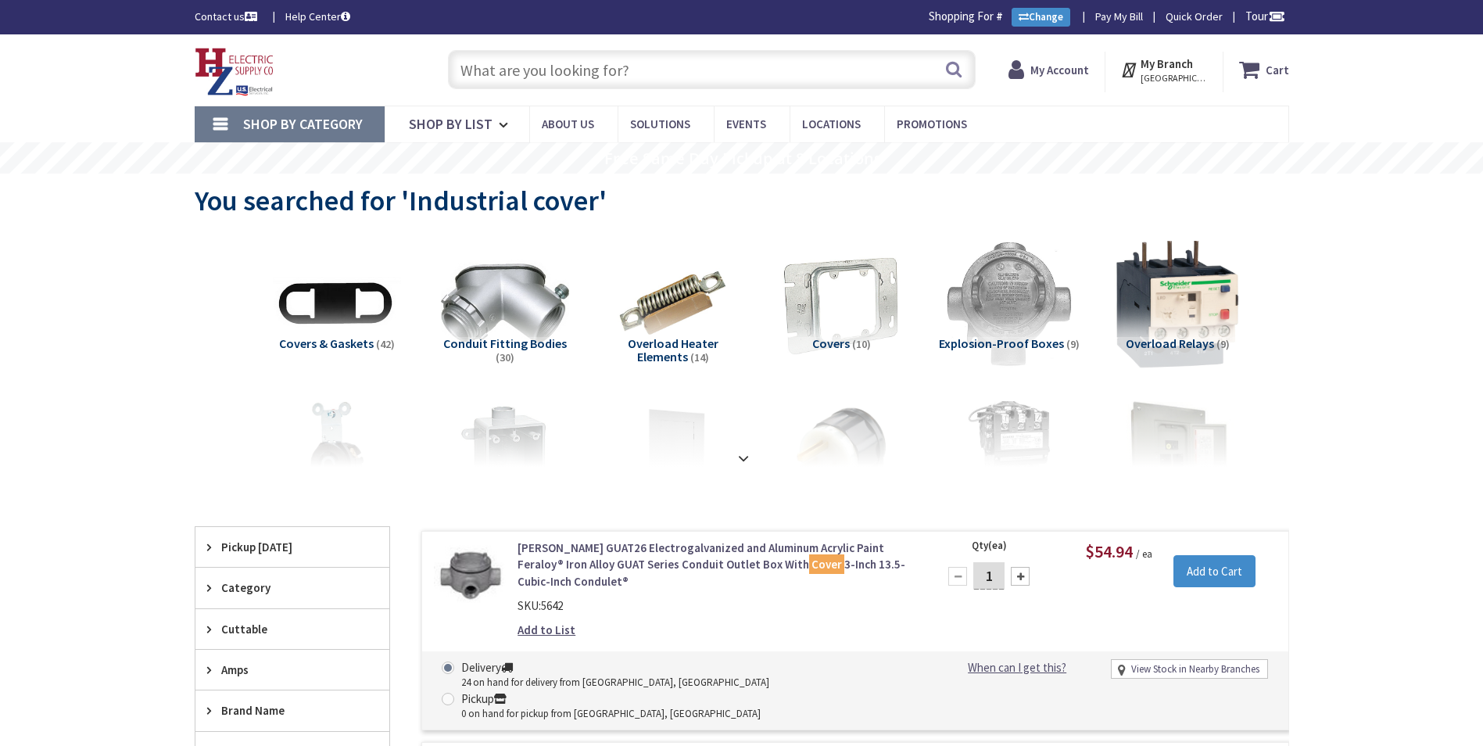
click at [846, 321] on img at bounding box center [841, 303] width 129 height 129
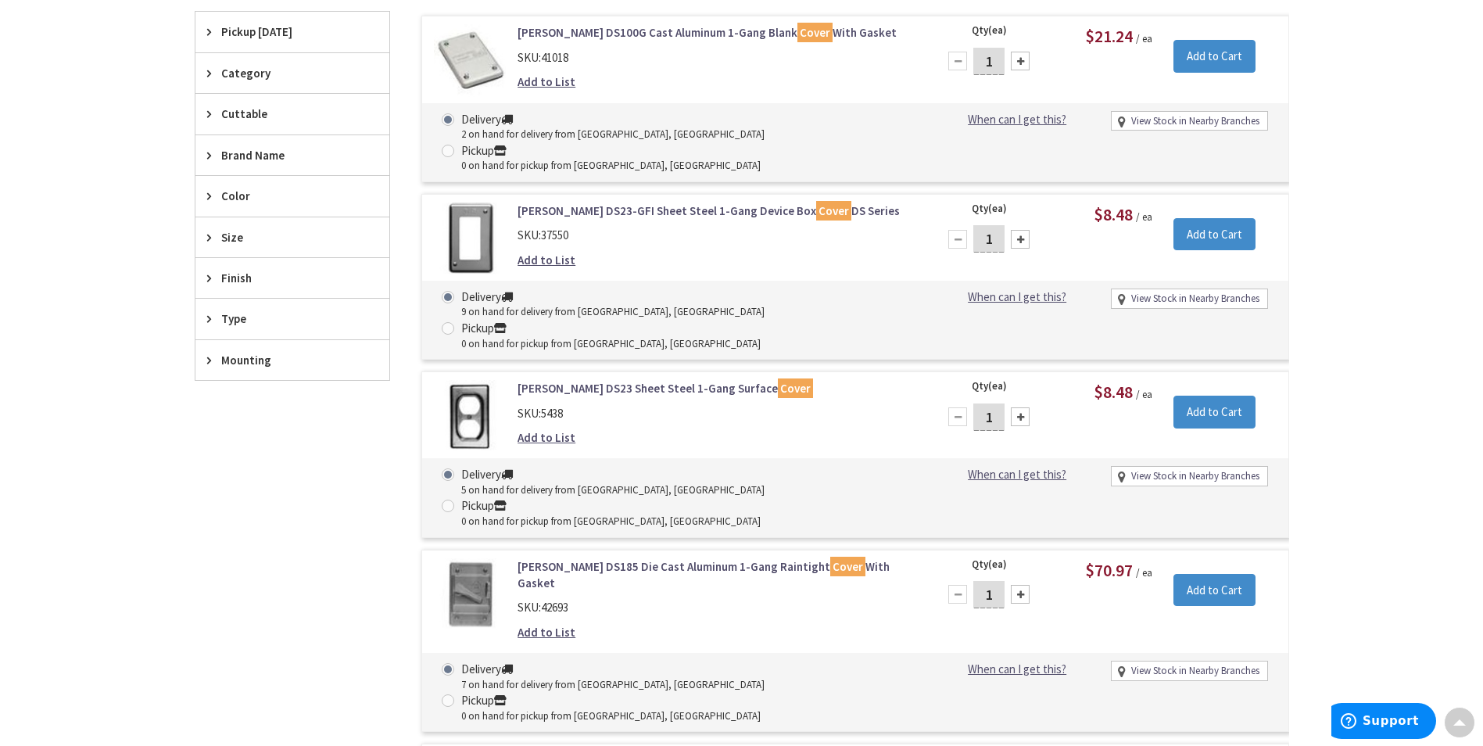
scroll to position [60, 0]
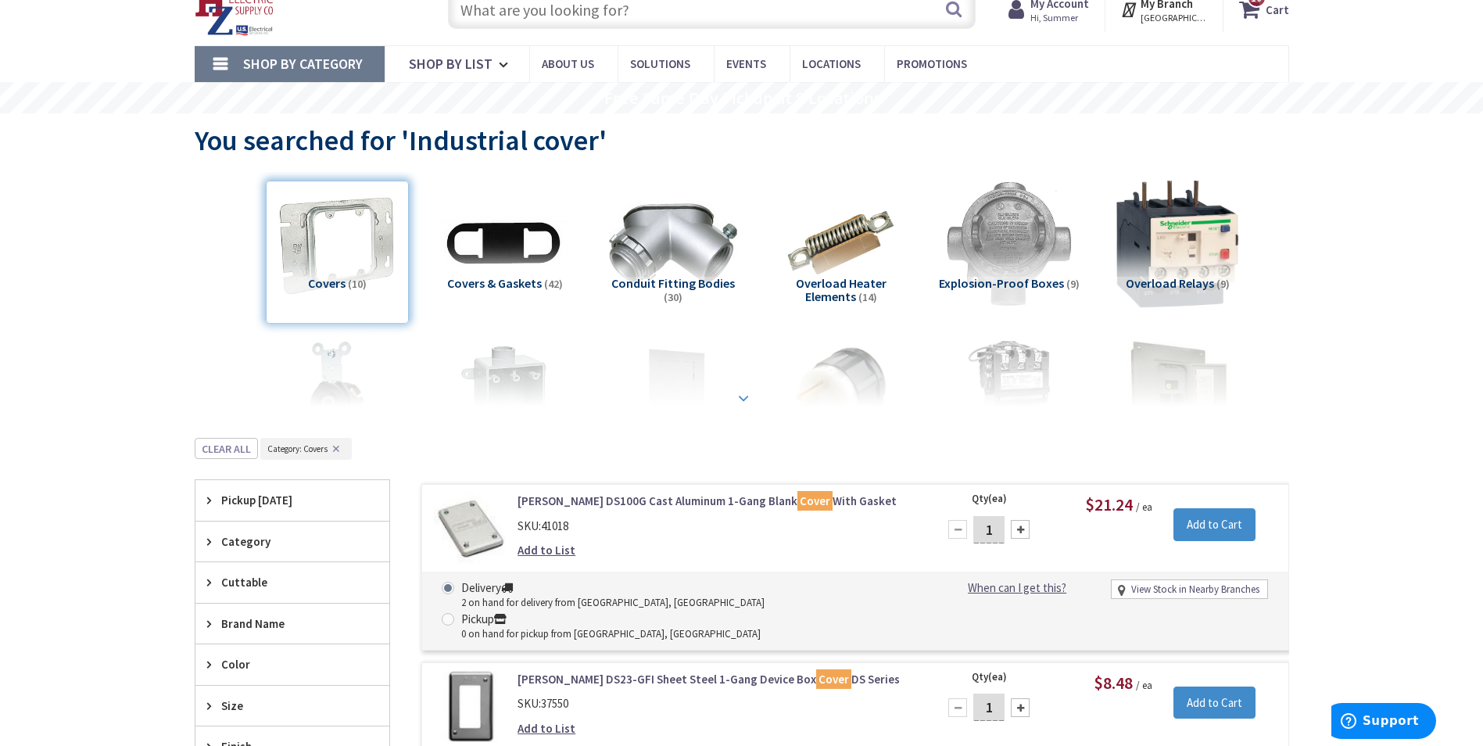
click at [743, 396] on strong at bounding box center [743, 397] width 19 height 17
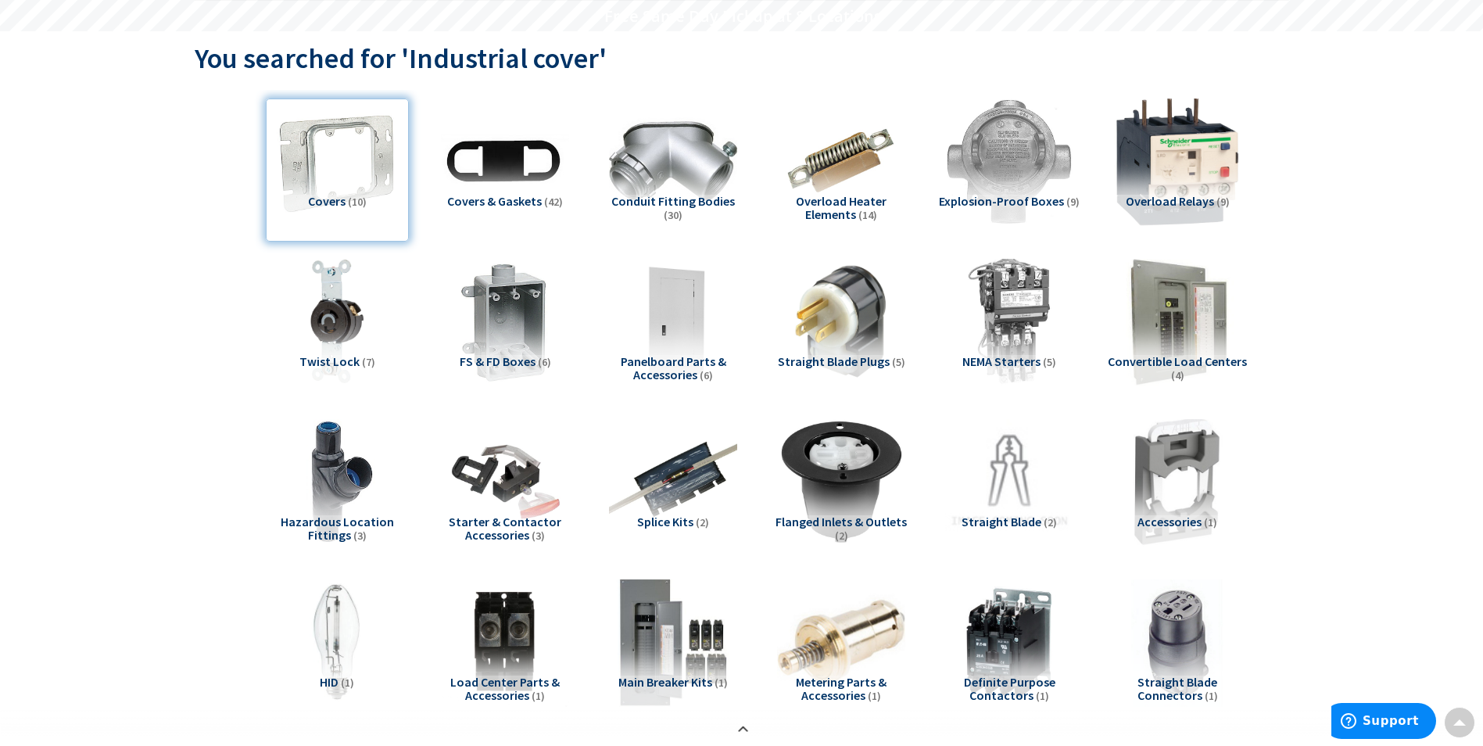
scroll to position [0, 0]
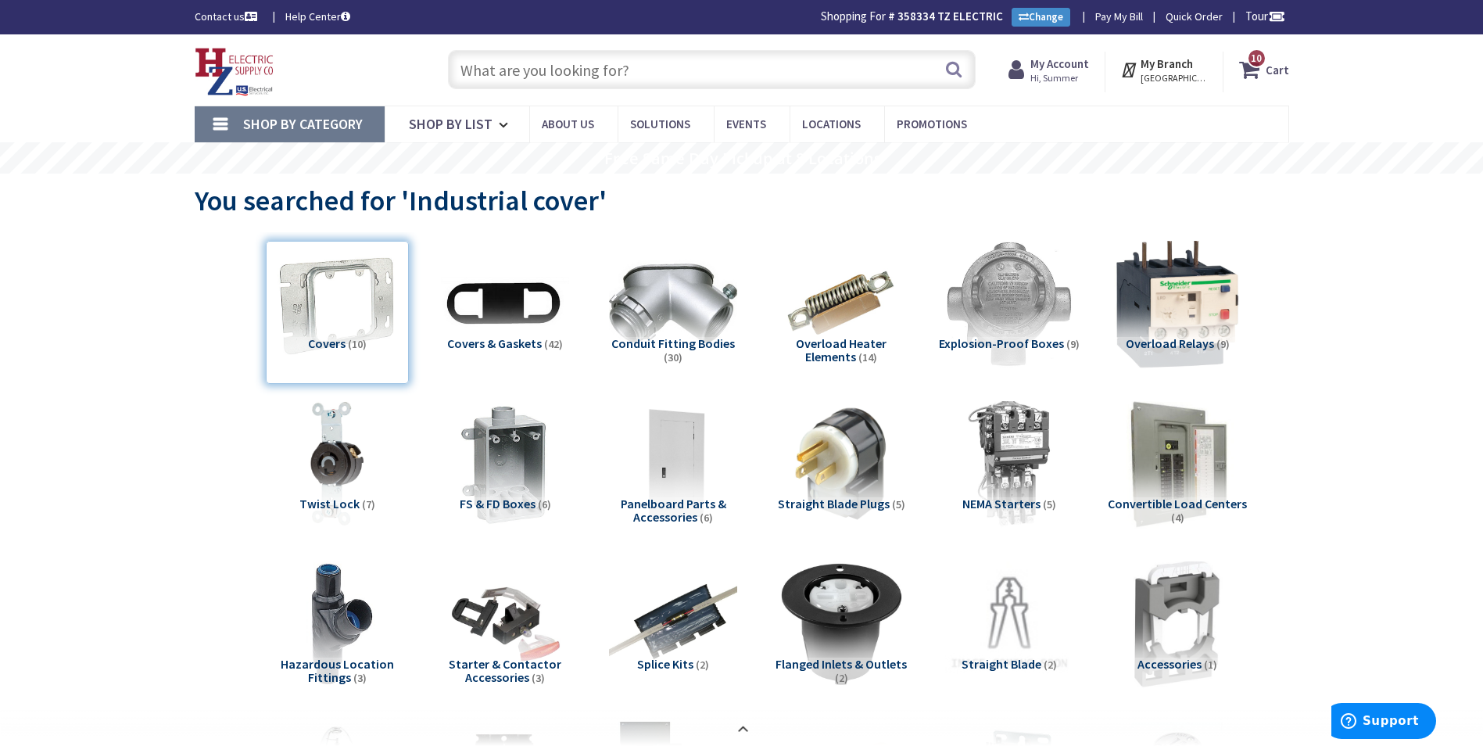
click at [516, 81] on input "text" at bounding box center [712, 69] width 528 height 39
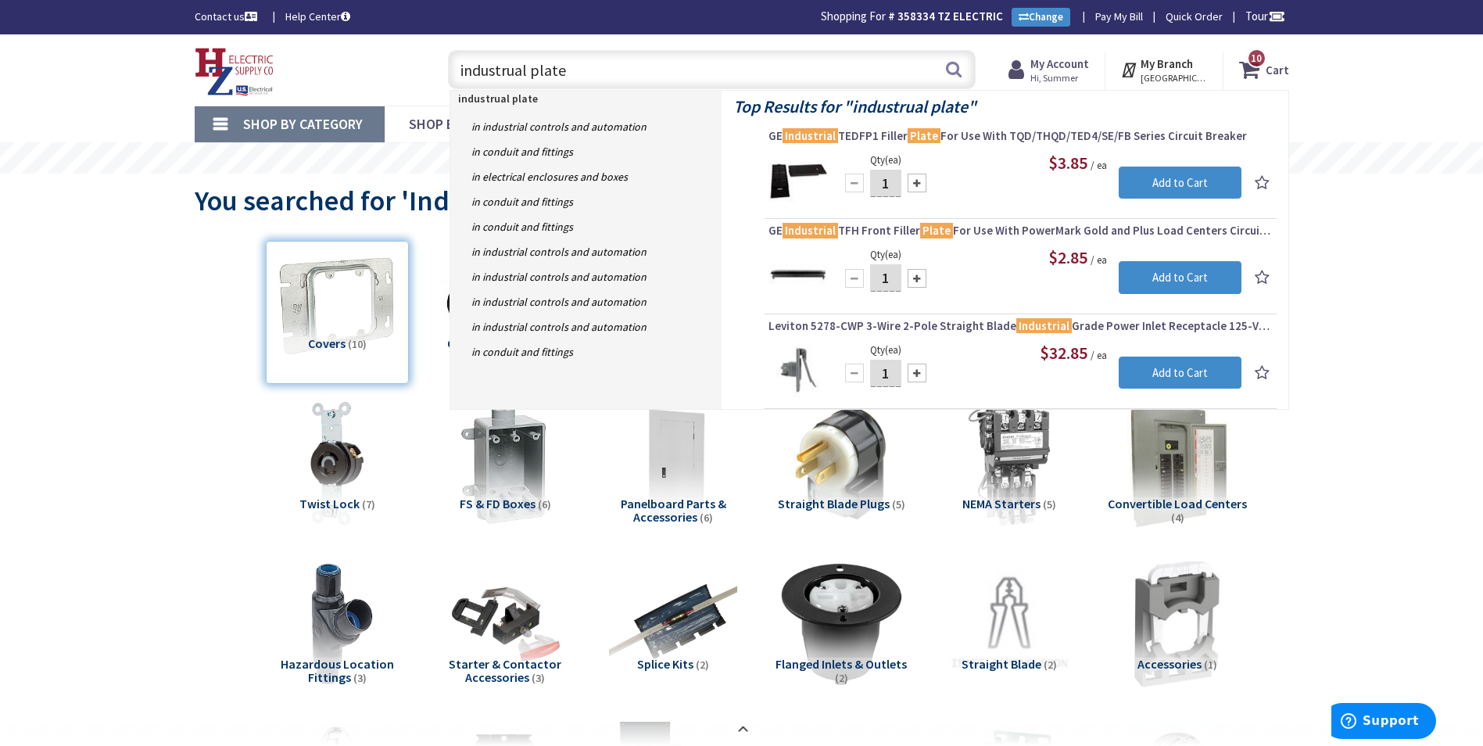
type input "industrial plate"
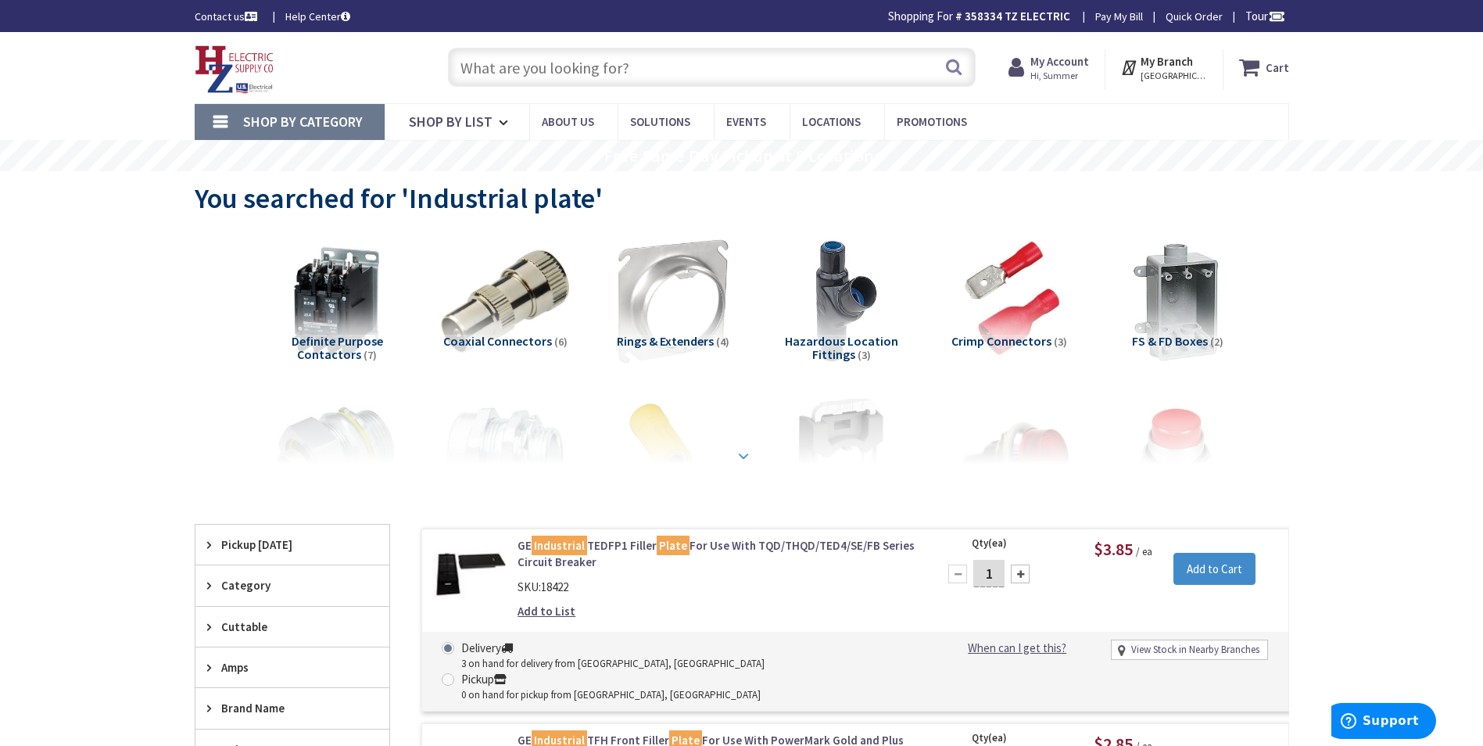
click at [725, 455] on div at bounding box center [742, 421] width 1016 height 86
click at [739, 452] on strong at bounding box center [743, 454] width 19 height 17
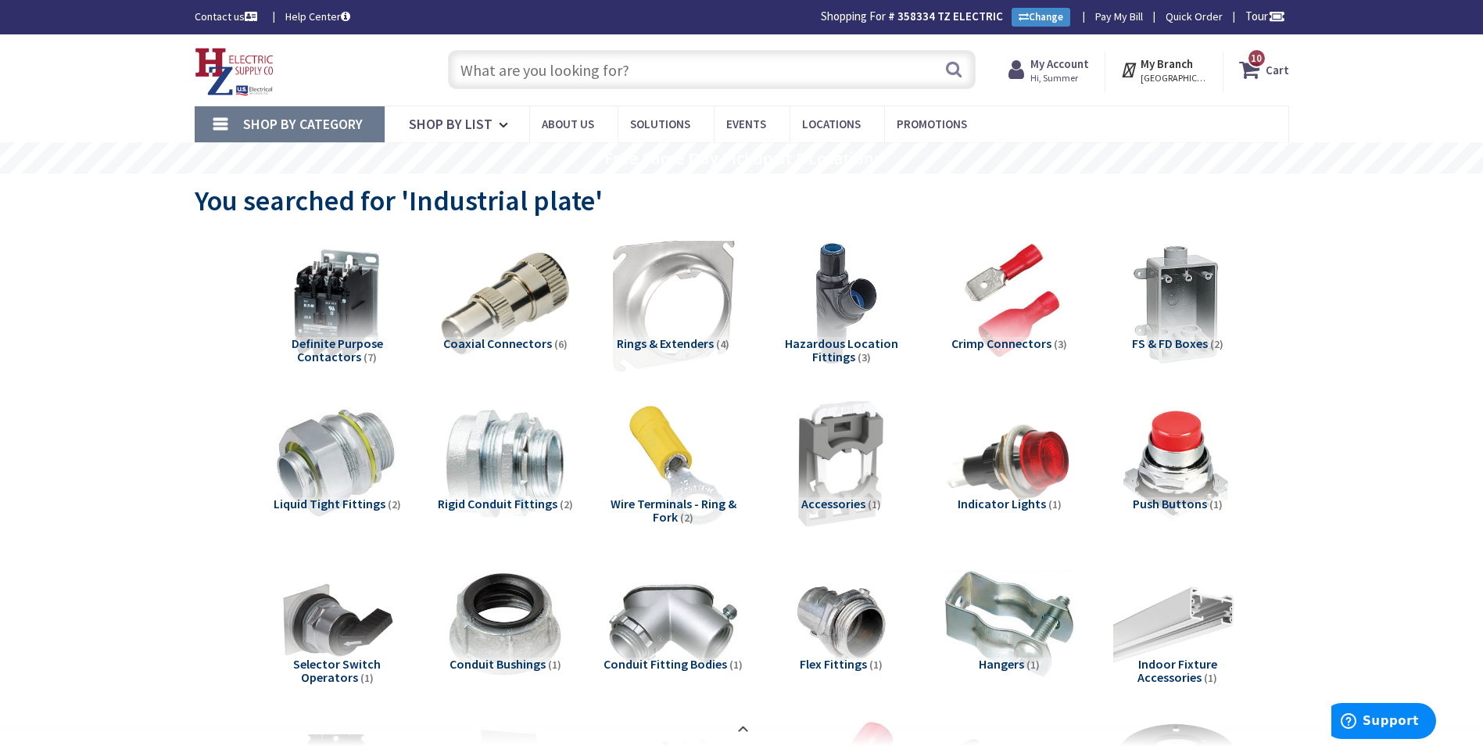
click at [682, 329] on img at bounding box center [672, 303] width 141 height 141
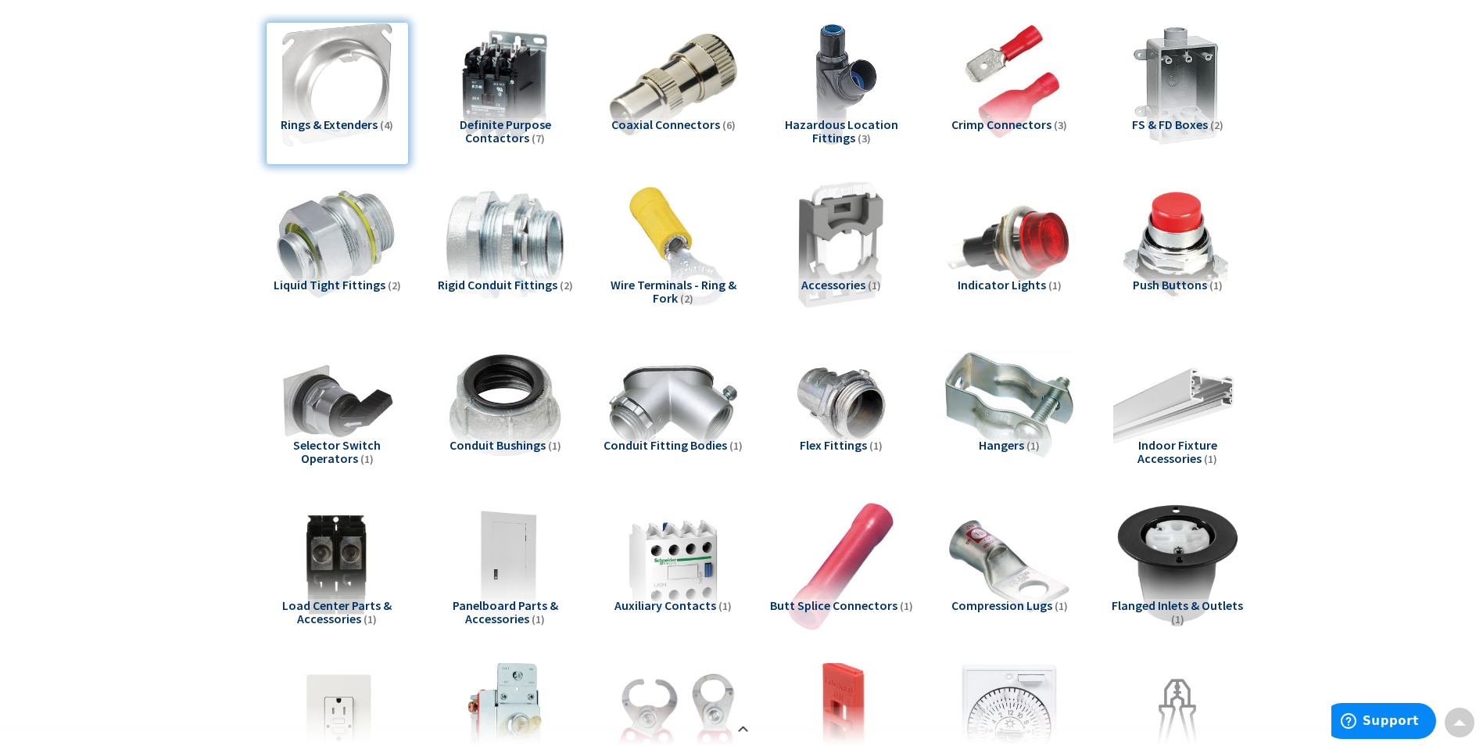
scroll to position [56, 0]
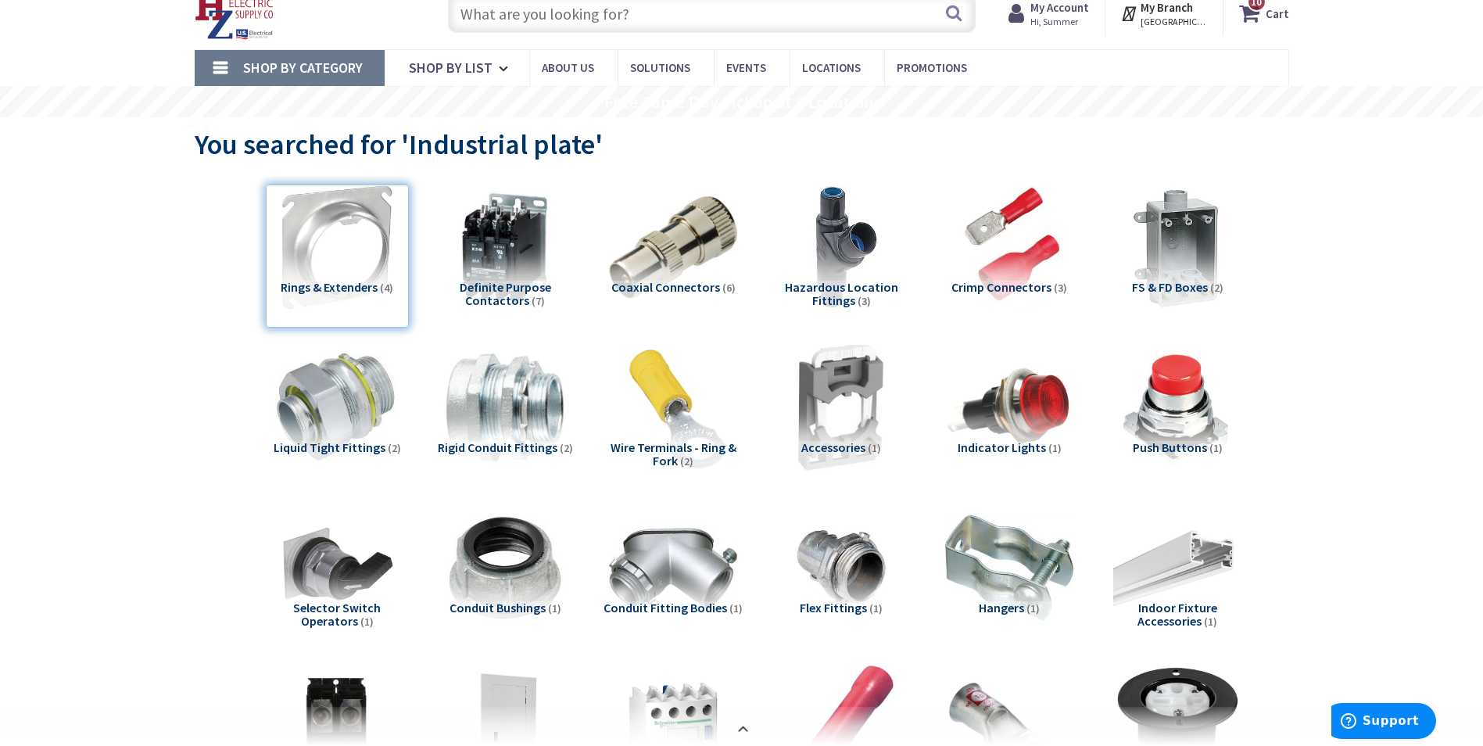
click at [511, 12] on input "text" at bounding box center [712, 13] width 528 height 39
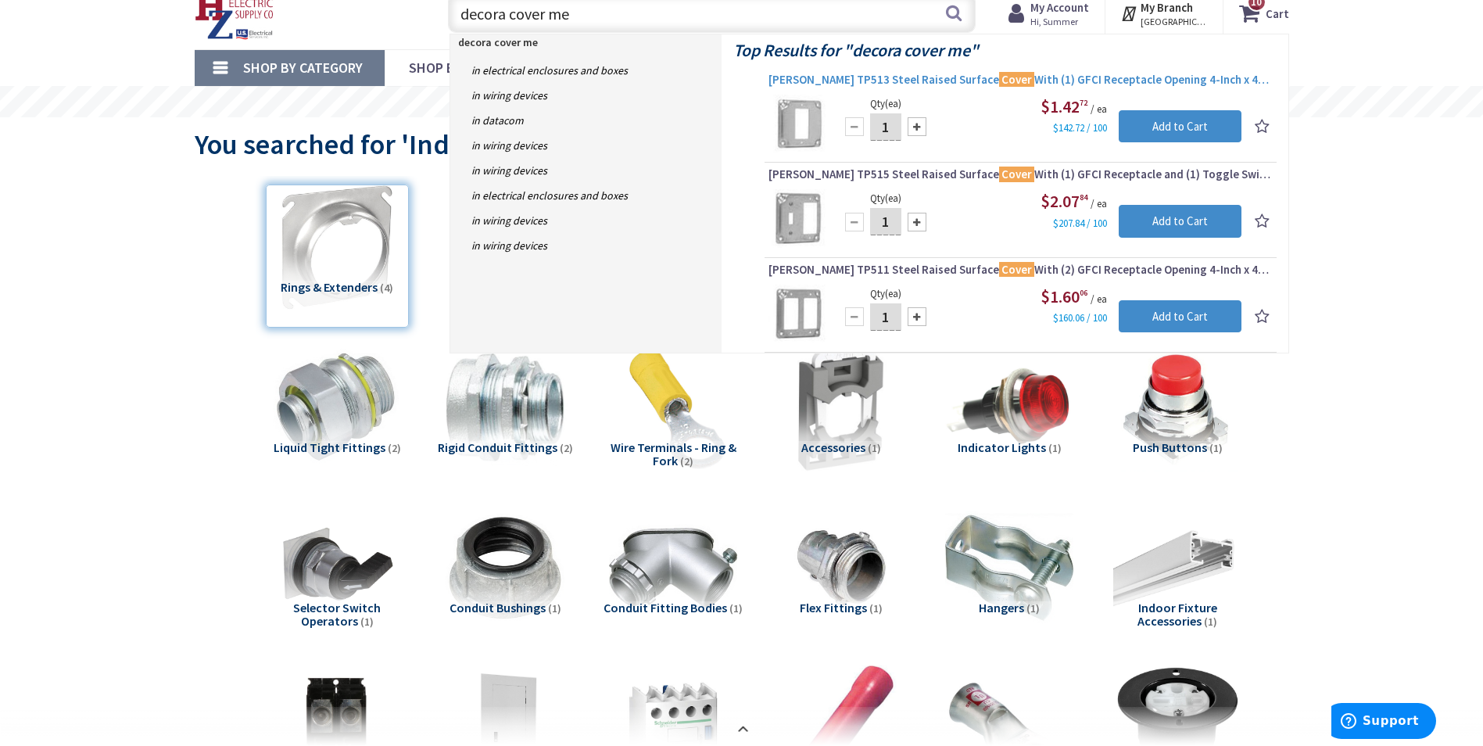
type input "decora cover me"
click at [822, 77] on span "Crouse-Hinds TP513 Steel Raised Surface Cover With (1) GFCI Receptacle Opening …" at bounding box center [1020, 80] width 504 height 16
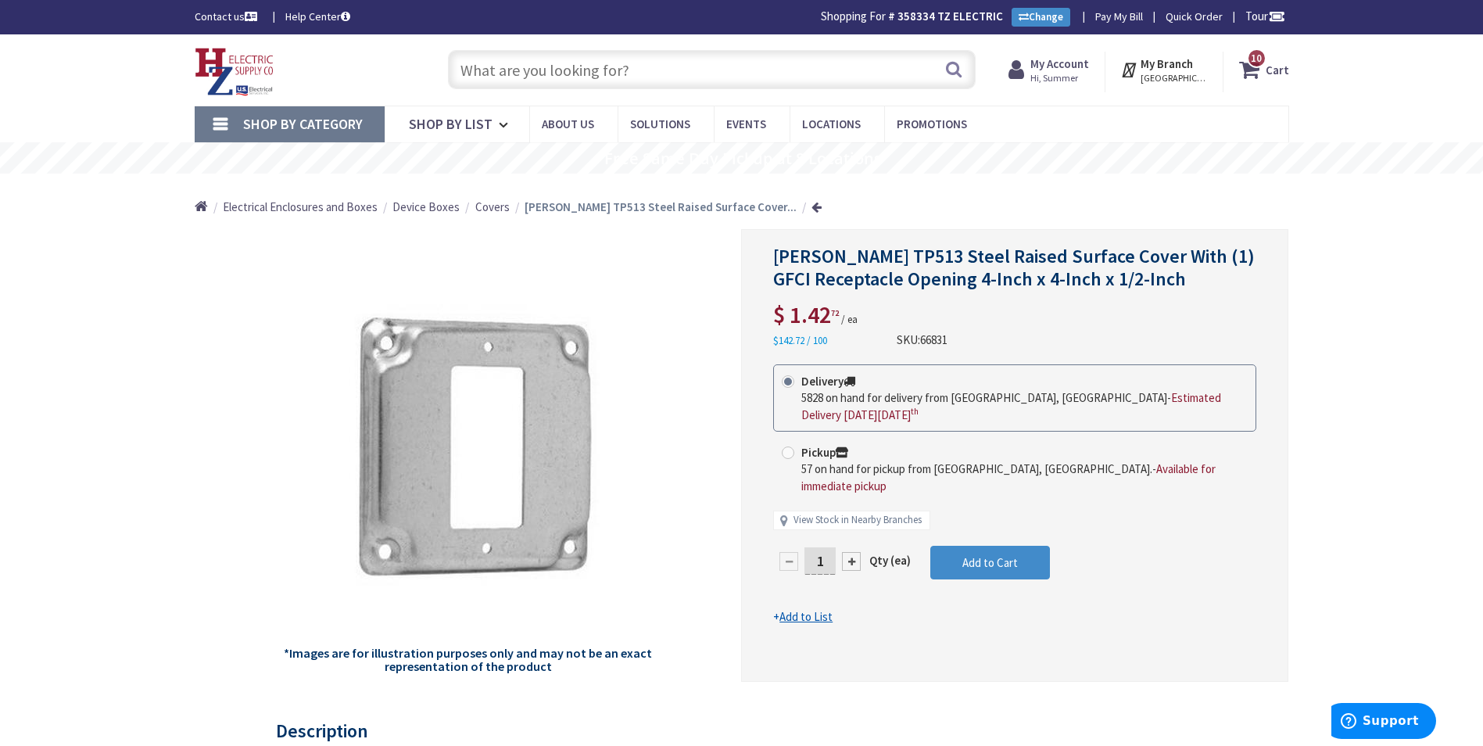
drag, startPoint x: 825, startPoint y: 540, endPoint x: 795, endPoint y: 535, distance: 30.2
click at [795, 546] on div "1" at bounding box center [820, 561] width 94 height 31
type input "20"
click at [998, 546] on form "This product is Discontinued Delivery 5828 on hand for delivery from Middletown…" at bounding box center [1014, 494] width 483 height 261
click at [1259, 66] on span "10 10 items" at bounding box center [1257, 58] width 20 height 20
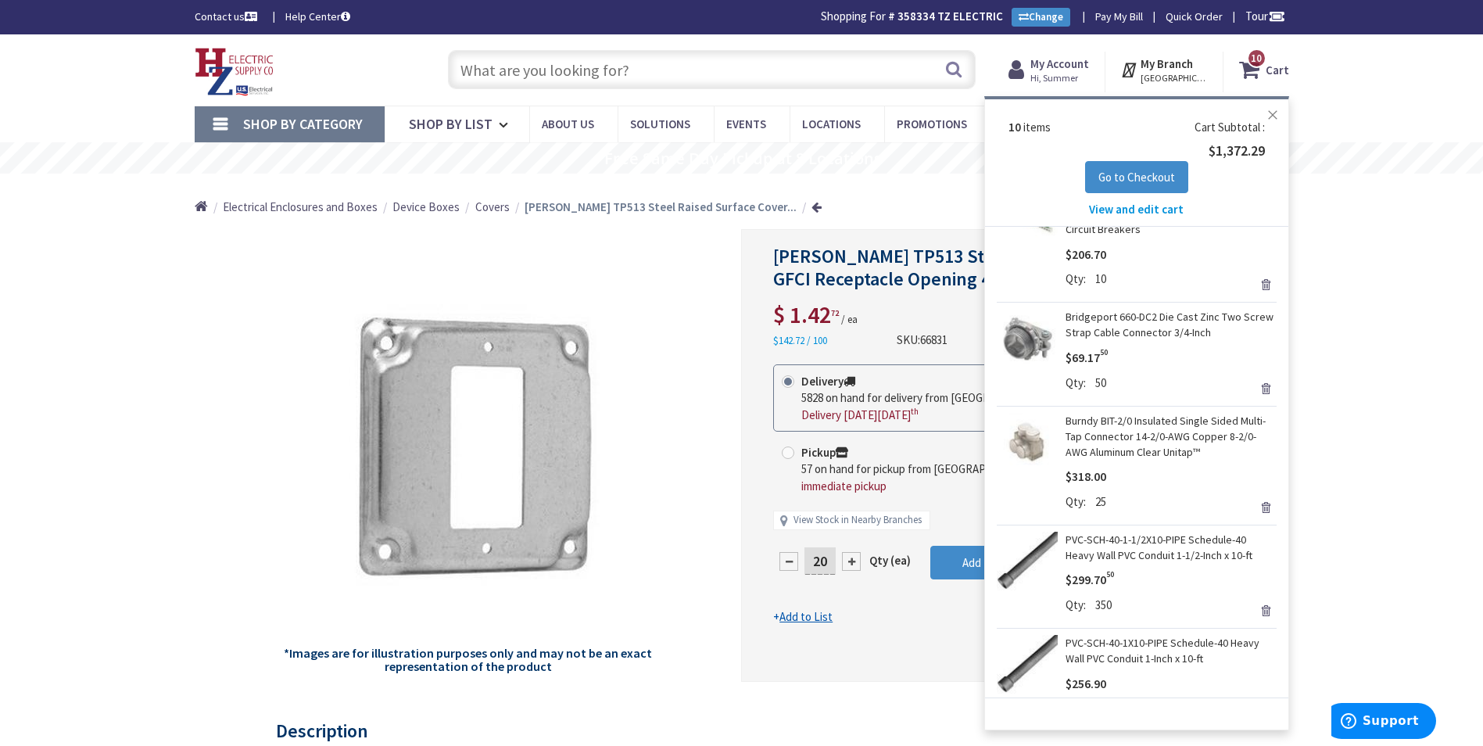
scroll to position [643, 0]
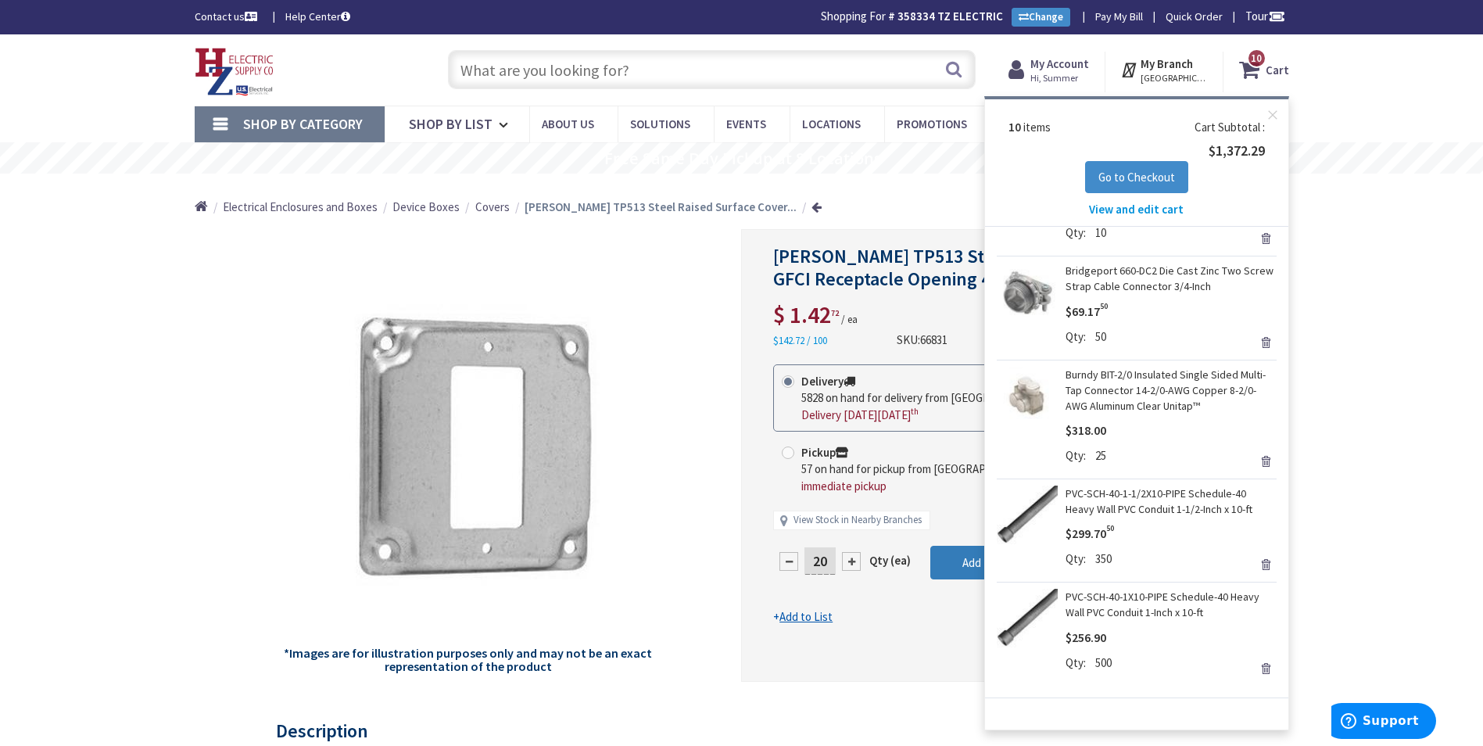
click at [962, 546] on button "Add to Cart" at bounding box center [990, 563] width 120 height 34
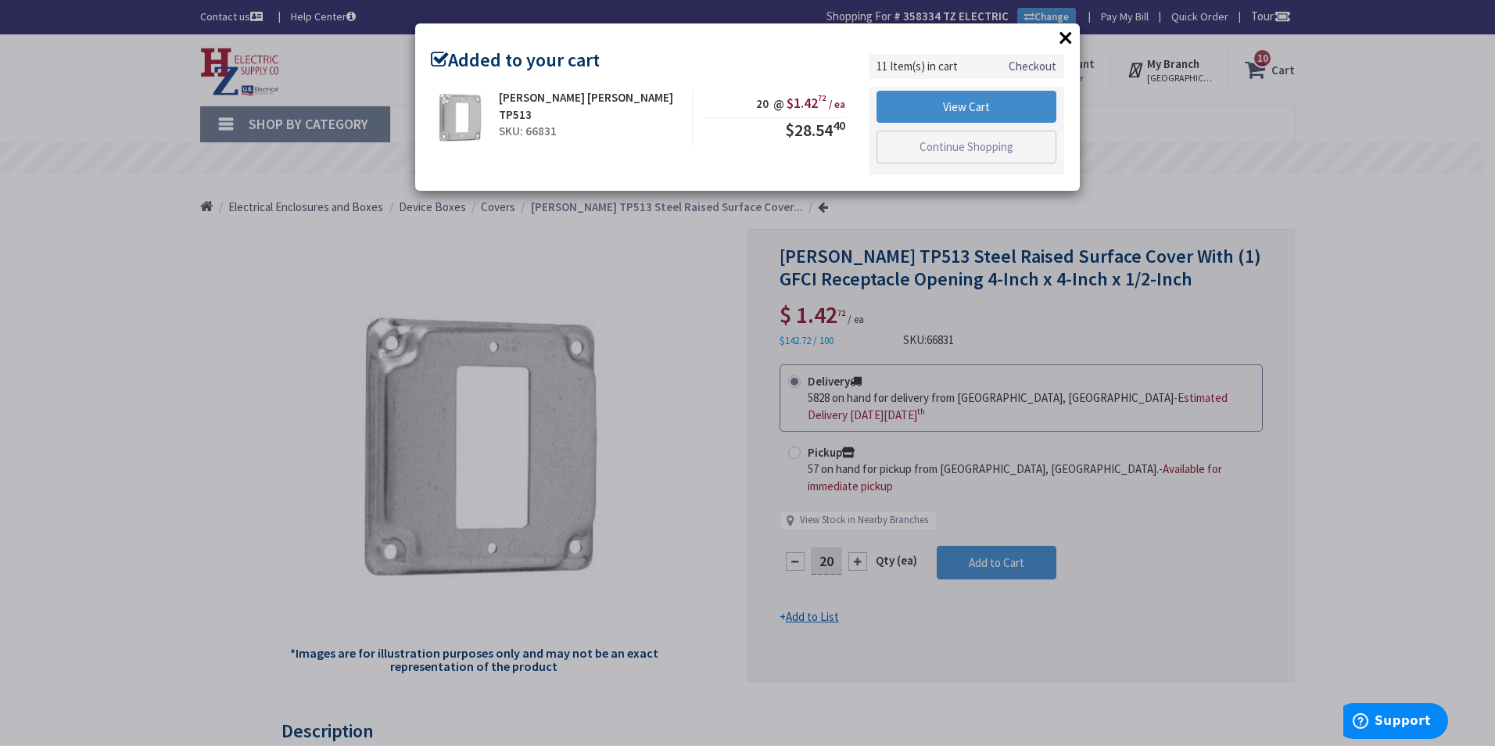
click at [1075, 30] on button "×" at bounding box center [1065, 37] width 23 height 23
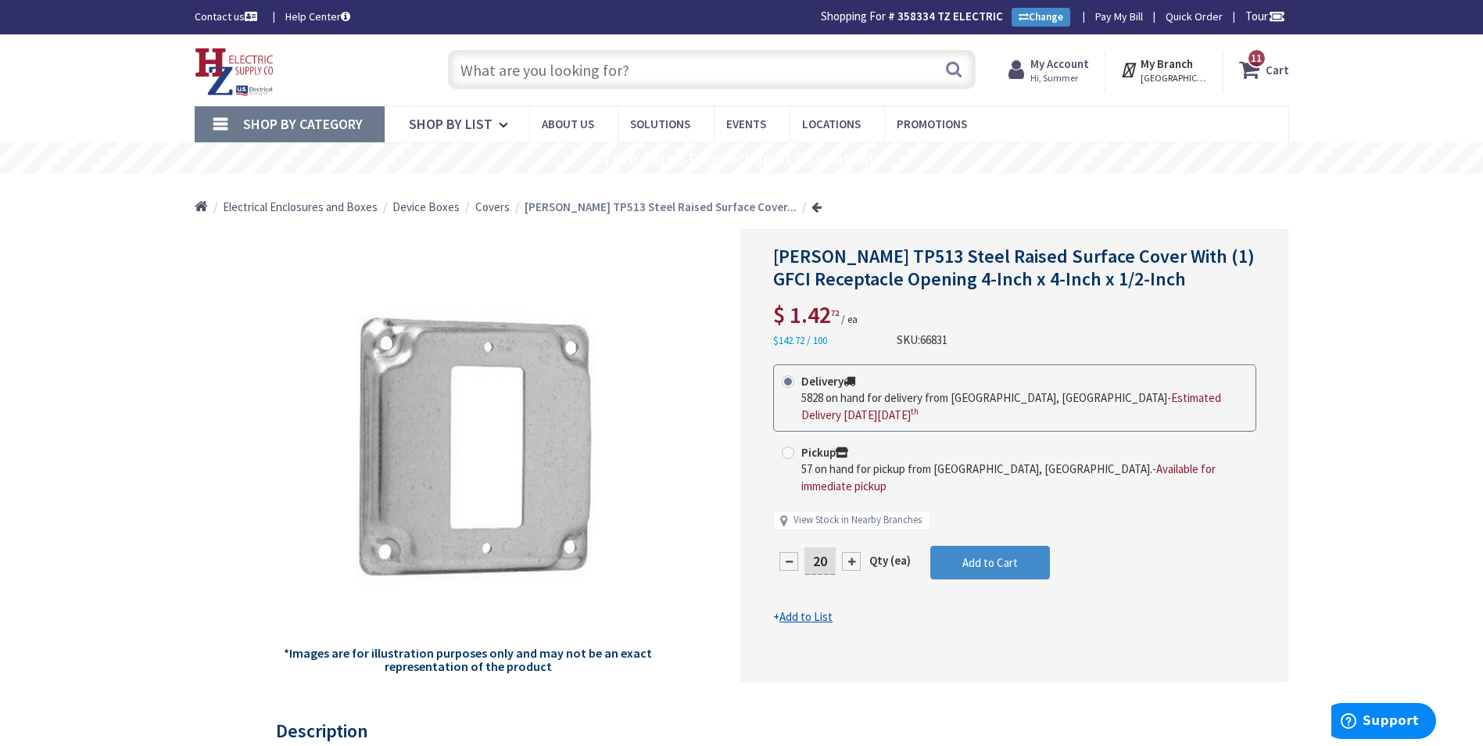
click at [714, 77] on input "text" at bounding box center [712, 69] width 528 height 39
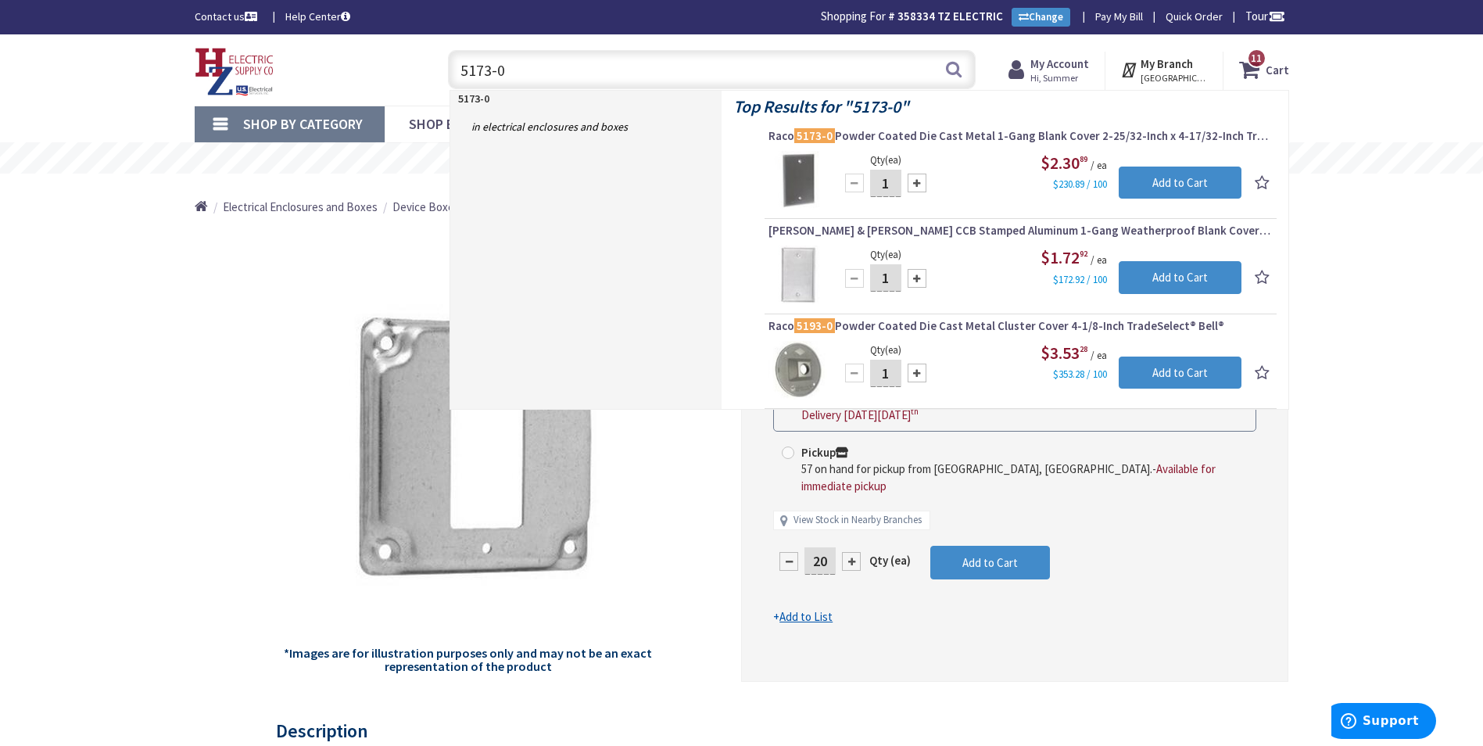
type input "5173-0"
click at [886, 181] on input "1" at bounding box center [885, 183] width 31 height 27
click at [885, 181] on input "1" at bounding box center [885, 183] width 31 height 27
type input "10"
click at [1224, 180] on input "Add to Cart" at bounding box center [1180, 183] width 123 height 33
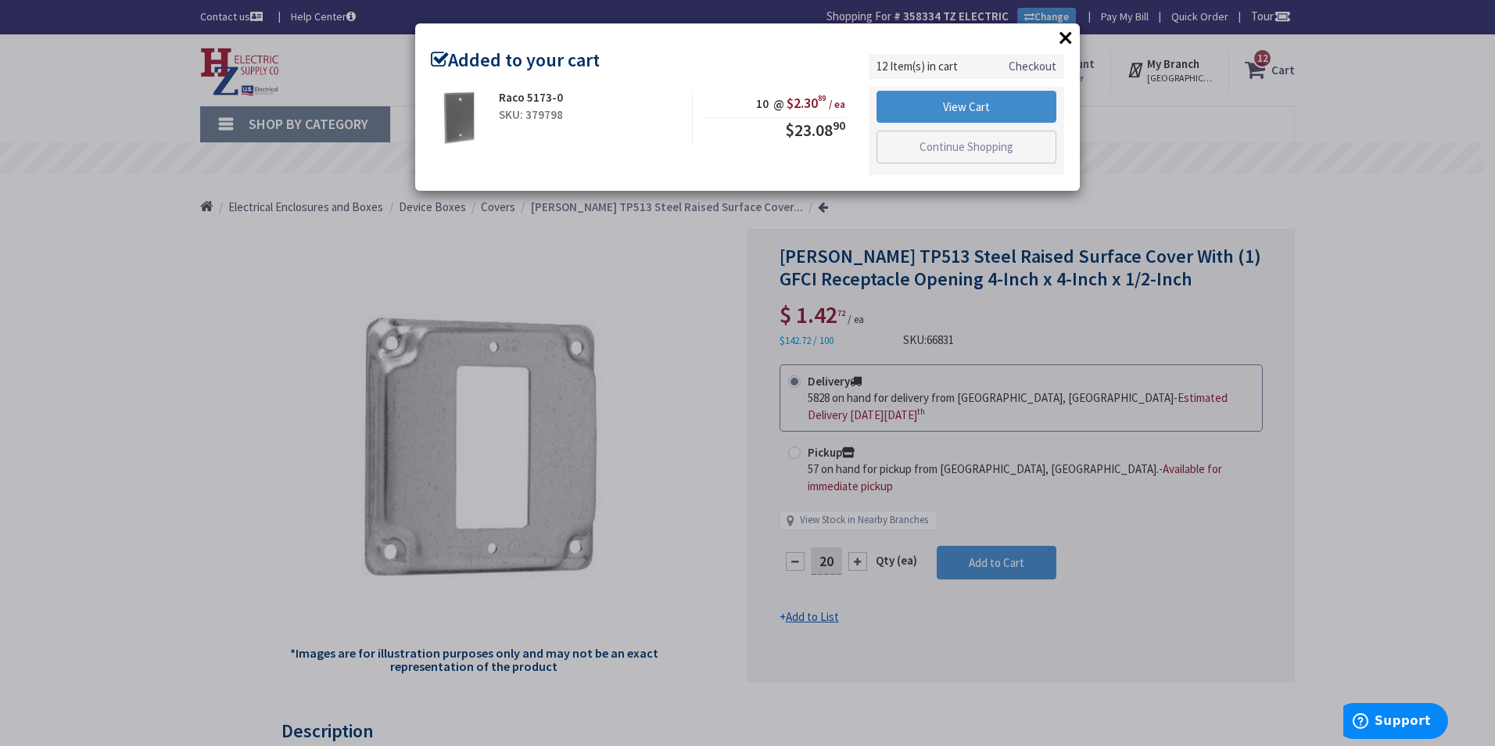
click at [1066, 28] on button "×" at bounding box center [1065, 37] width 23 height 23
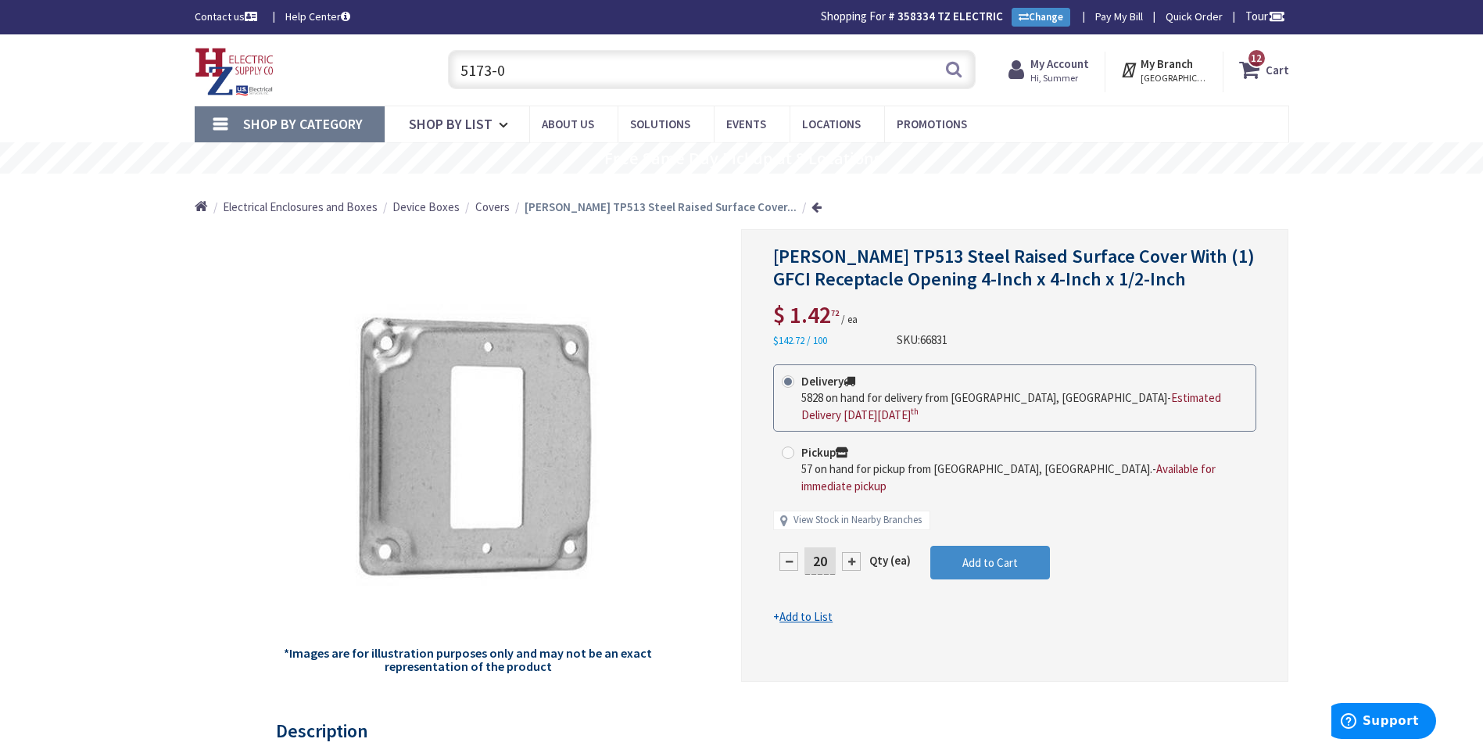
drag, startPoint x: 694, startPoint y: 78, endPoint x: 431, endPoint y: 44, distance: 265.7
click at [431, 44] on div "5173-0 5173-0 Search 12" at bounding box center [707, 69] width 559 height 50
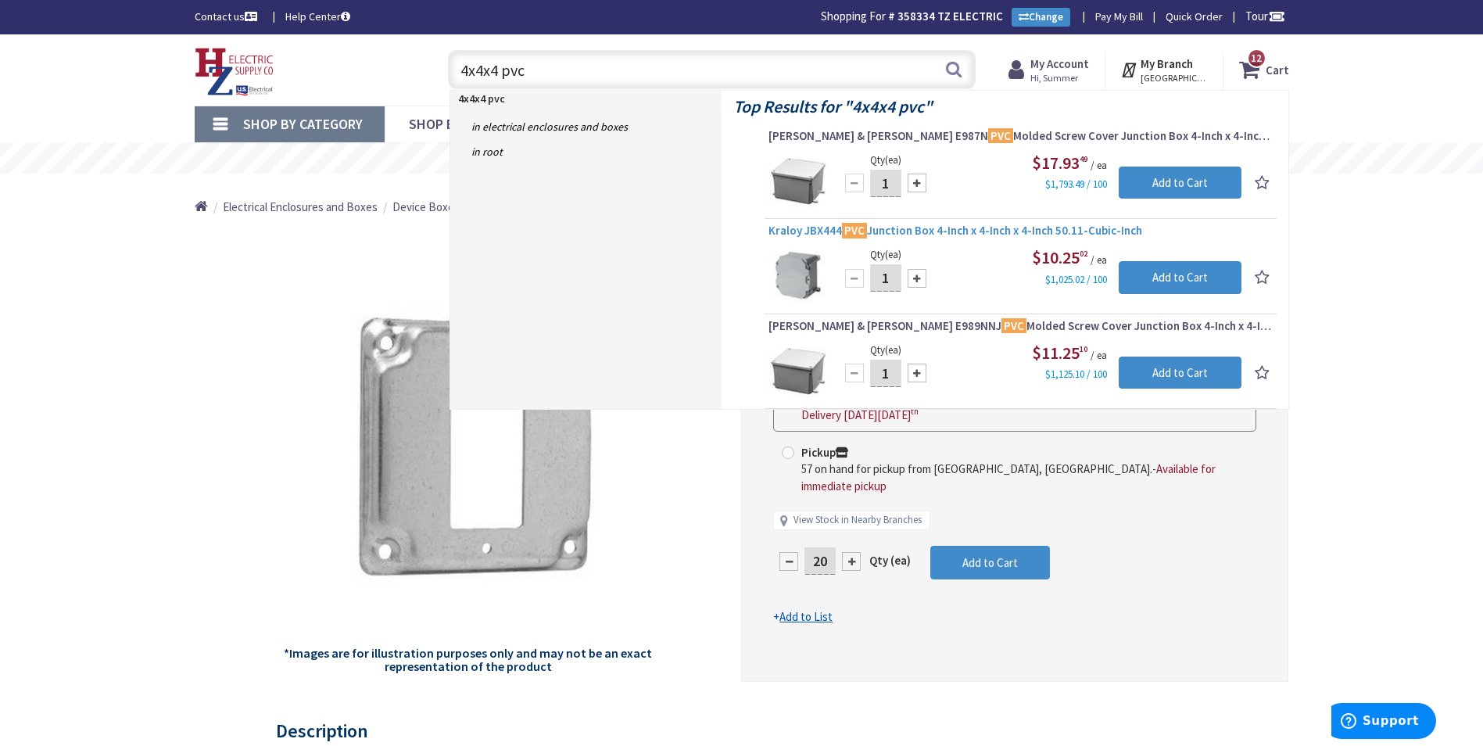
type input "4x4x4 pvc"
click at [813, 239] on link "Kraloy JBX444 PVC Junction Box 4-Inch x 4-Inch x 4-Inch 50.11-Cubic-Inch" at bounding box center [1020, 232] width 504 height 19
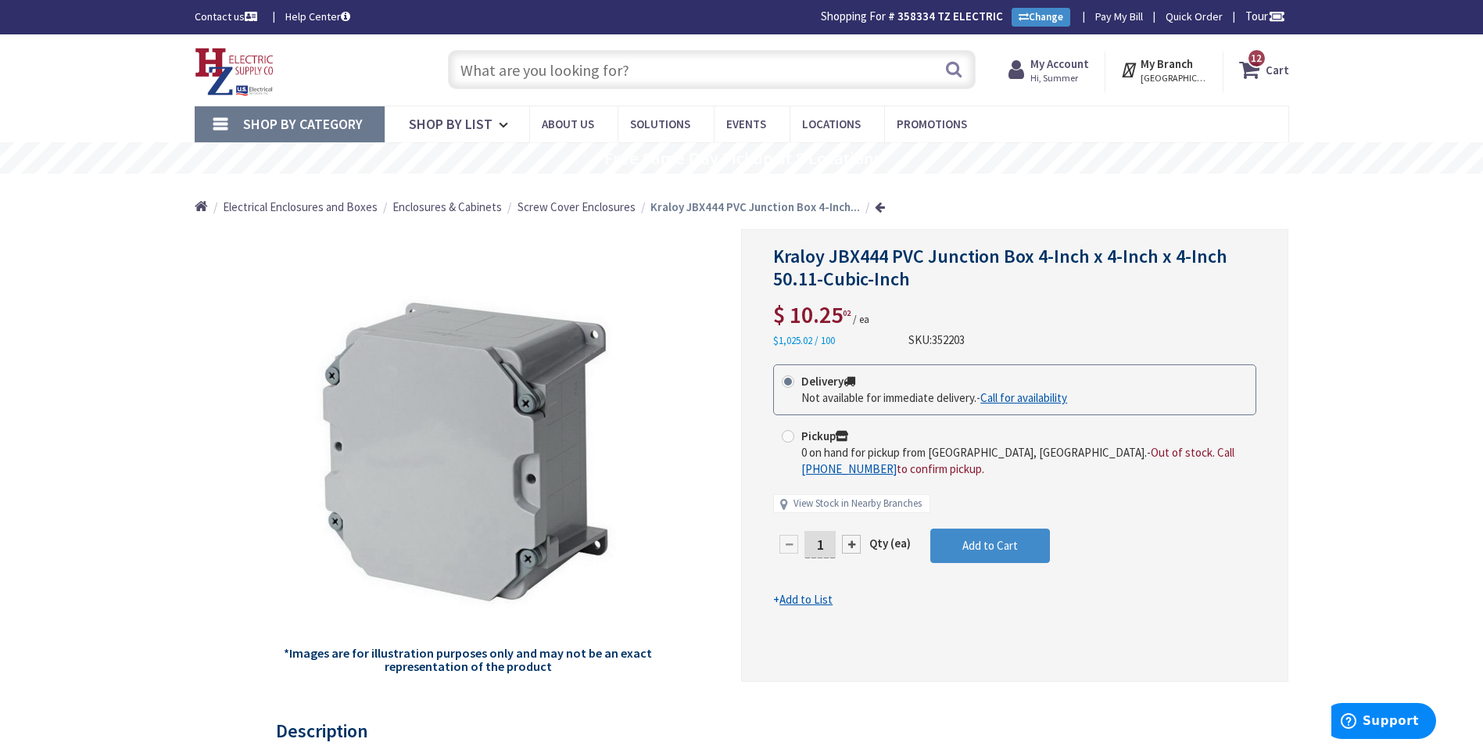
drag, startPoint x: 829, startPoint y: 551, endPoint x: 814, endPoint y: 546, distance: 15.6
click at [814, 546] on input "1" at bounding box center [819, 544] width 31 height 27
type input "6"
click at [990, 552] on form "This product is Discontinued Delivery Not available for immediate delivery. - C…" at bounding box center [1014, 486] width 483 height 244
click at [990, 552] on span "Add to Cart" at bounding box center [990, 545] width 56 height 15
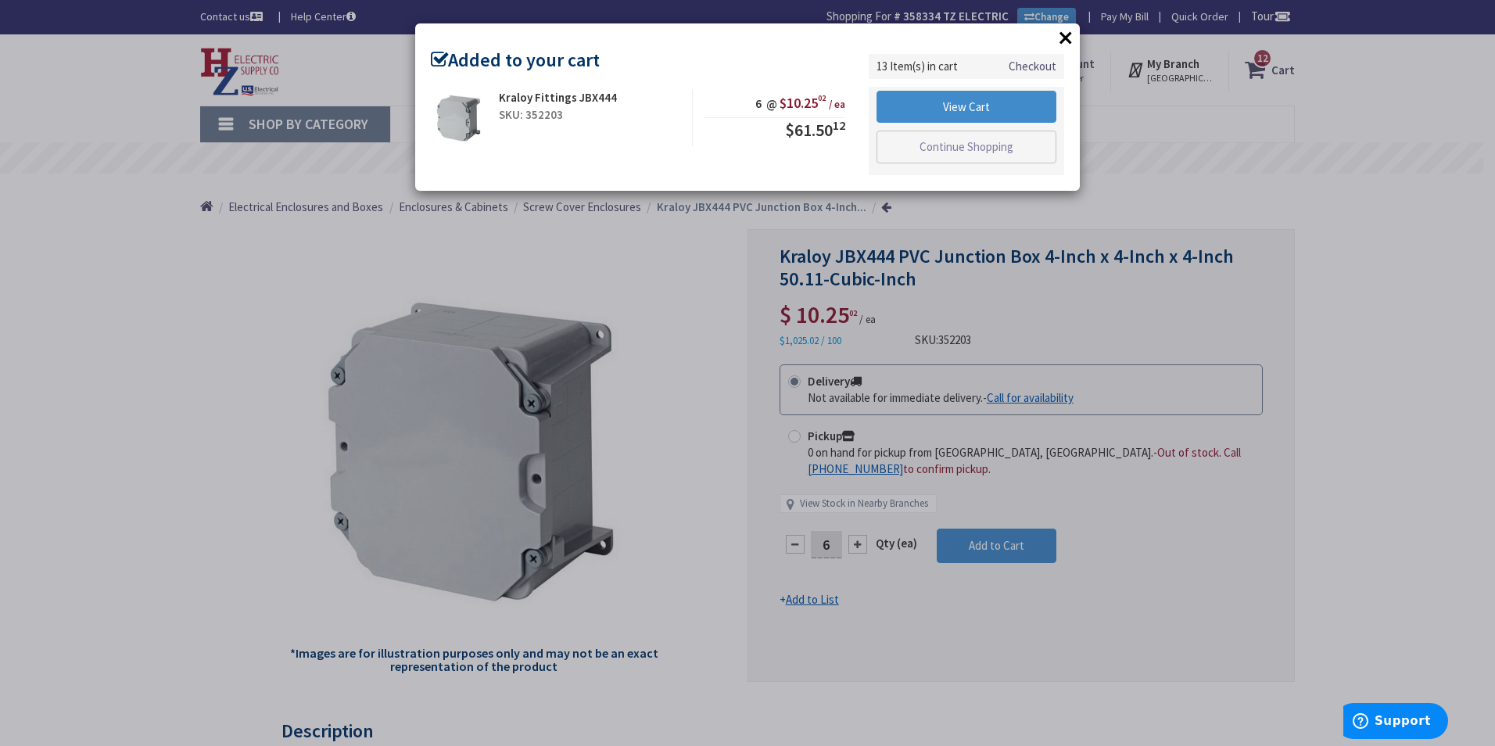
click at [1073, 30] on button "×" at bounding box center [1065, 37] width 23 height 23
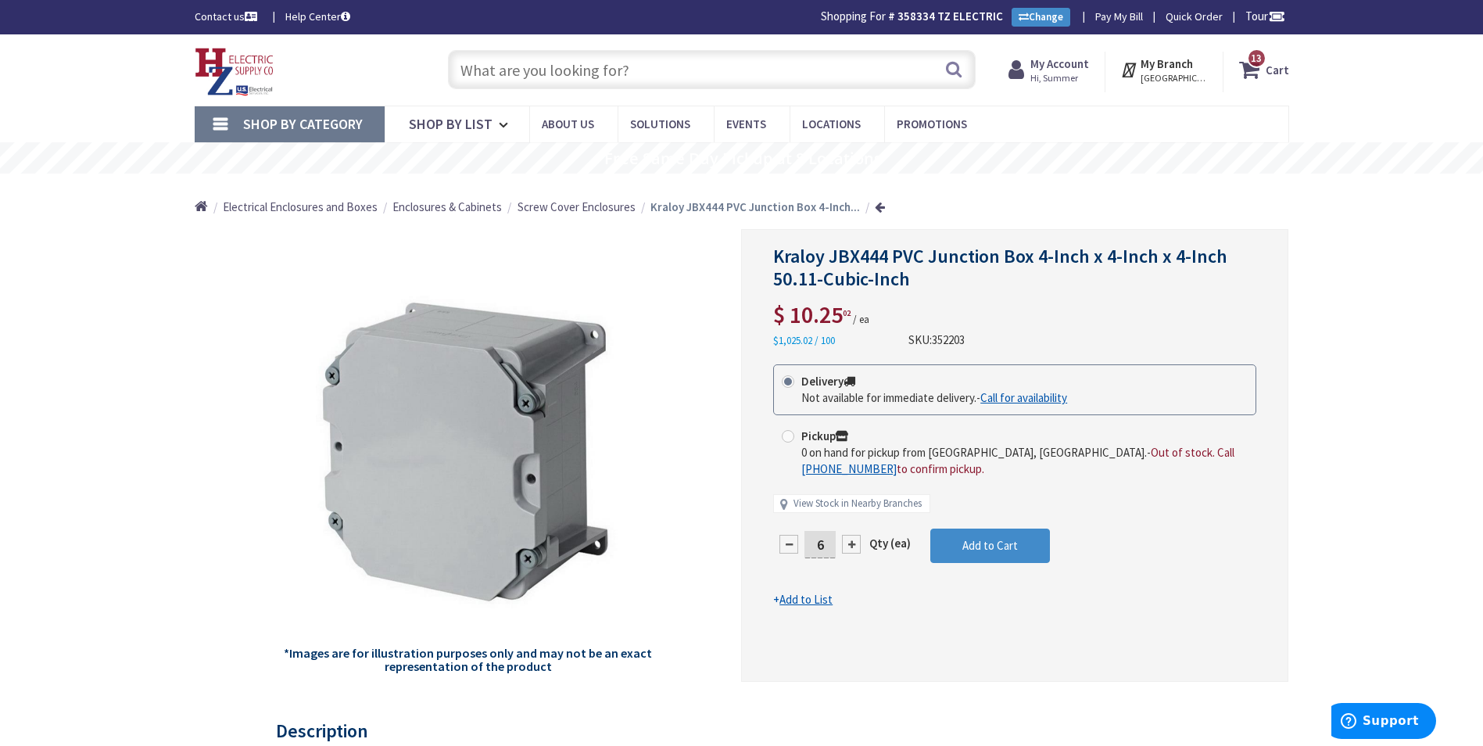
click at [531, 63] on input "text" at bounding box center [712, 69] width 528 height 39
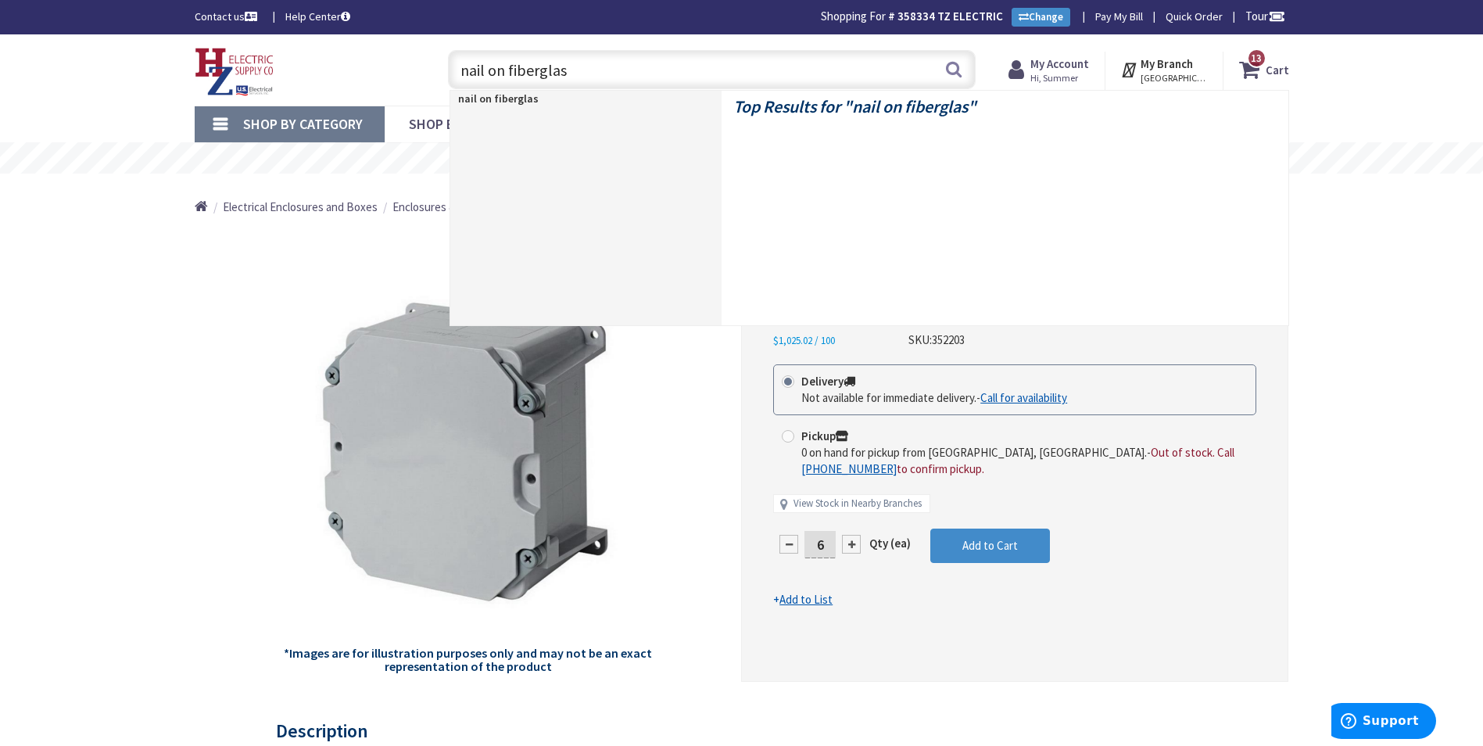
type input "nail on fiberglass"
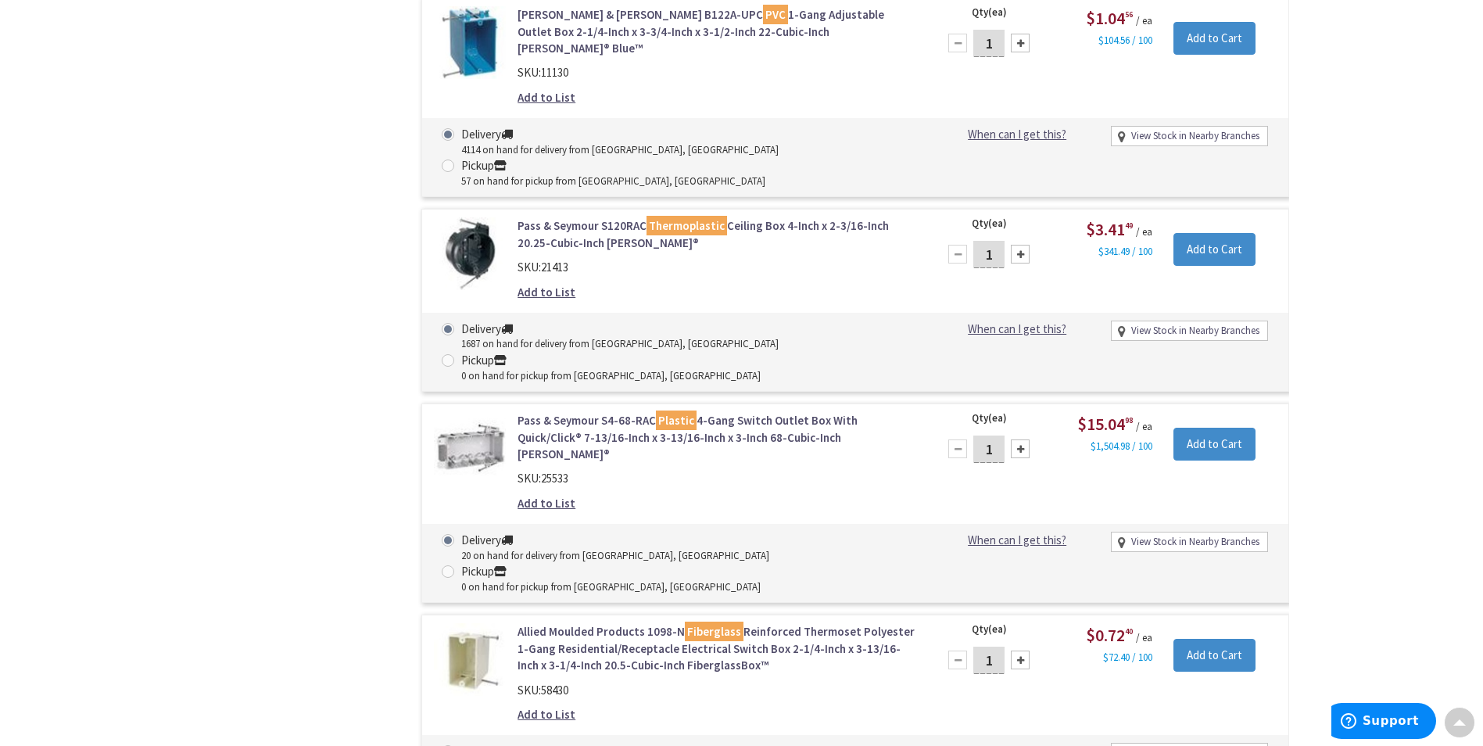
scroll to position [2269, 0]
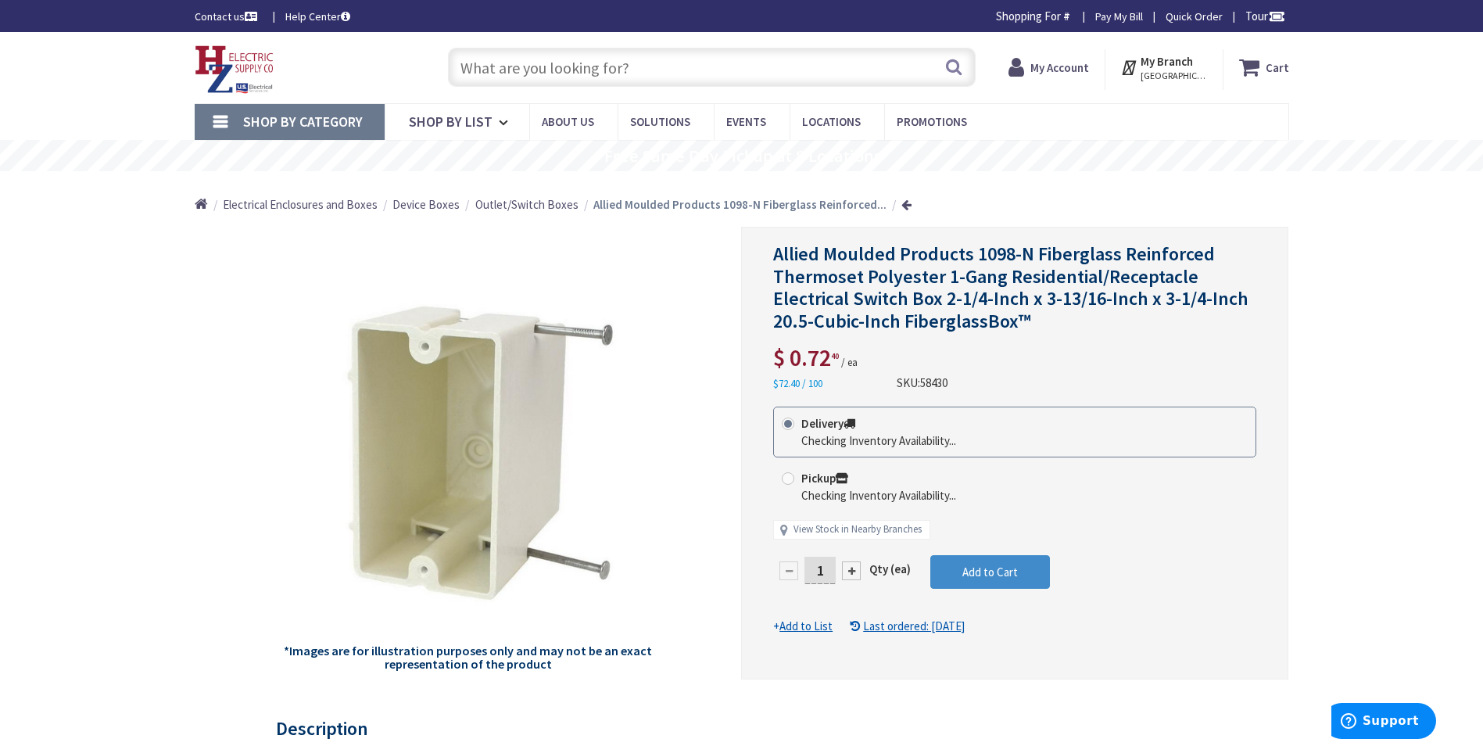
drag, startPoint x: 829, startPoint y: 564, endPoint x: 802, endPoint y: 560, distance: 27.8
click at [802, 560] on div "1" at bounding box center [820, 570] width 94 height 31
type input "50"
click at [1012, 564] on form "This product is Discontinued Delivery Checking Inventory Availability... Pickup…" at bounding box center [1014, 519] width 483 height 227
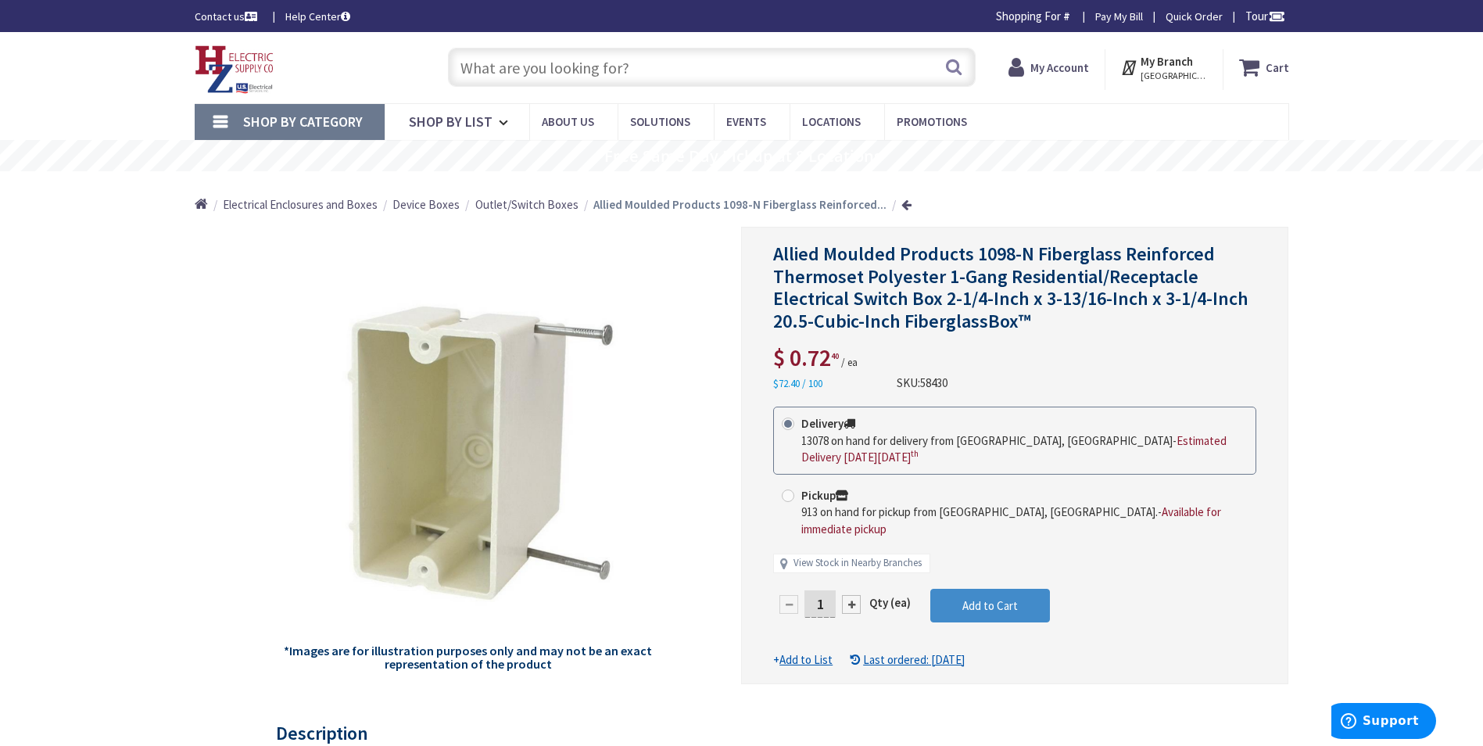
drag, startPoint x: 835, startPoint y: 596, endPoint x: 806, endPoint y: 589, distance: 29.6
click at [806, 590] on input "1" at bounding box center [819, 603] width 31 height 27
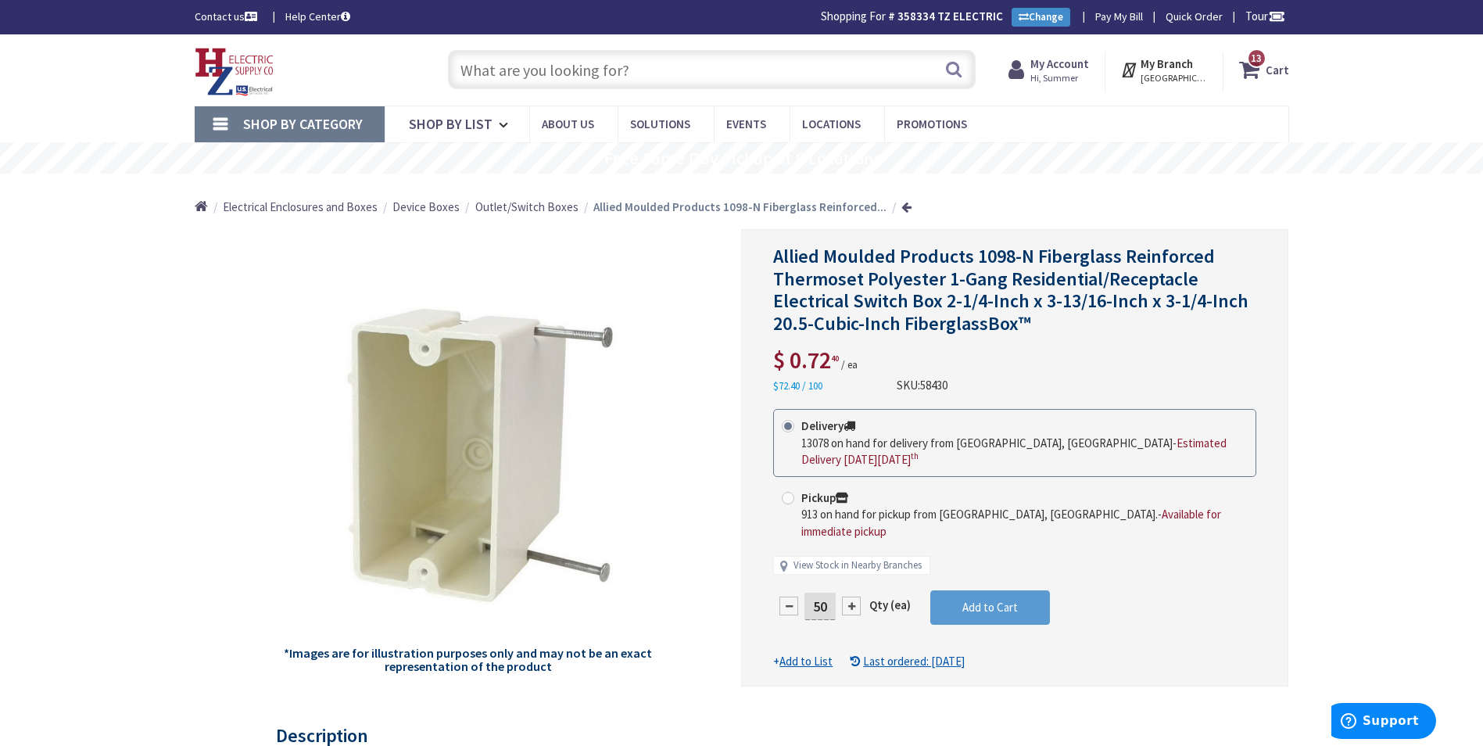
type input "50"
click at [977, 600] on form "This product is Discontinued Delivery 13078 on hand for delivery from [GEOGRAPH…" at bounding box center [1014, 539] width 483 height 261
click at [980, 600] on span "Add to Cart" at bounding box center [990, 607] width 56 height 15
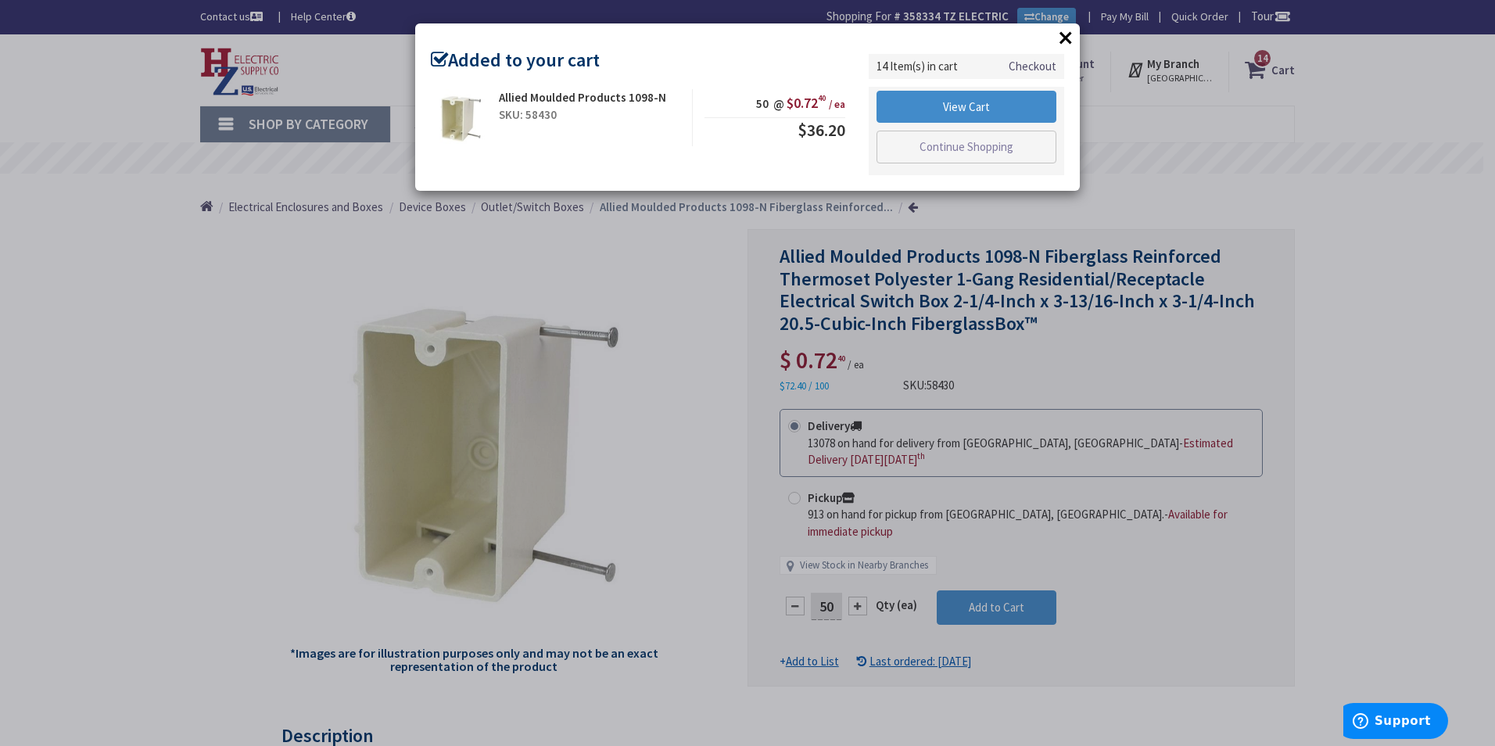
click at [1071, 33] on button "×" at bounding box center [1065, 37] width 23 height 23
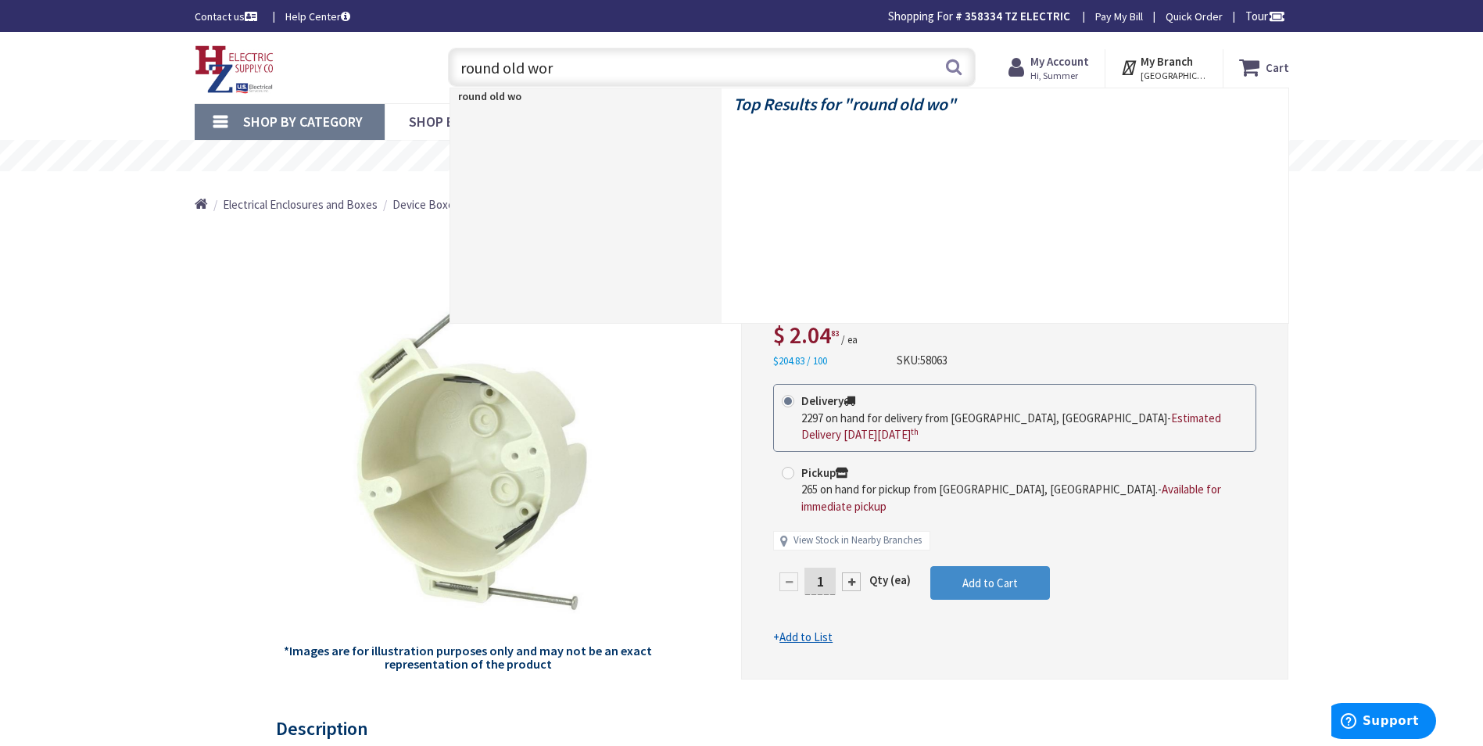
type input "round old work"
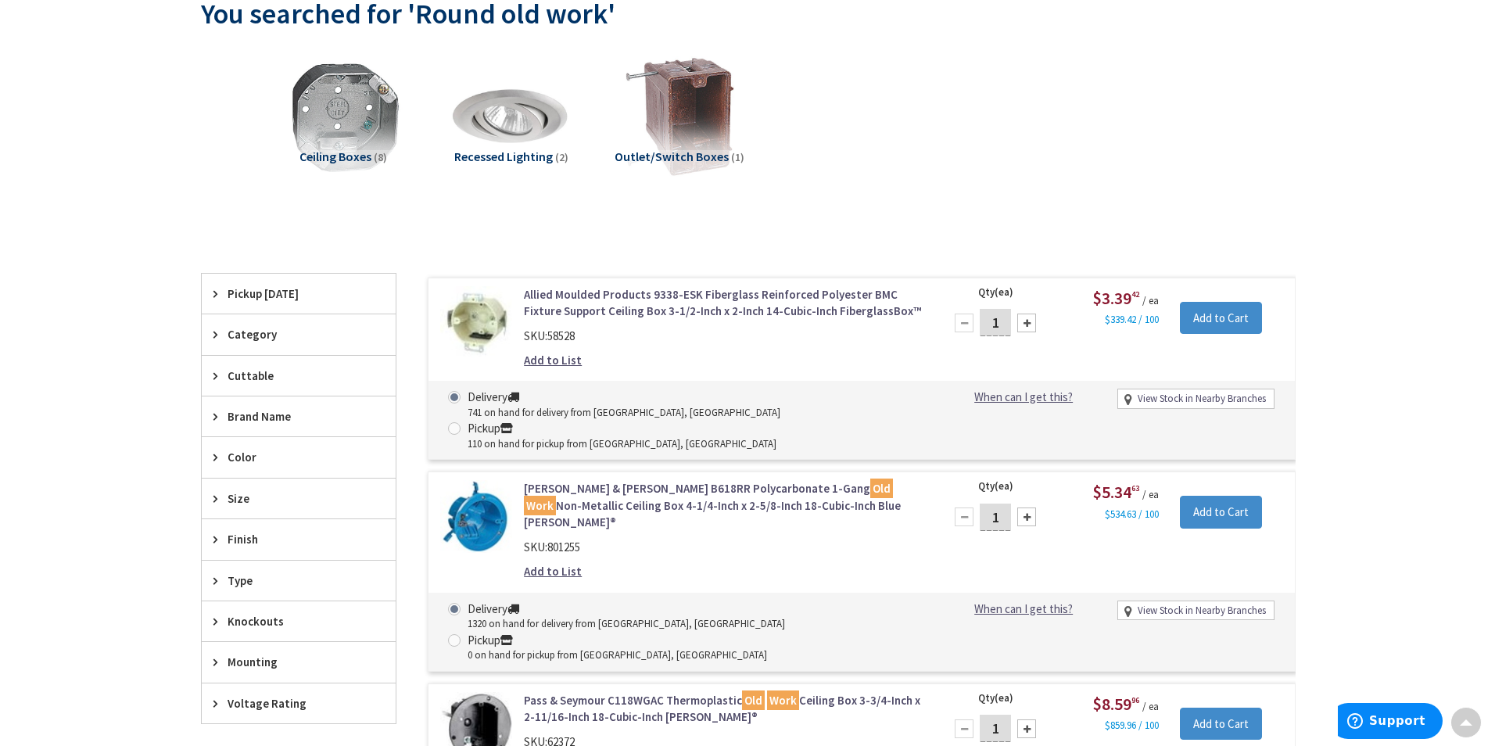
scroll to position [159, 0]
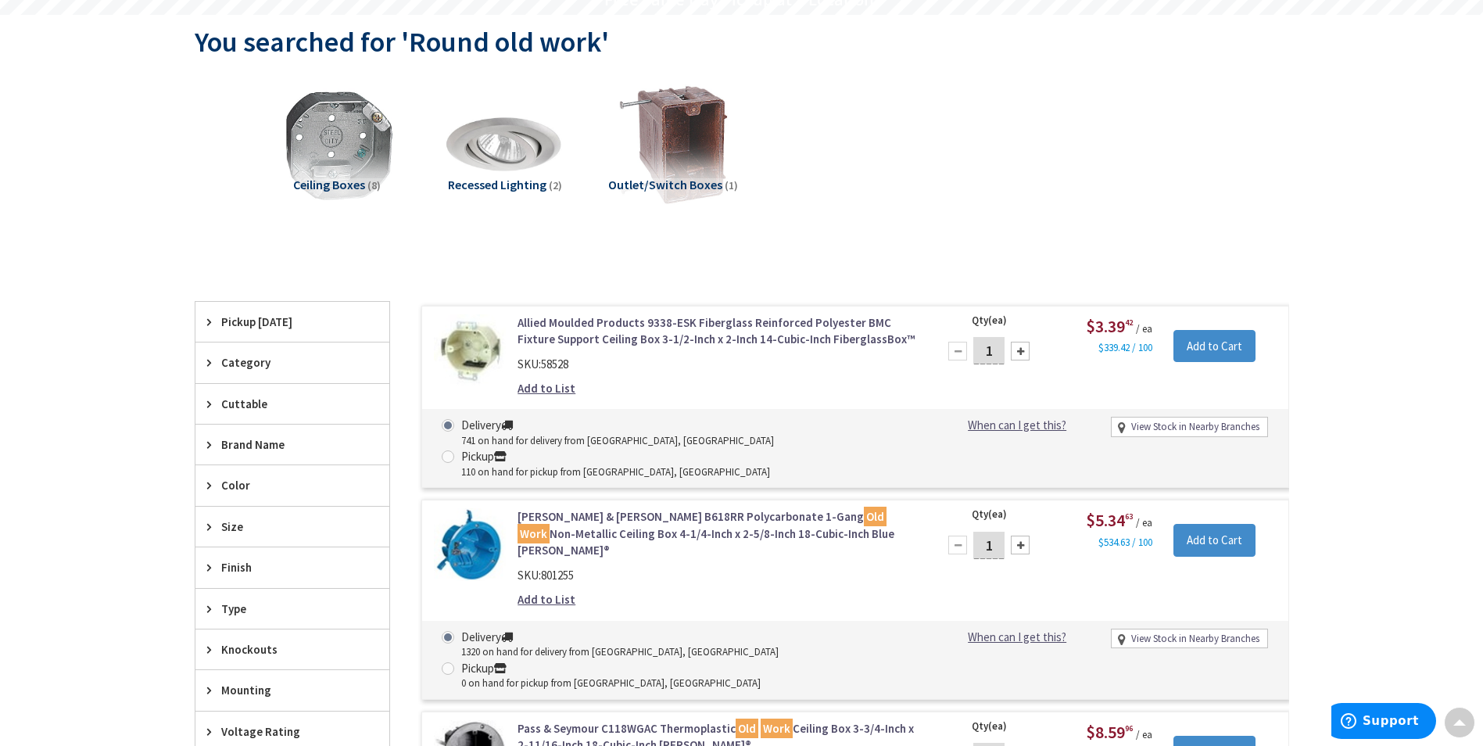
drag, startPoint x: 989, startPoint y: 354, endPoint x: 1012, endPoint y: 361, distance: 24.5
click at [1012, 361] on div "1" at bounding box center [989, 350] width 94 height 31
type input "50"
click at [1227, 331] on input "Add to Cart" at bounding box center [1214, 346] width 82 height 33
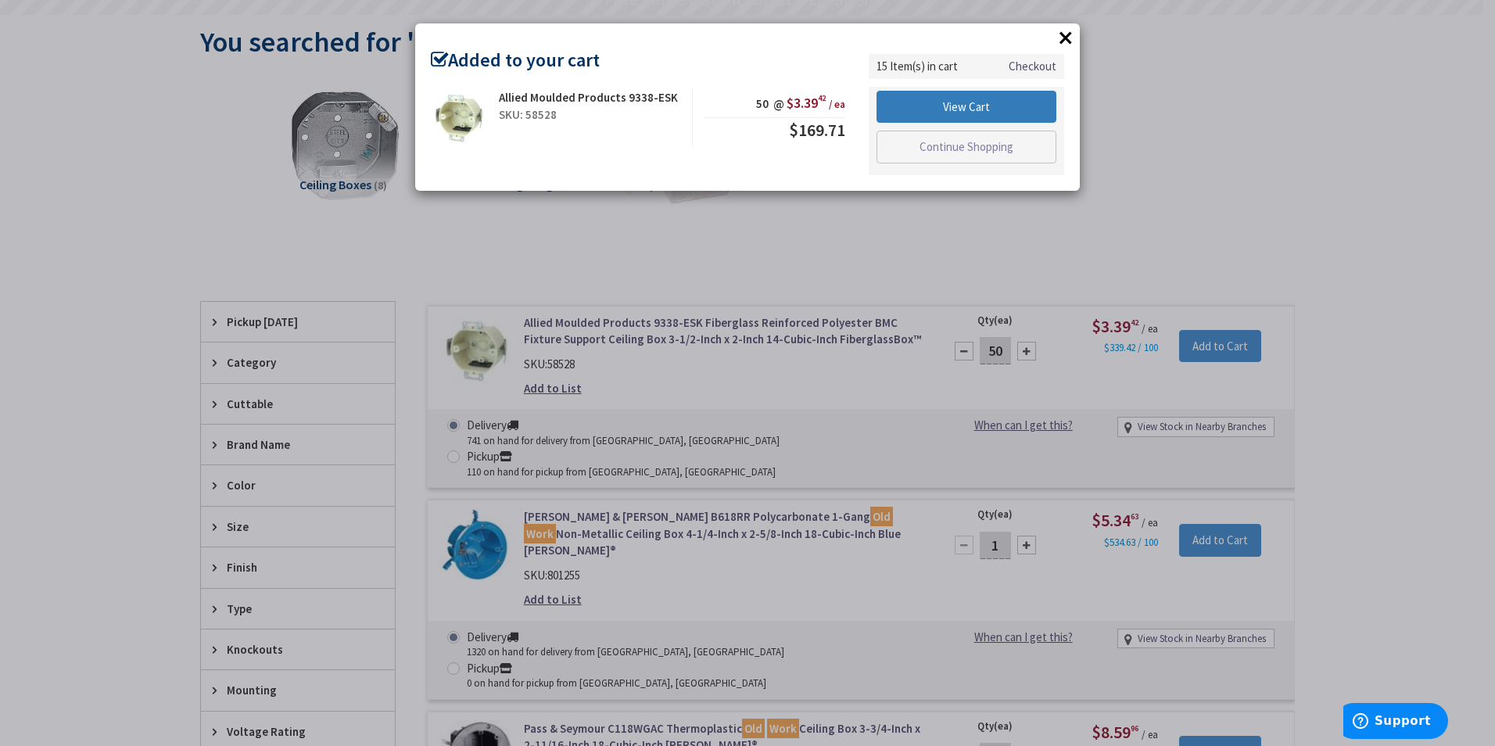
click at [1047, 104] on link "View Cart" at bounding box center [966, 107] width 180 height 33
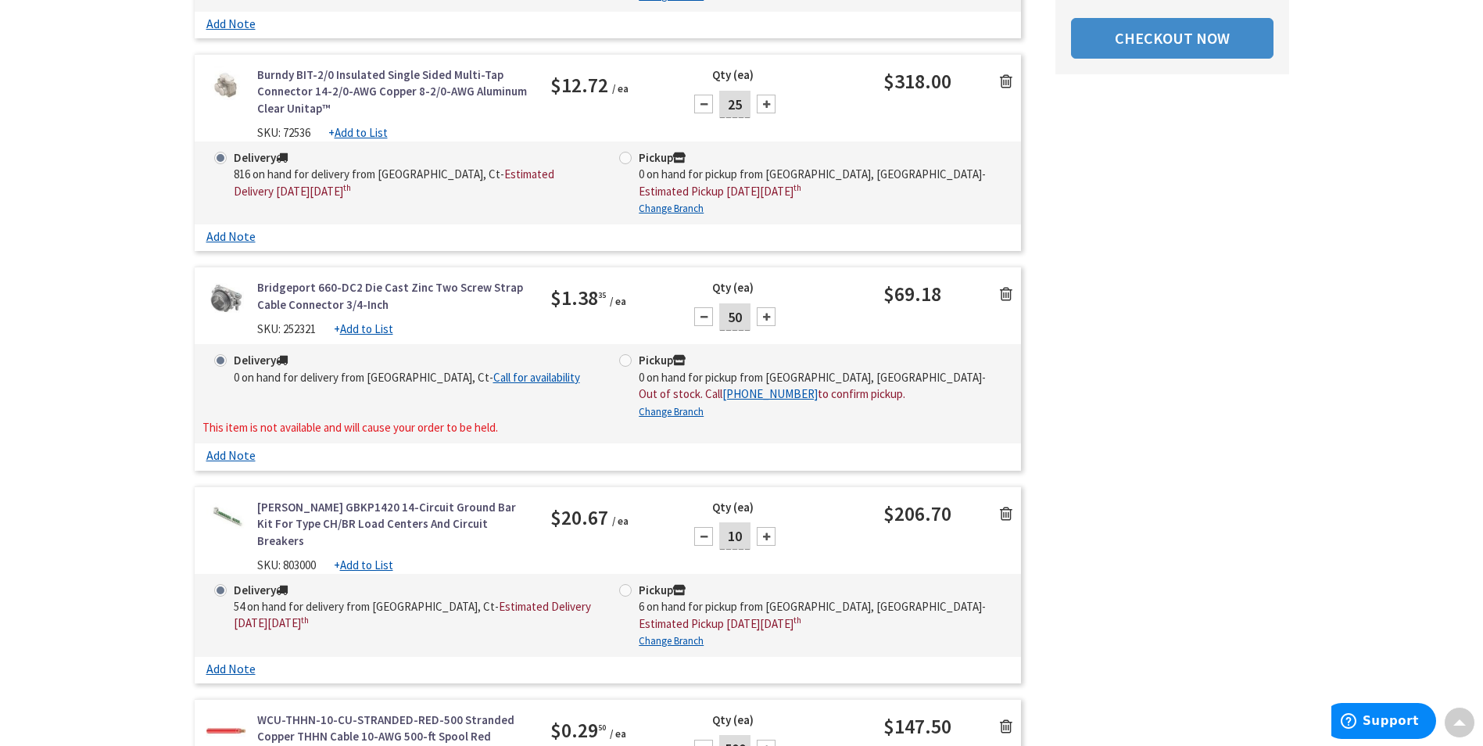
scroll to position [784, 0]
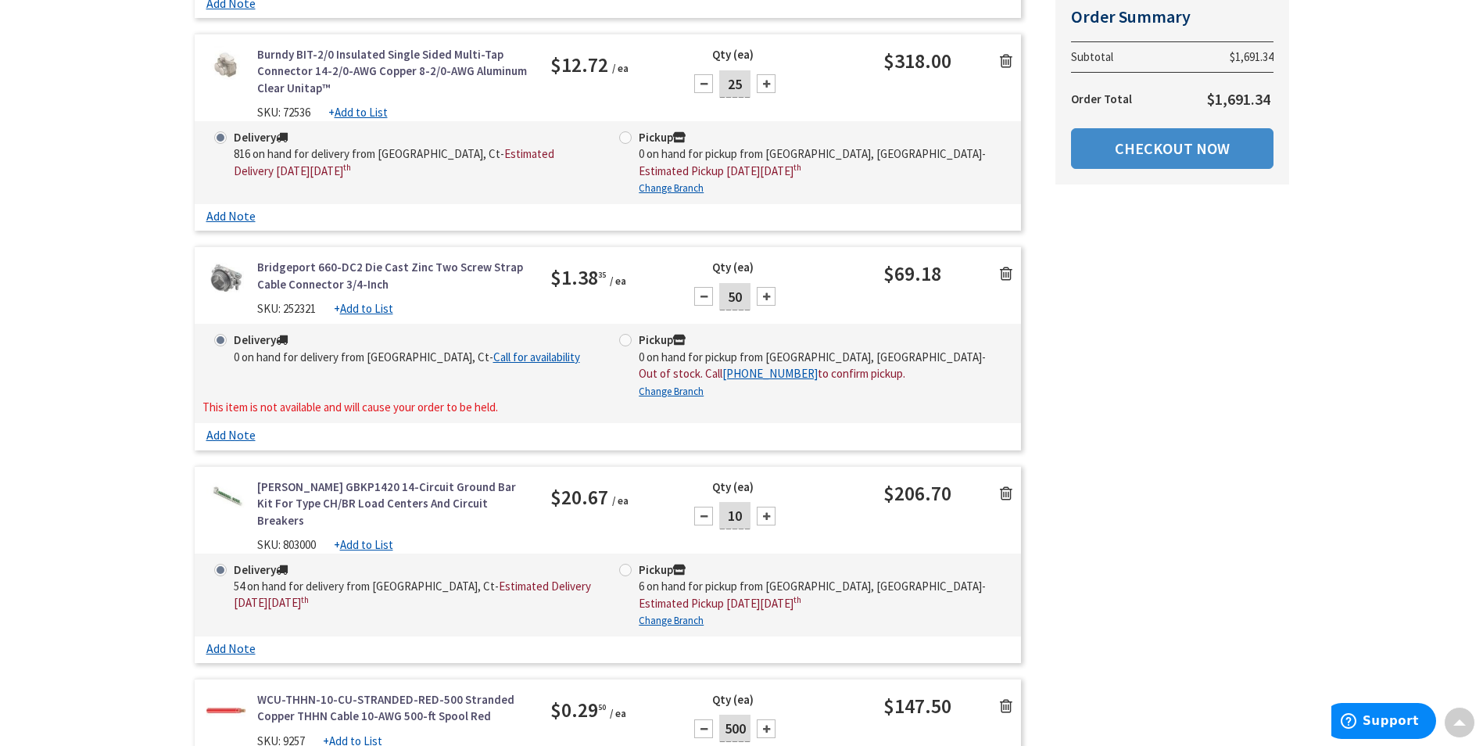
click at [997, 270] on link at bounding box center [1006, 272] width 30 height 23
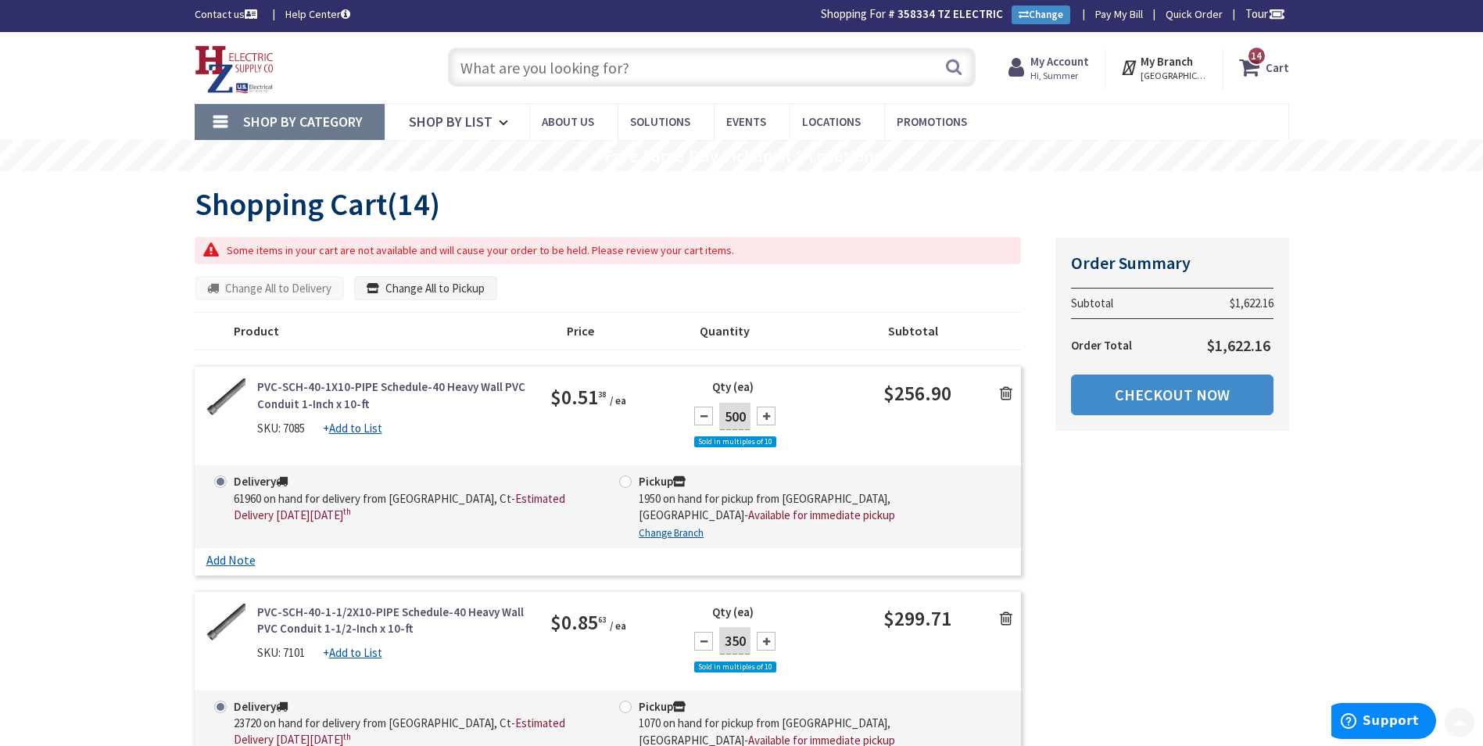
scroll to position [0, 0]
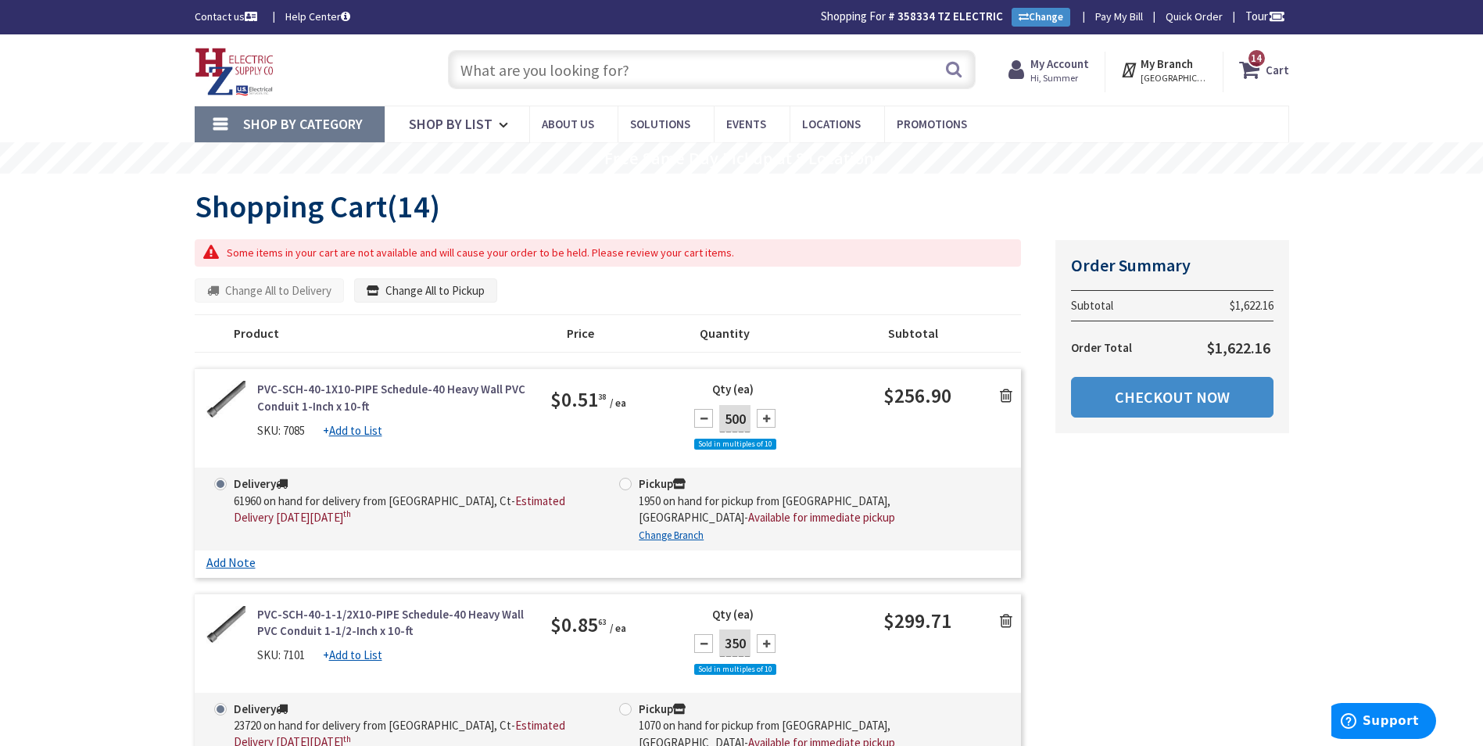
click at [500, 49] on div "Search" at bounding box center [707, 69] width 535 height 50
click at [500, 58] on input "text" at bounding box center [712, 69] width 528 height 39
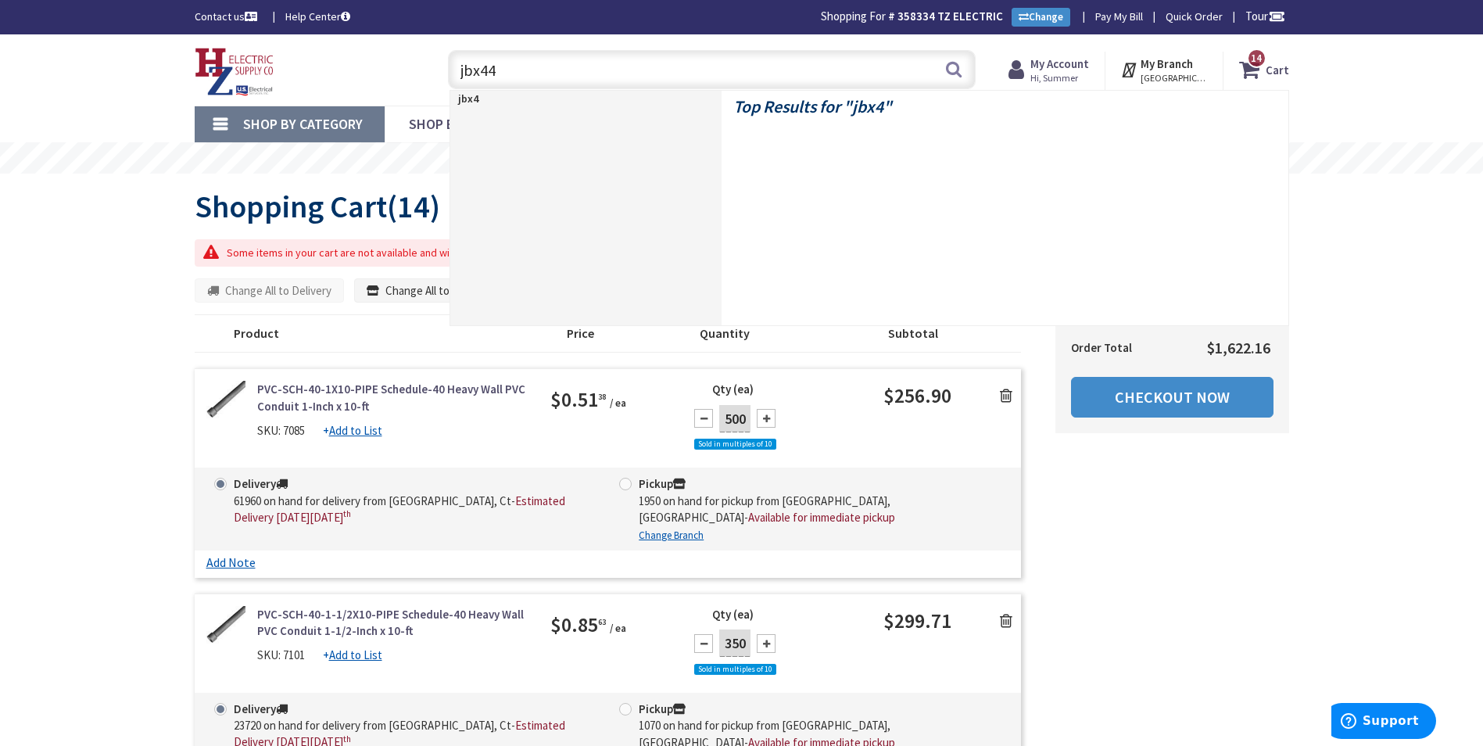
type input "jbx444"
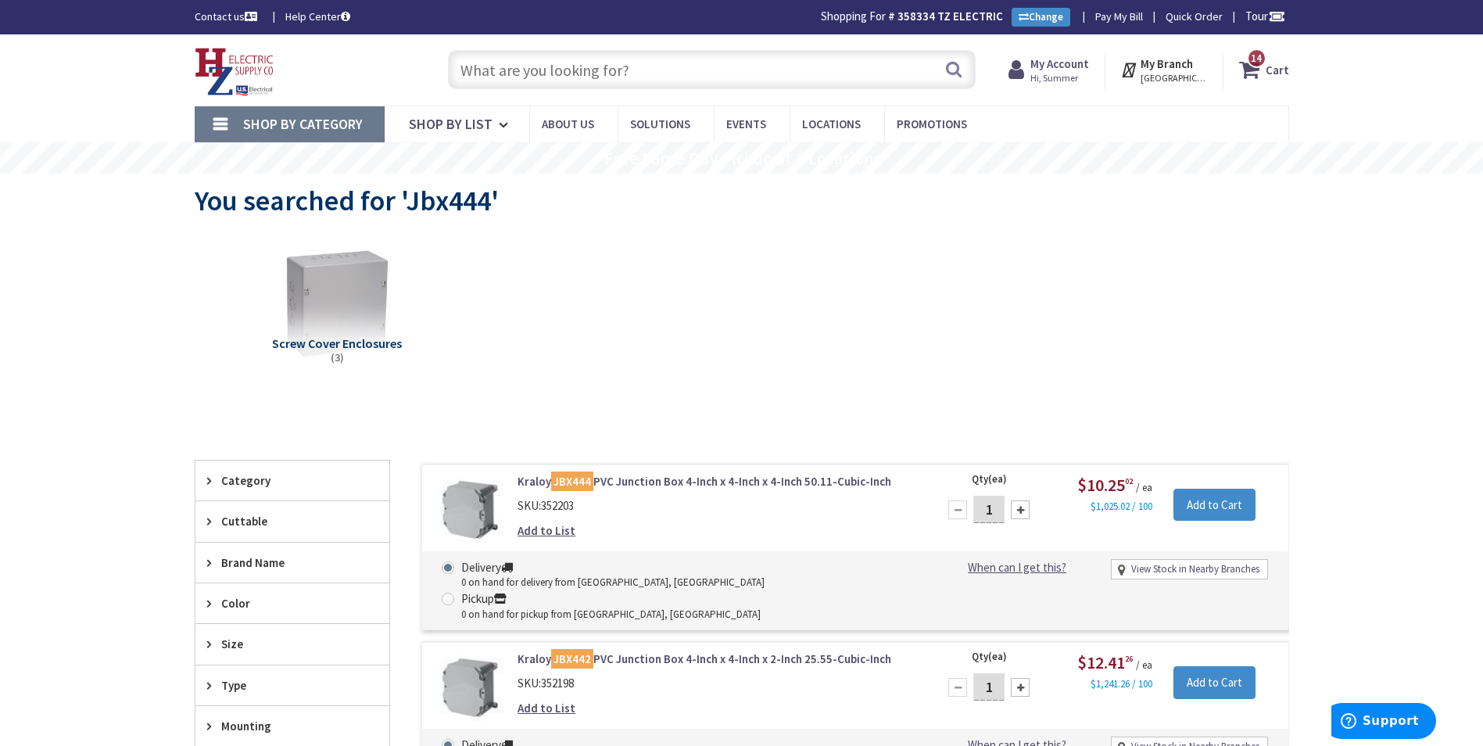
click at [1266, 53] on span "14 14 items" at bounding box center [1257, 58] width 20 height 20
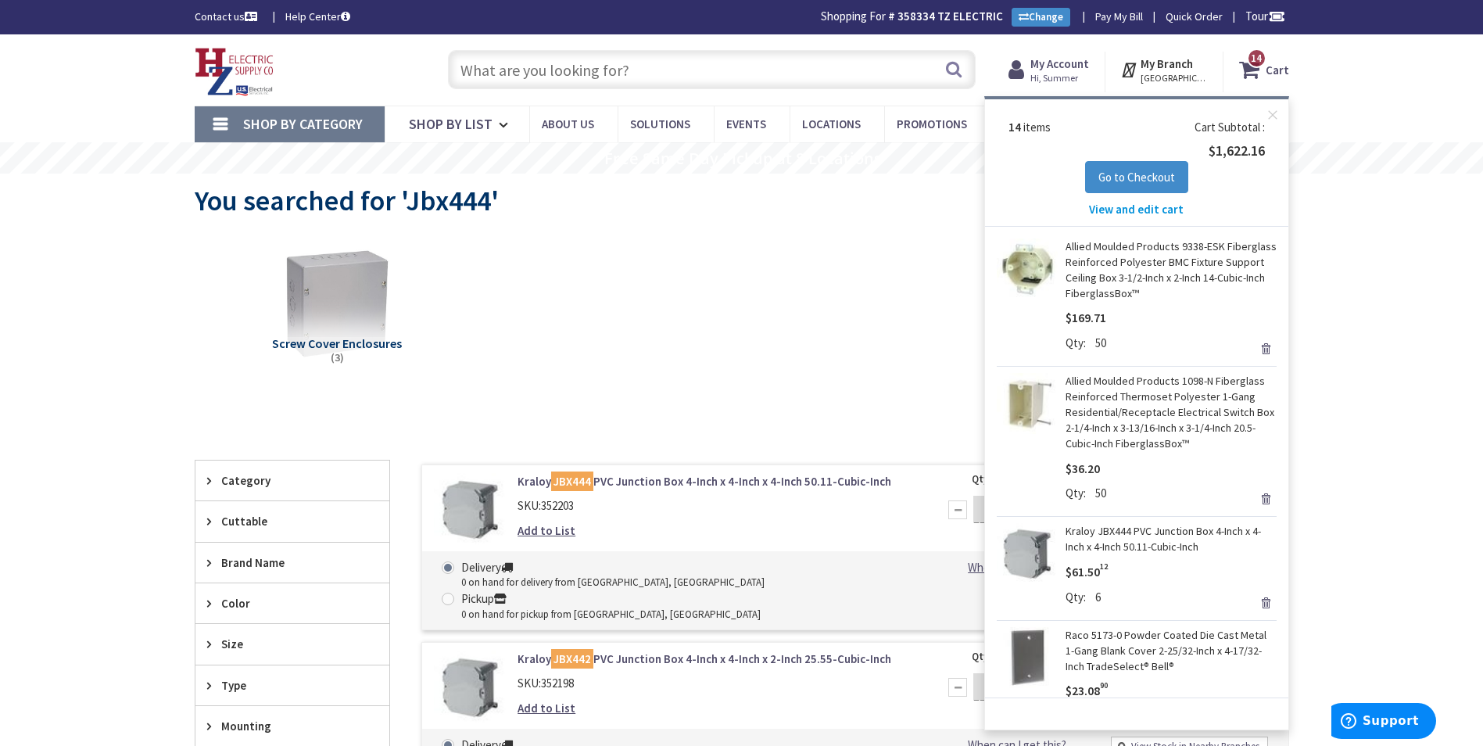
click at [1180, 217] on link "View and edit cart" at bounding box center [1136, 209] width 95 height 16
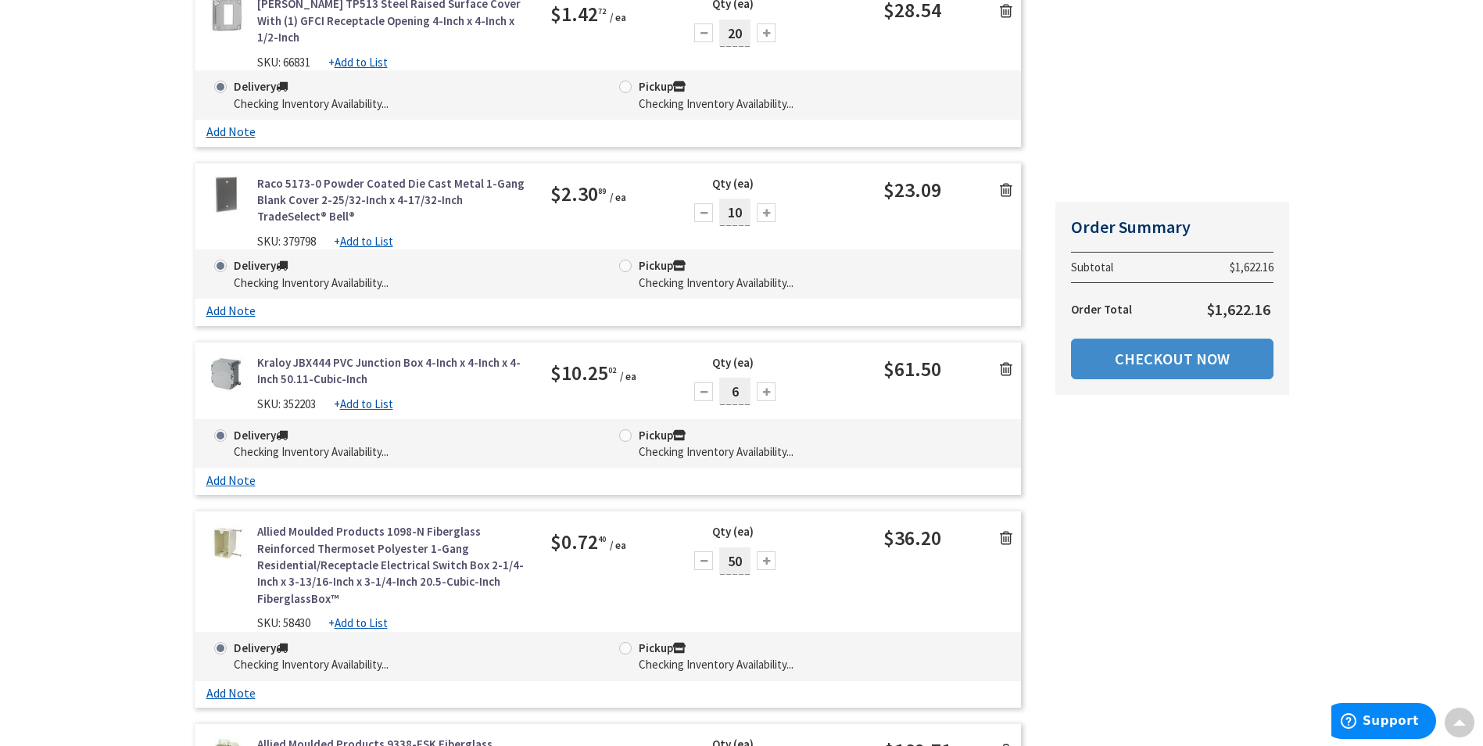
scroll to position [2111, 0]
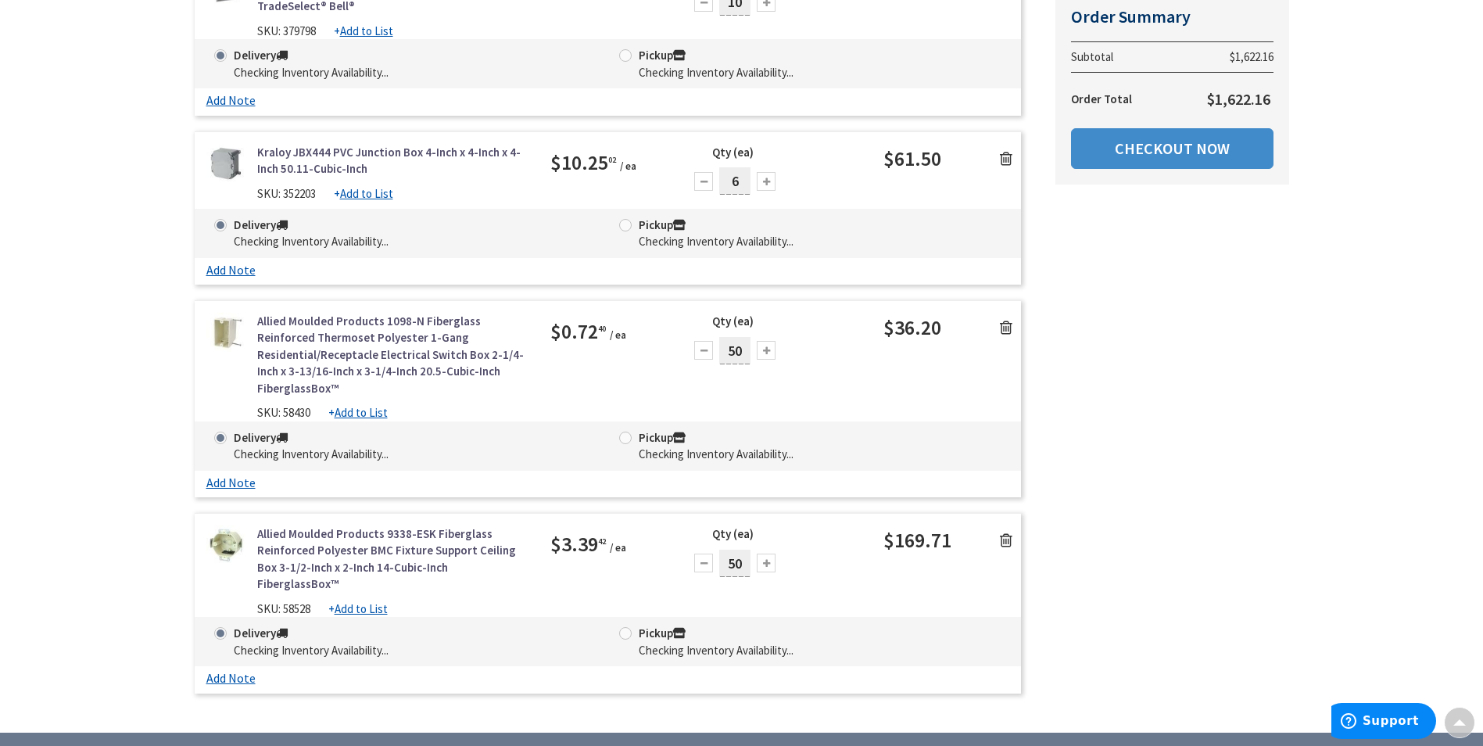
click at [1004, 151] on icon at bounding box center [1006, 159] width 13 height 16
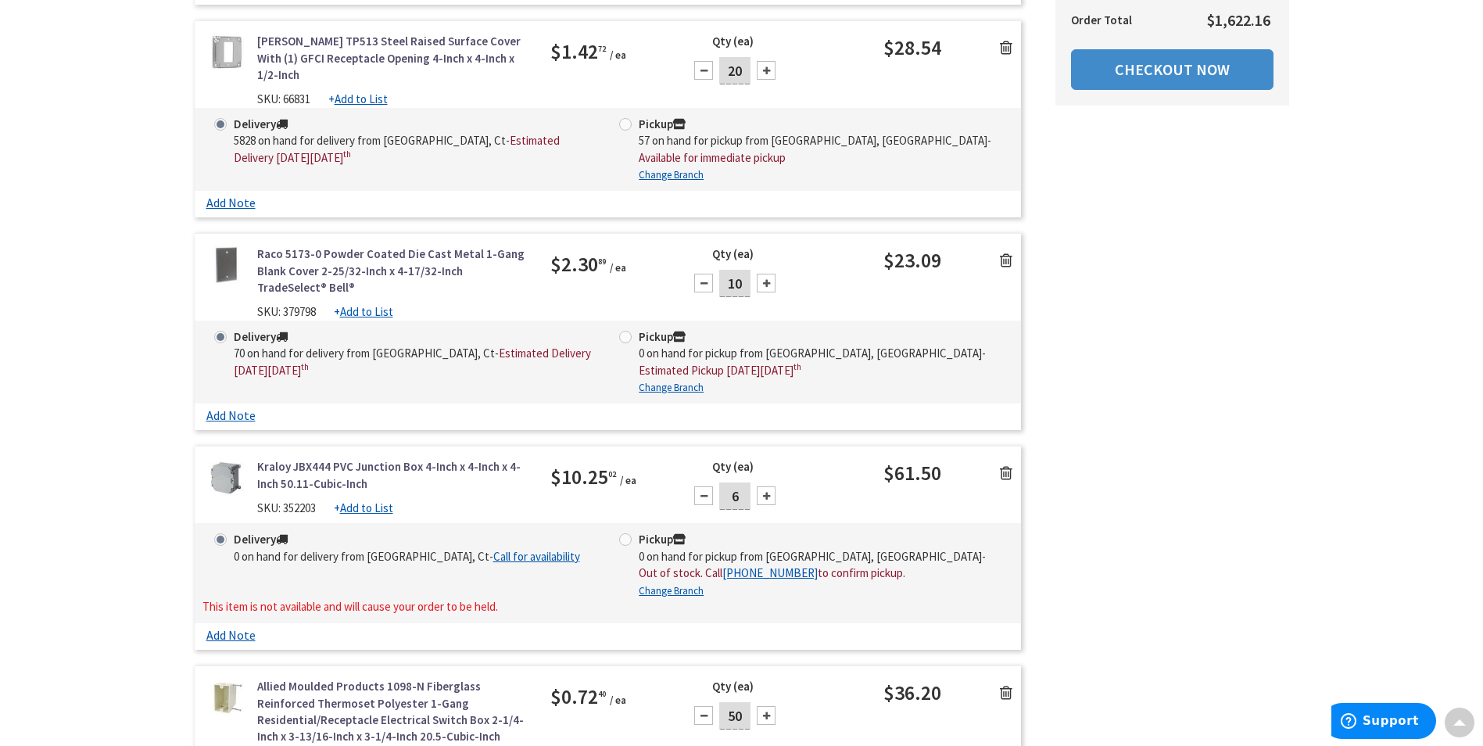
scroll to position [2345, 0]
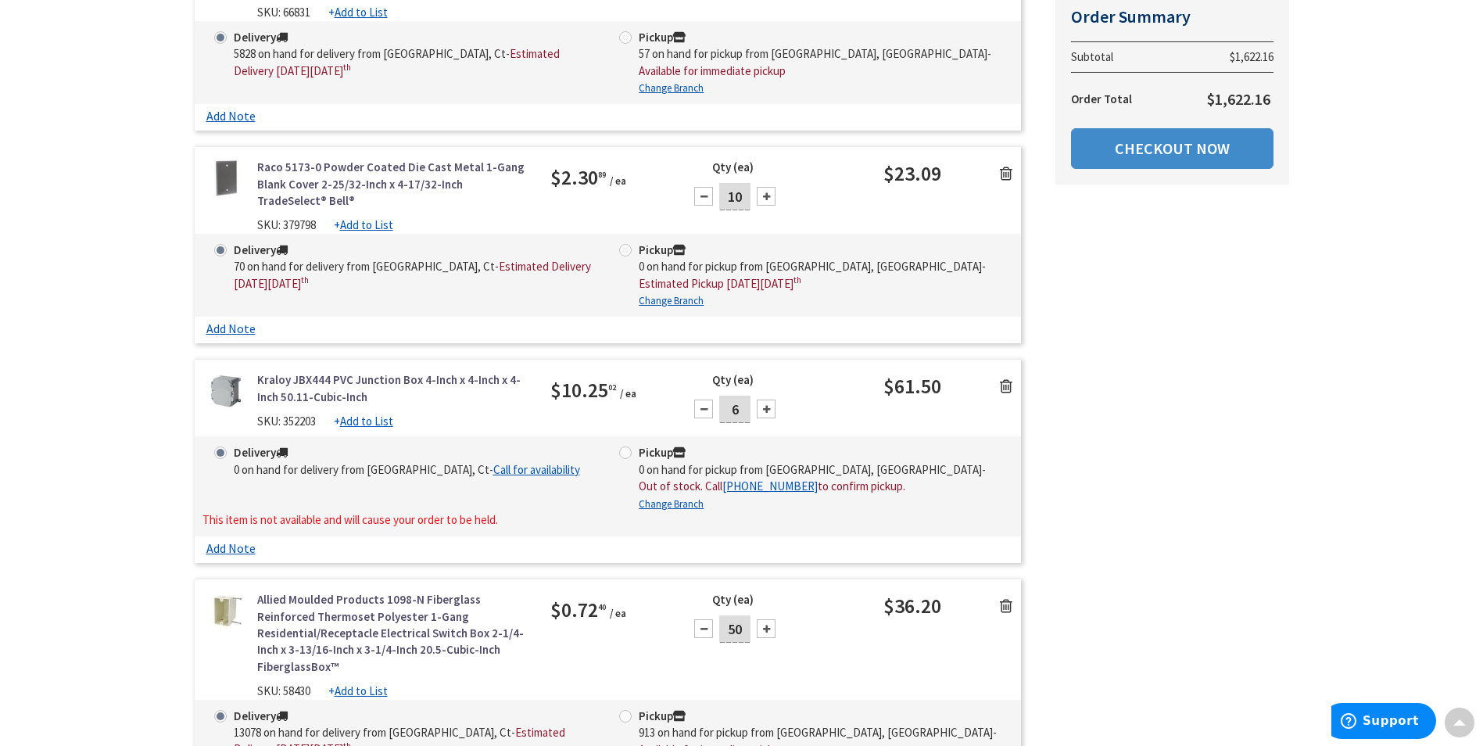
click at [1012, 374] on link at bounding box center [1006, 385] width 30 height 23
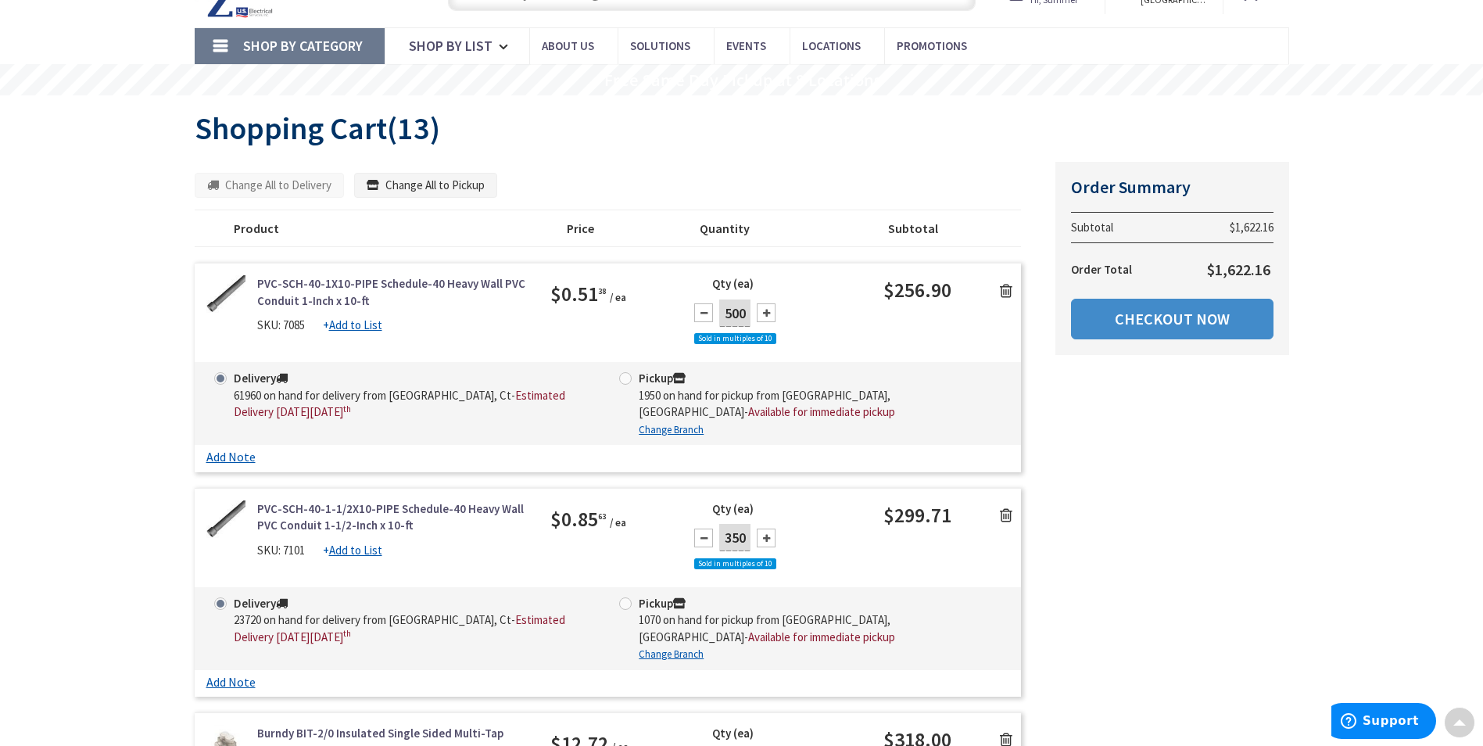
scroll to position [0, 0]
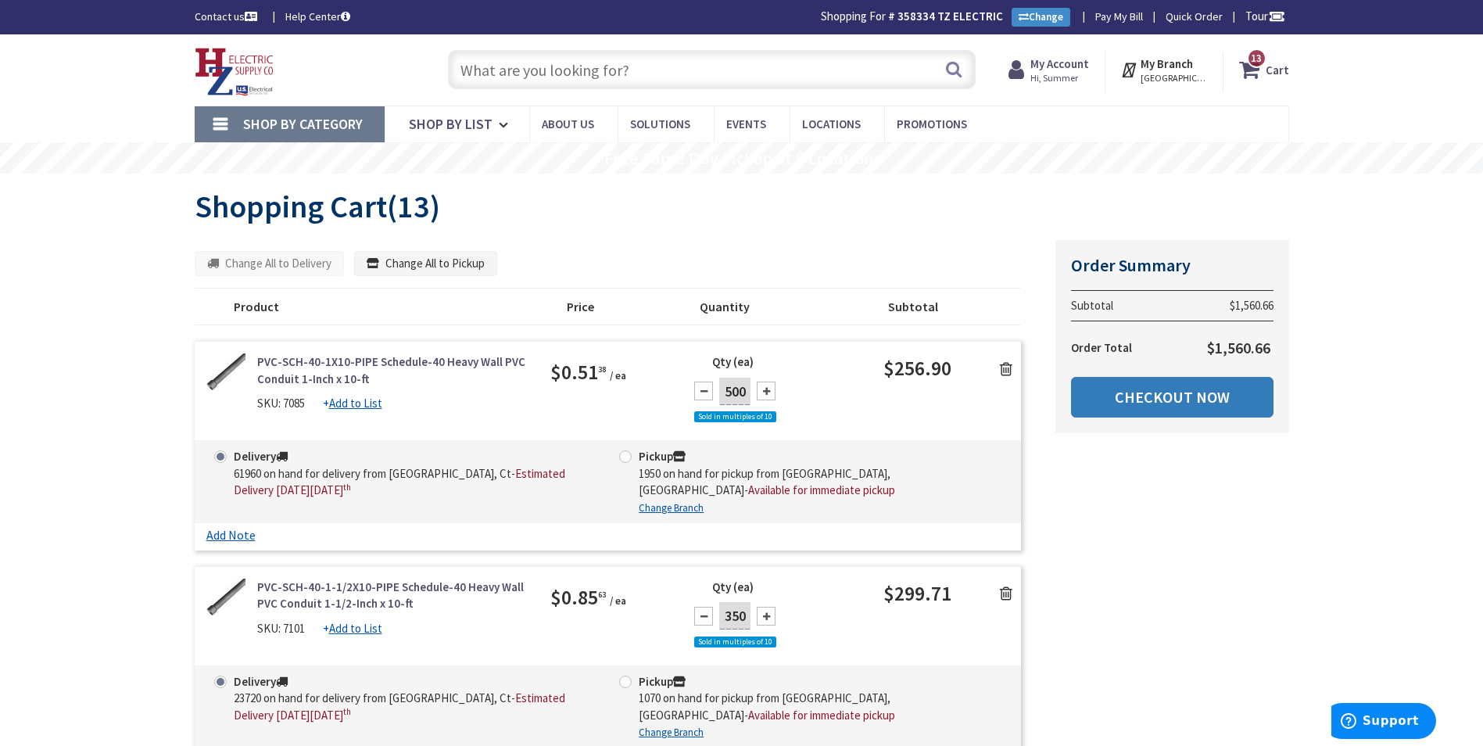
click at [1168, 404] on link "Checkout Now" at bounding box center [1172, 397] width 202 height 41
click at [1205, 384] on link "Checkout Now" at bounding box center [1172, 397] width 202 height 41
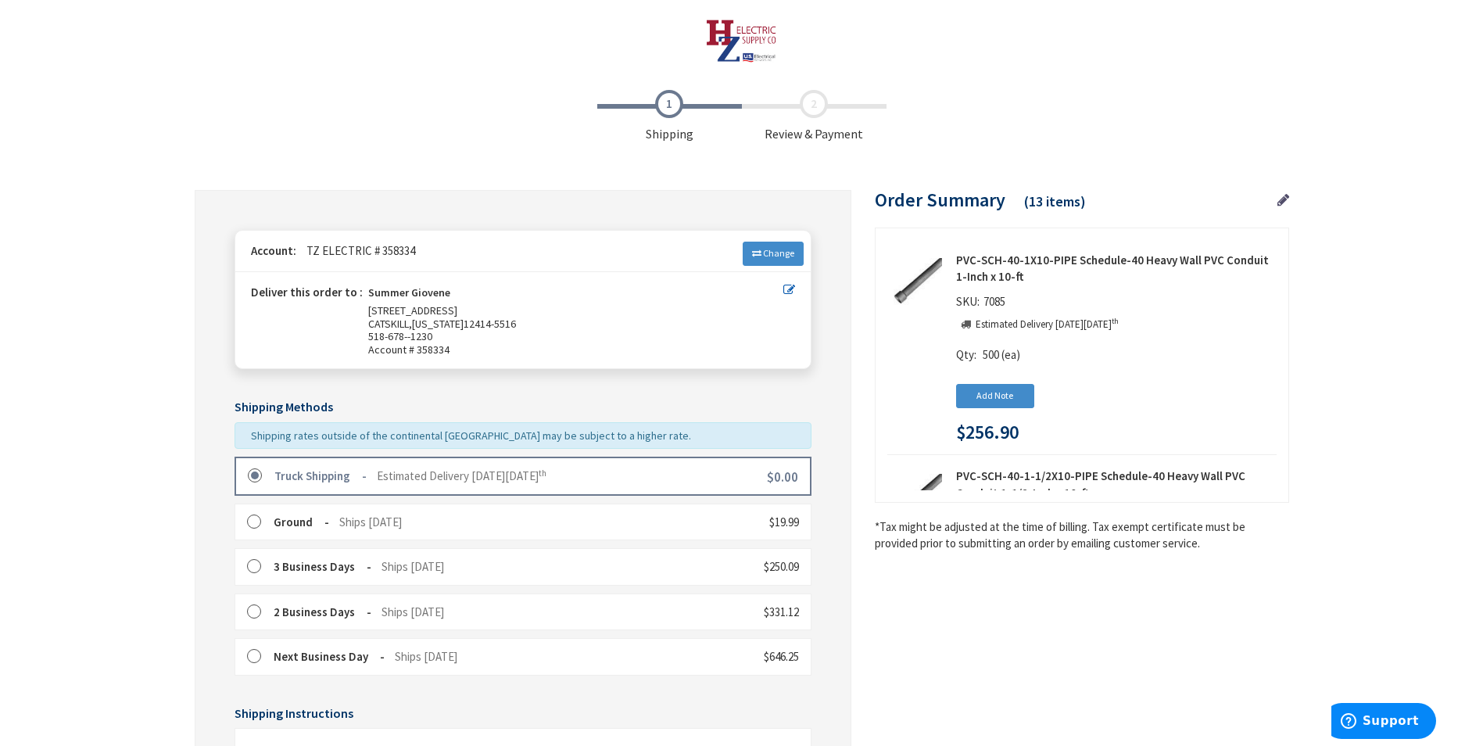
click at [479, 483] on div "Truck Shipping Estimated Delivery [DATE][DATE]" at bounding box center [410, 475] width 272 height 16
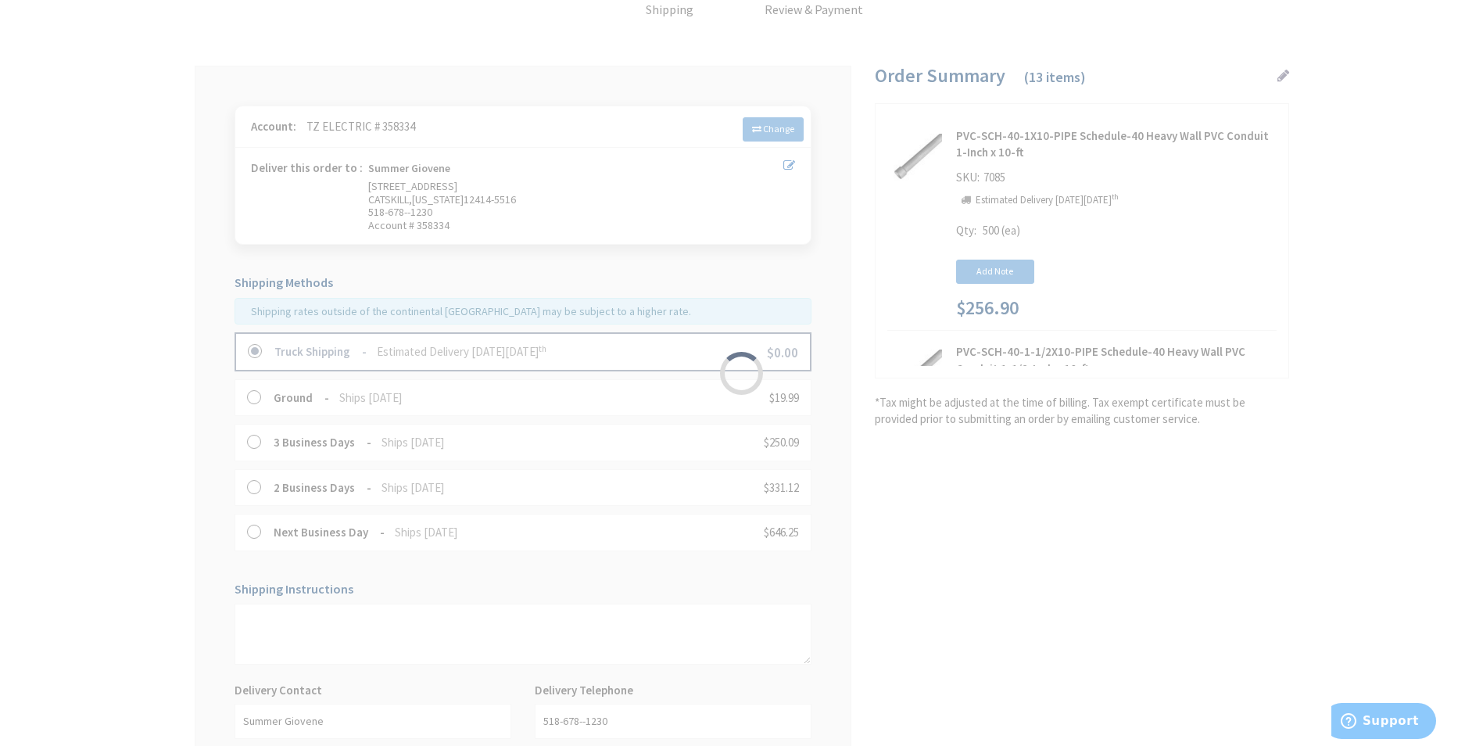
scroll to position [313, 0]
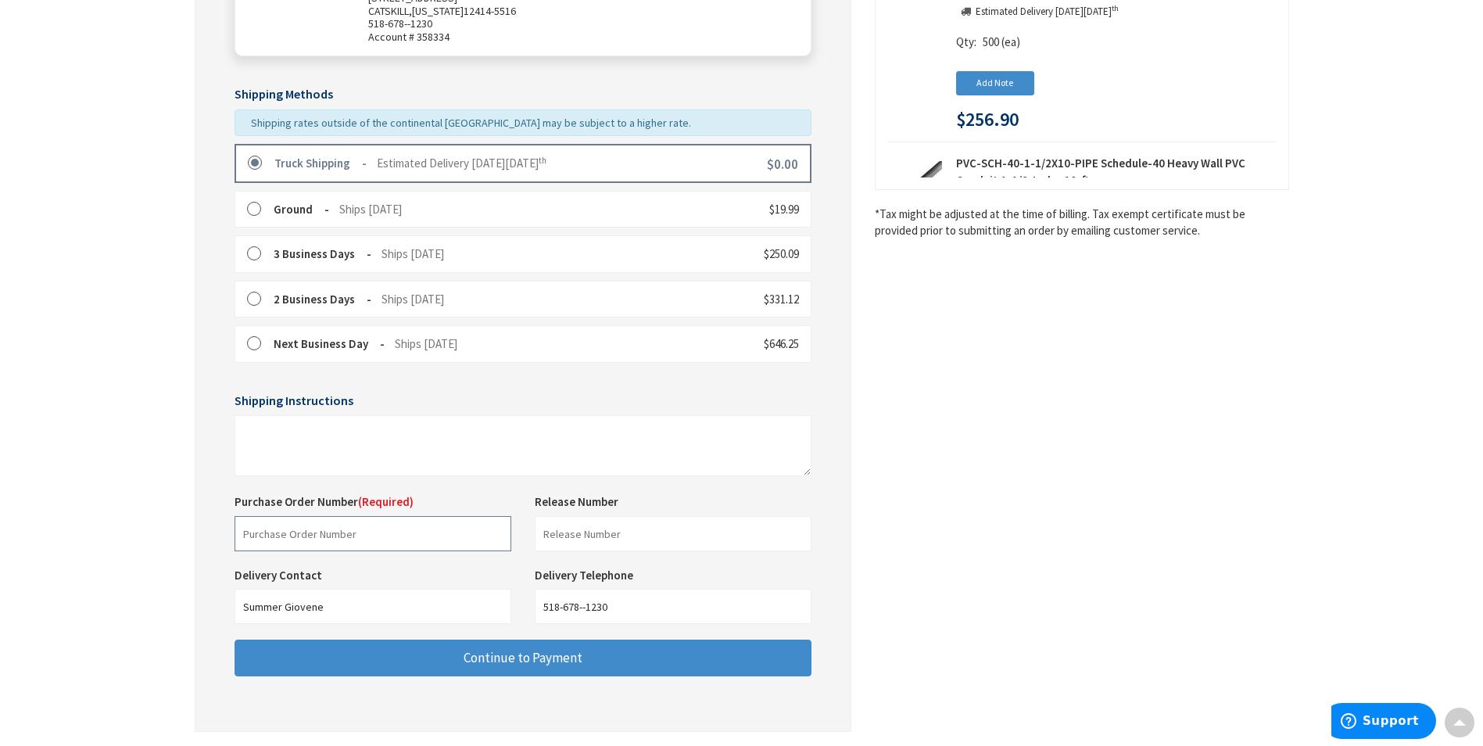
click at [413, 526] on input "text" at bounding box center [373, 533] width 277 height 35
type input "Shop Stock"
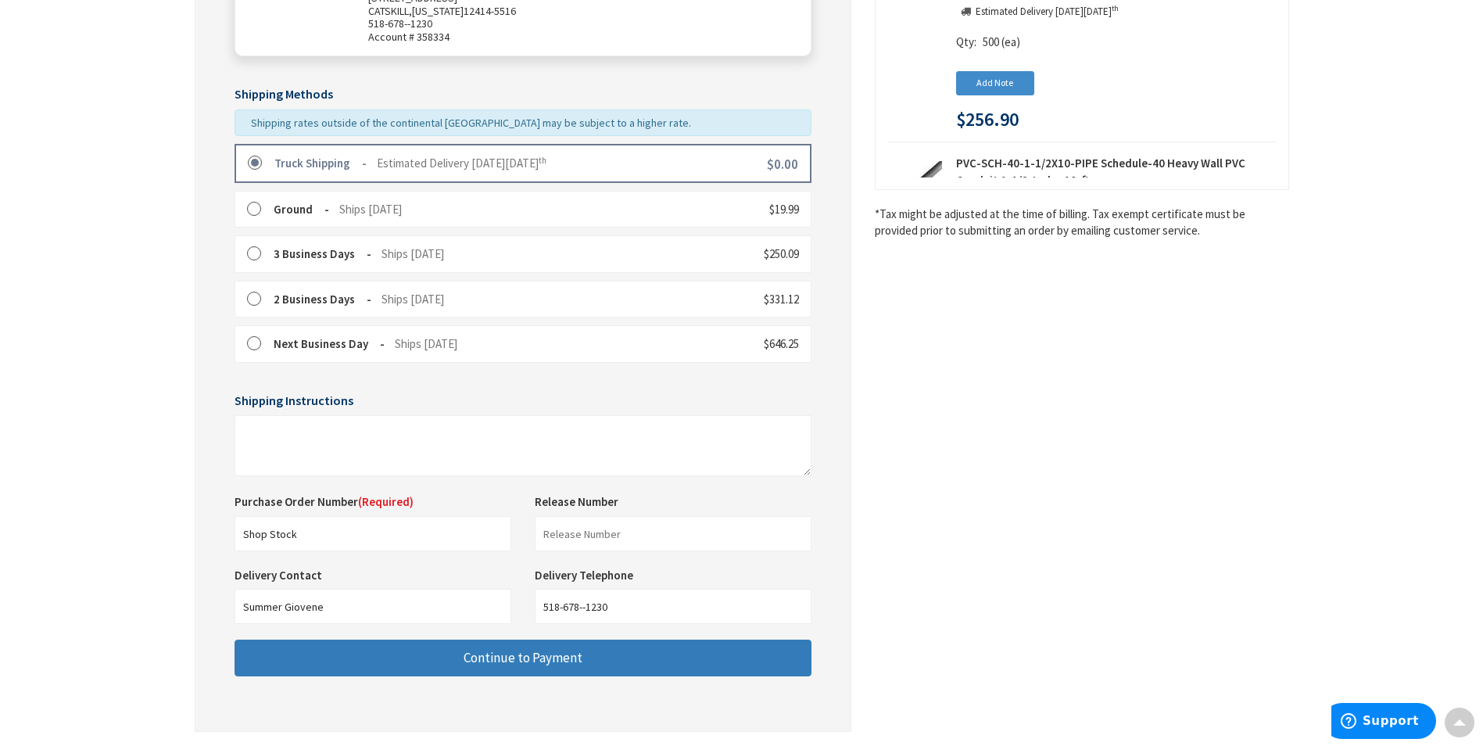
click at [394, 668] on button "Continue to Payment" at bounding box center [523, 657] width 577 height 37
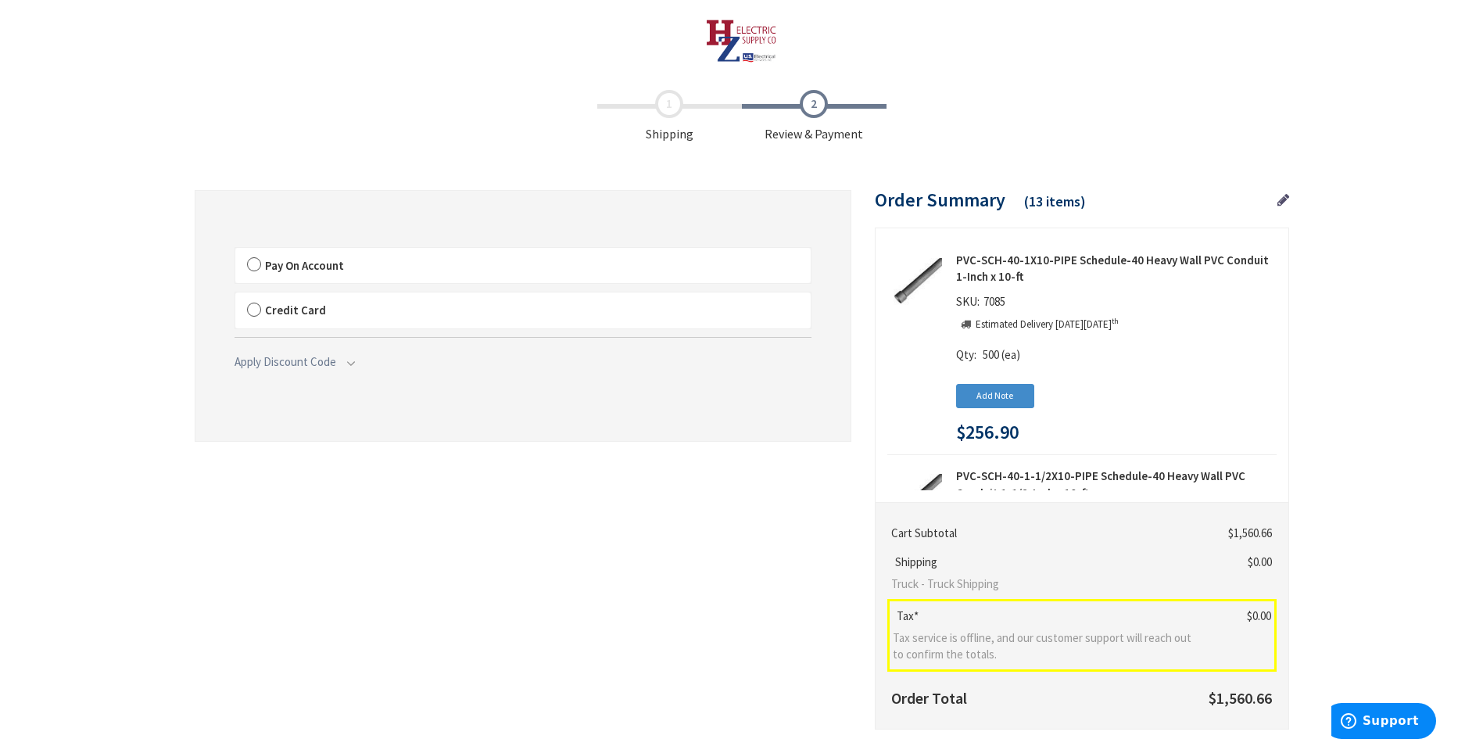
click at [462, 265] on label "Pay On Account" at bounding box center [522, 266] width 575 height 36
click at [235, 251] on input "Pay On Account" at bounding box center [235, 251] width 0 height 0
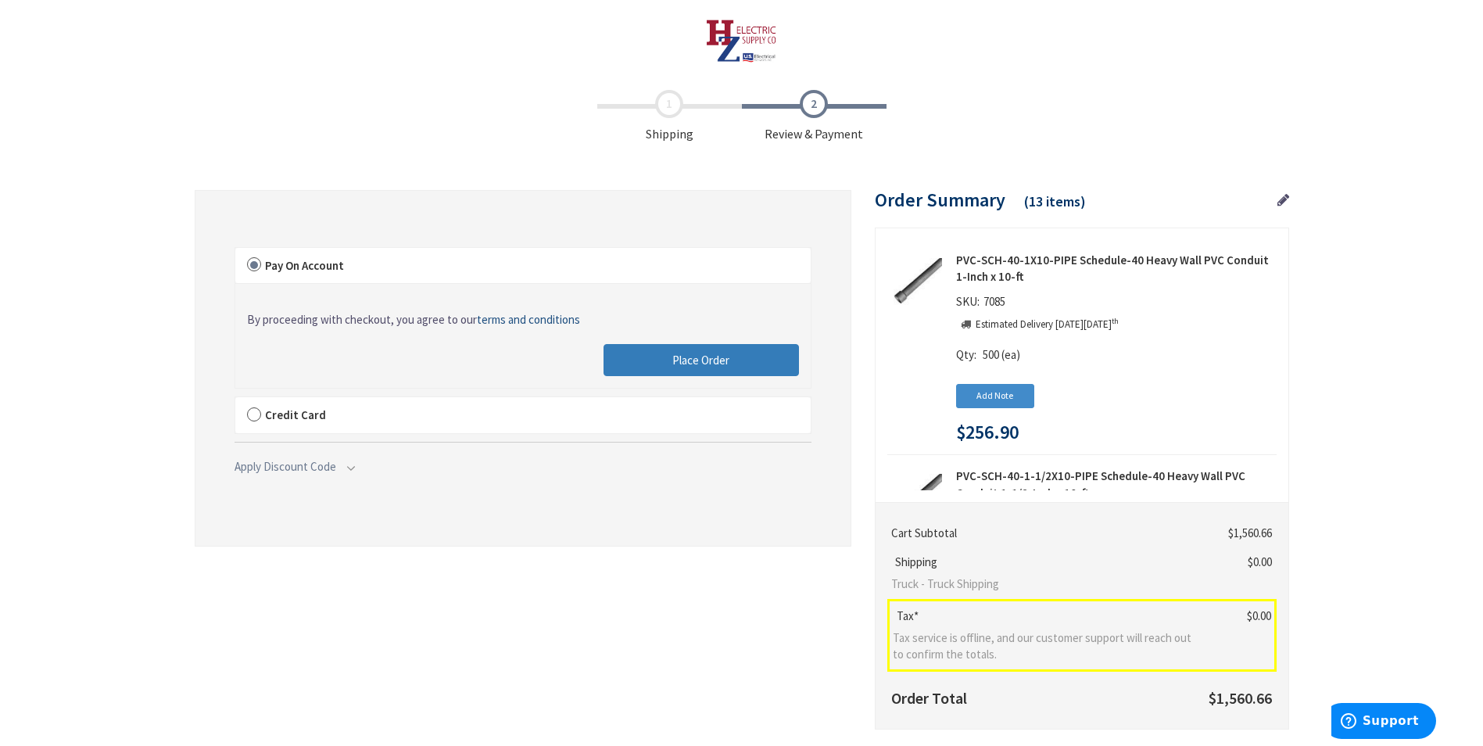
drag, startPoint x: 736, startPoint y: 368, endPoint x: 1147, endPoint y: 101, distance: 490.5
click at [736, 368] on button "Place Order" at bounding box center [700, 360] width 195 height 33
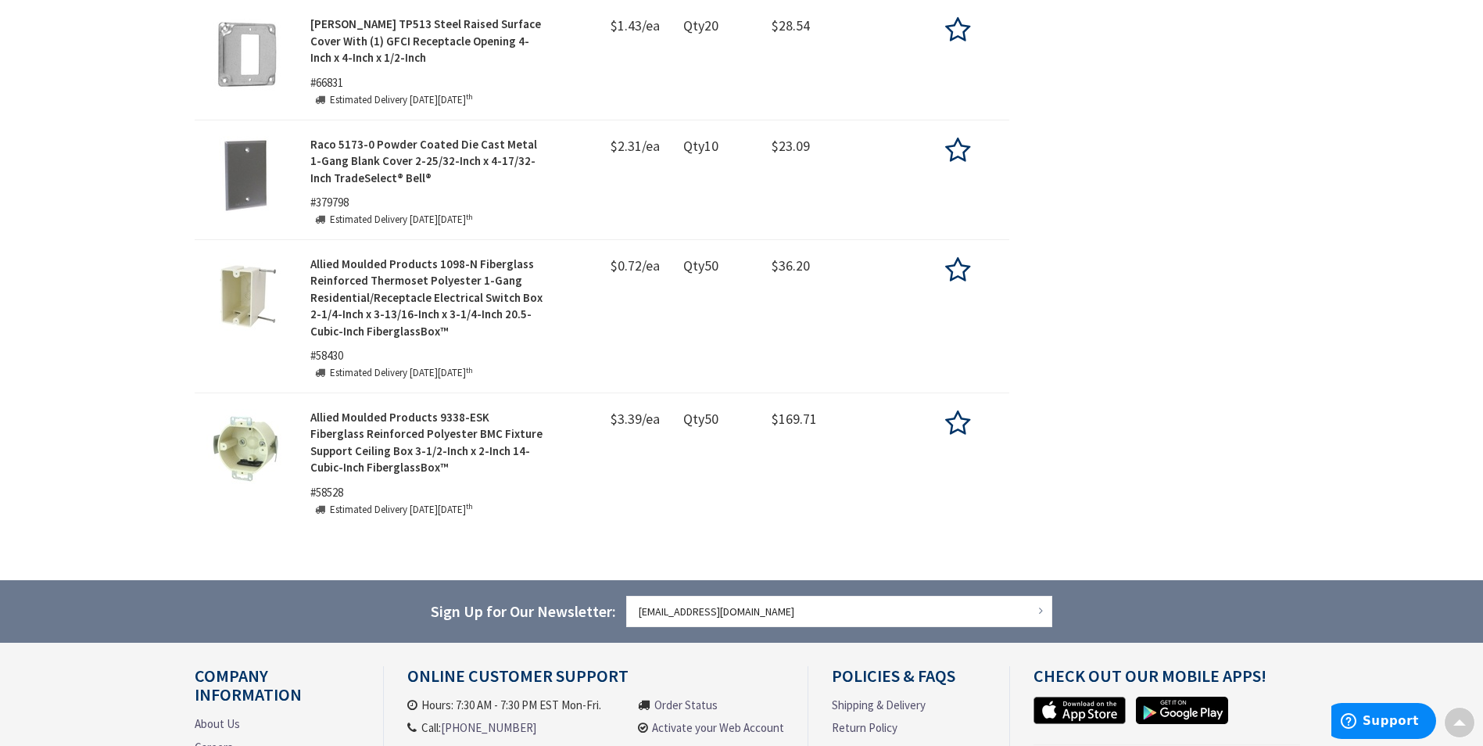
scroll to position [1566, 0]
